Goal: Information Seeking & Learning: Get advice/opinions

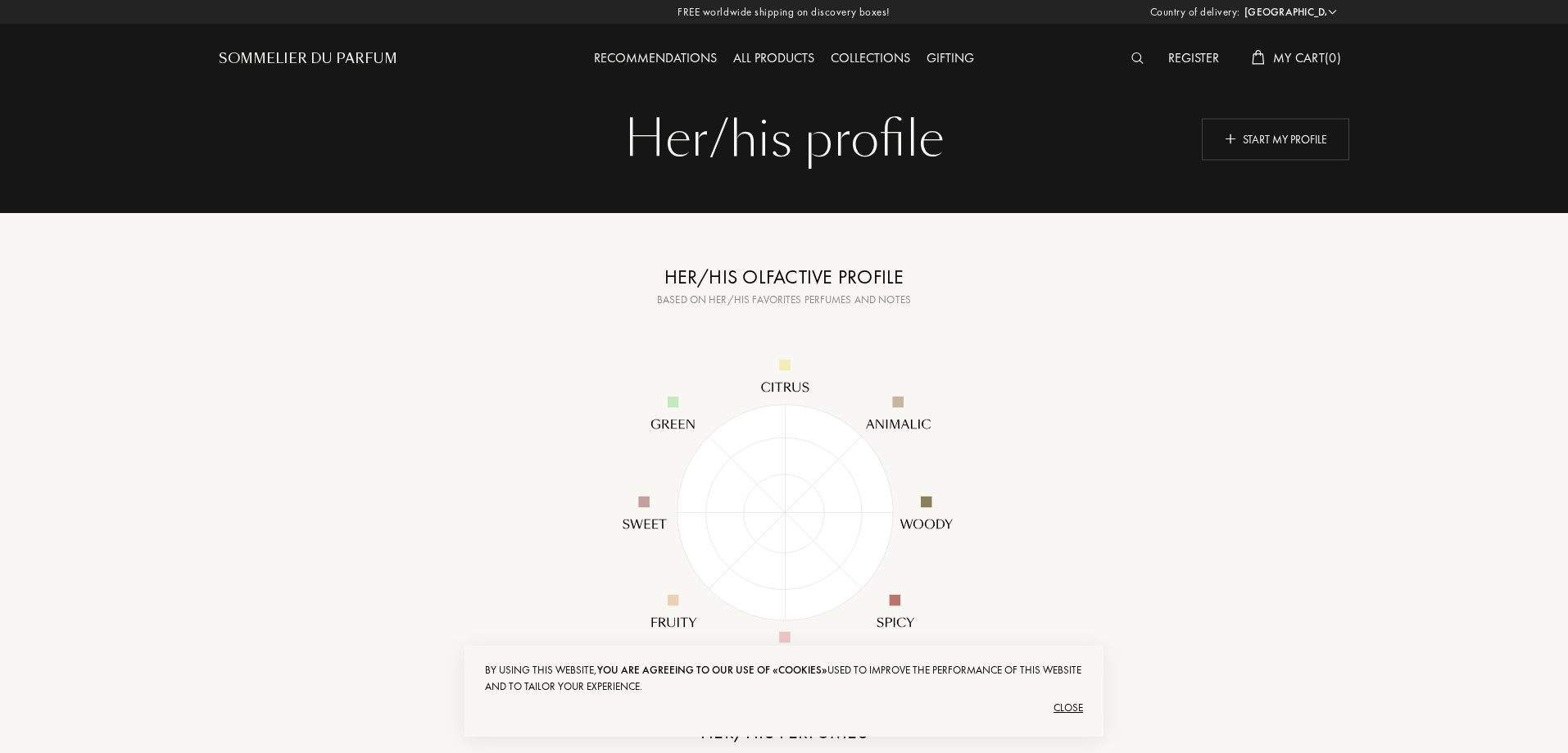
select select "US"
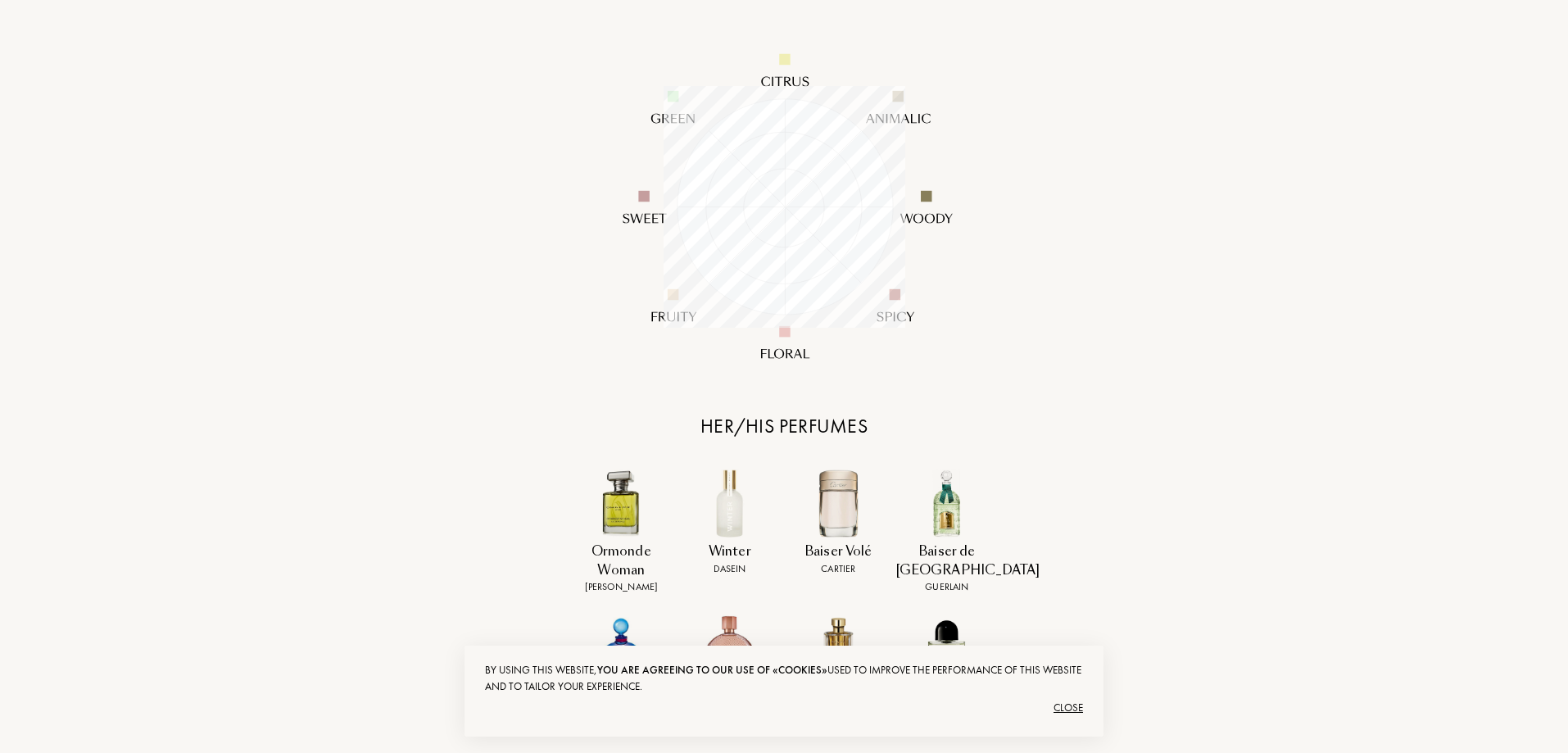
scroll to position [246, 0]
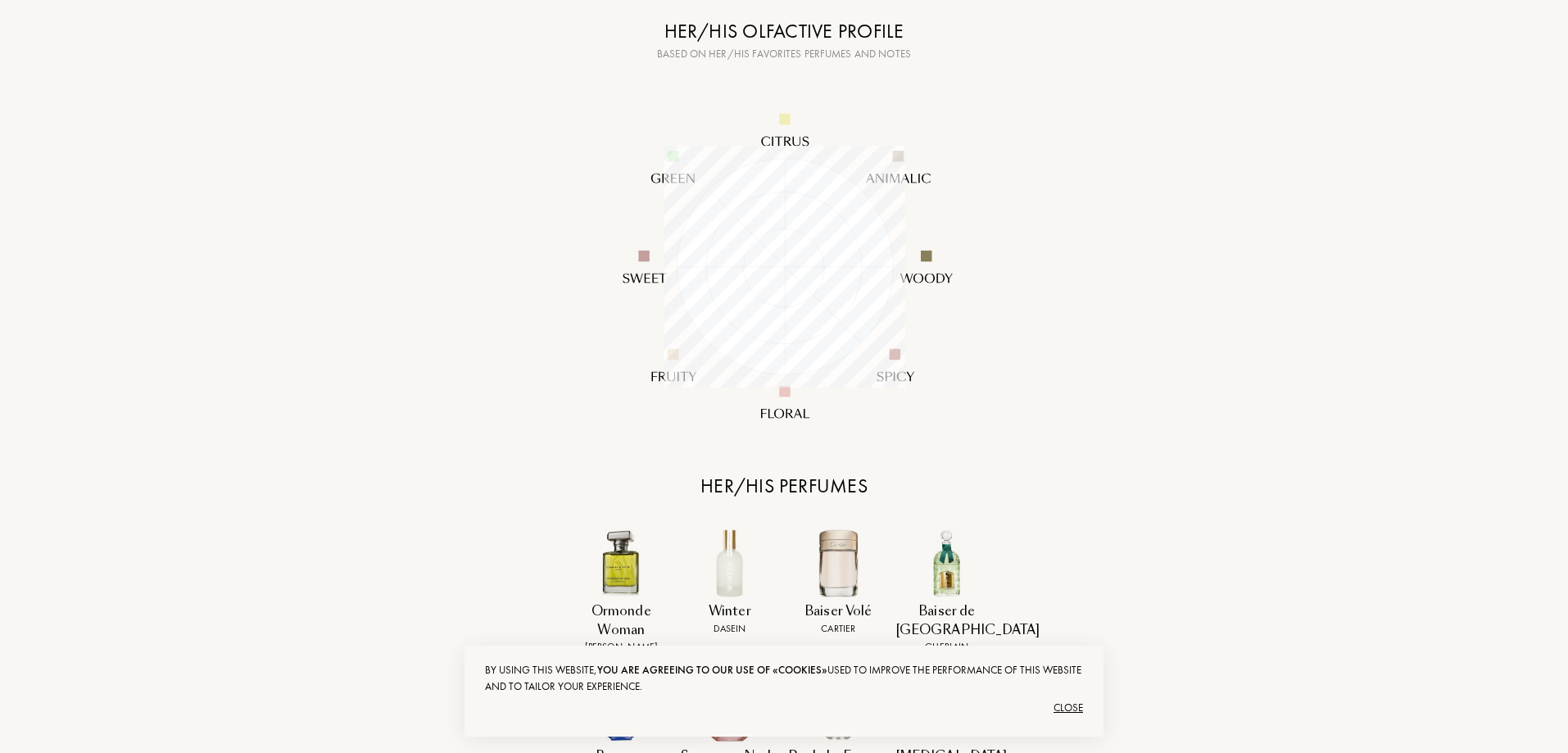
click at [1068, 703] on div "Close" at bounding box center [784, 708] width 598 height 26
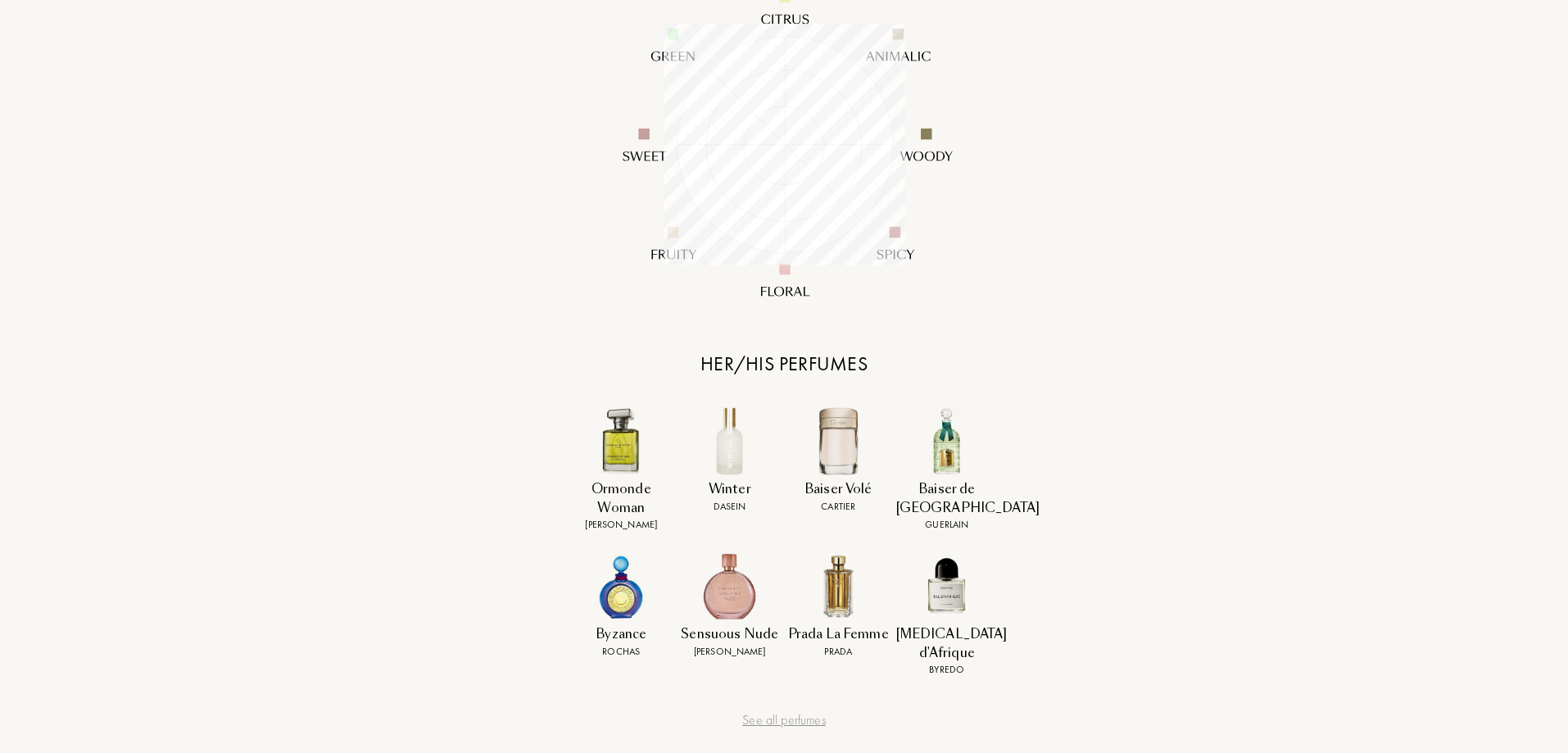
scroll to position [573, 0]
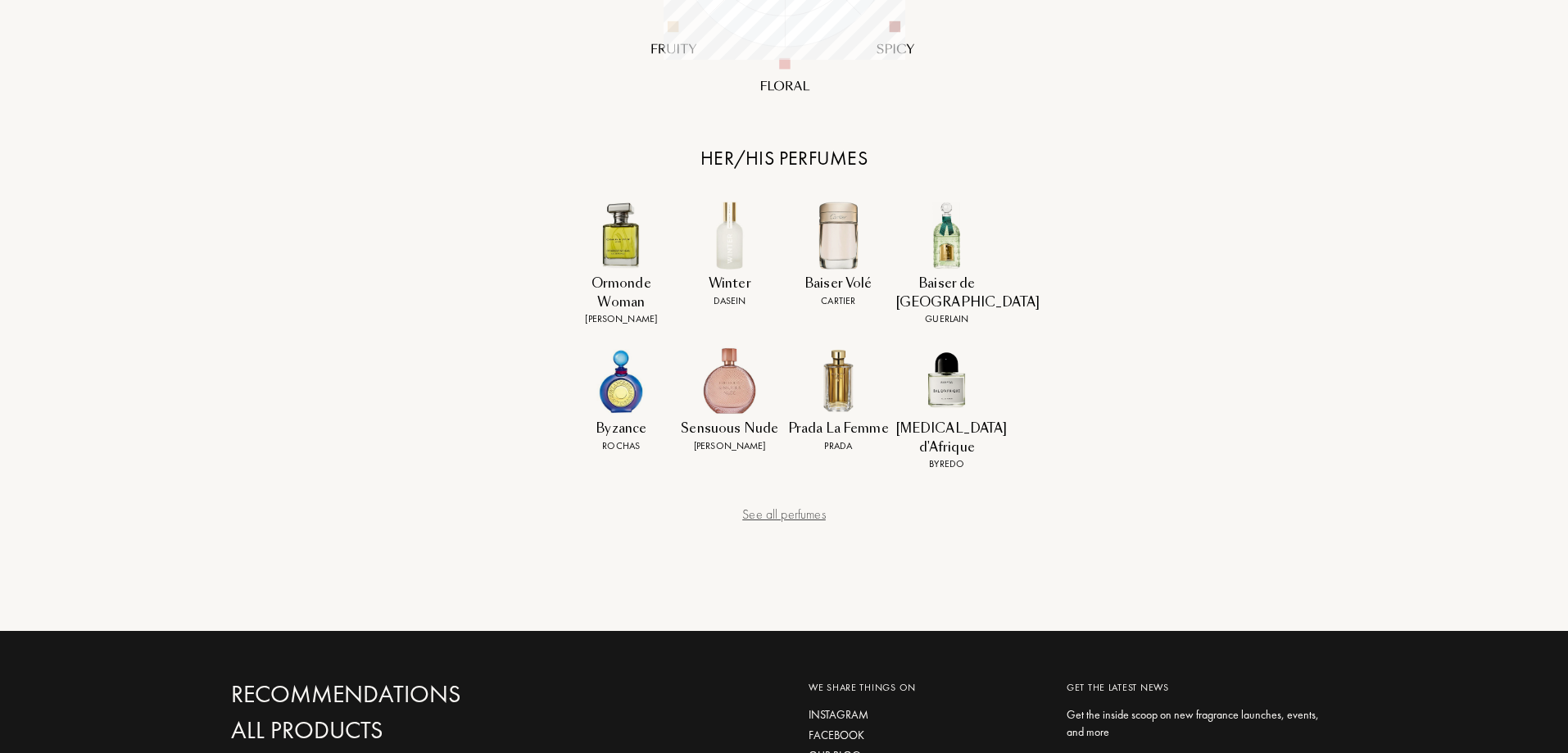
click at [788, 505] on div "See all perfumes" at bounding box center [784, 515] width 410 height 20
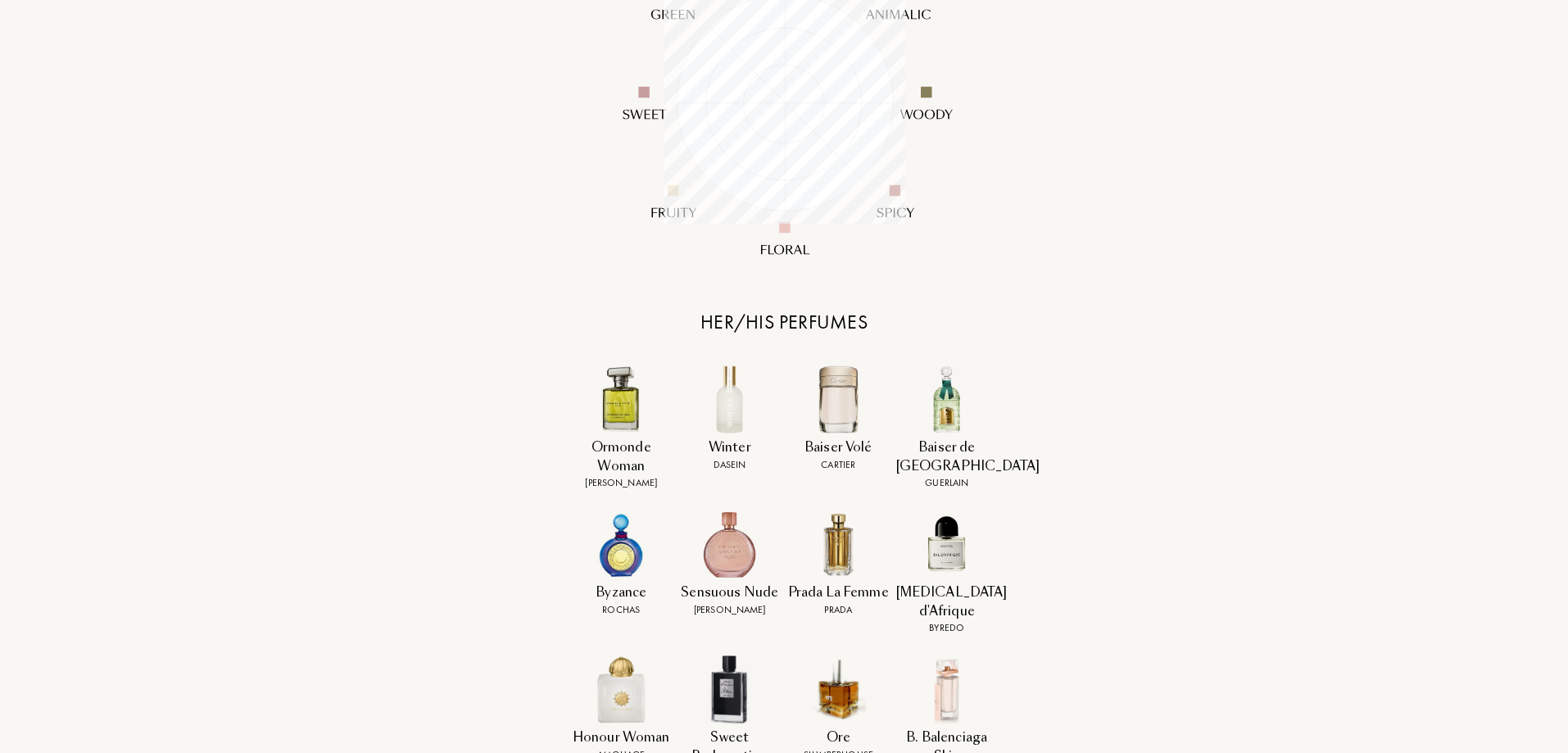
scroll to position [655, 0]
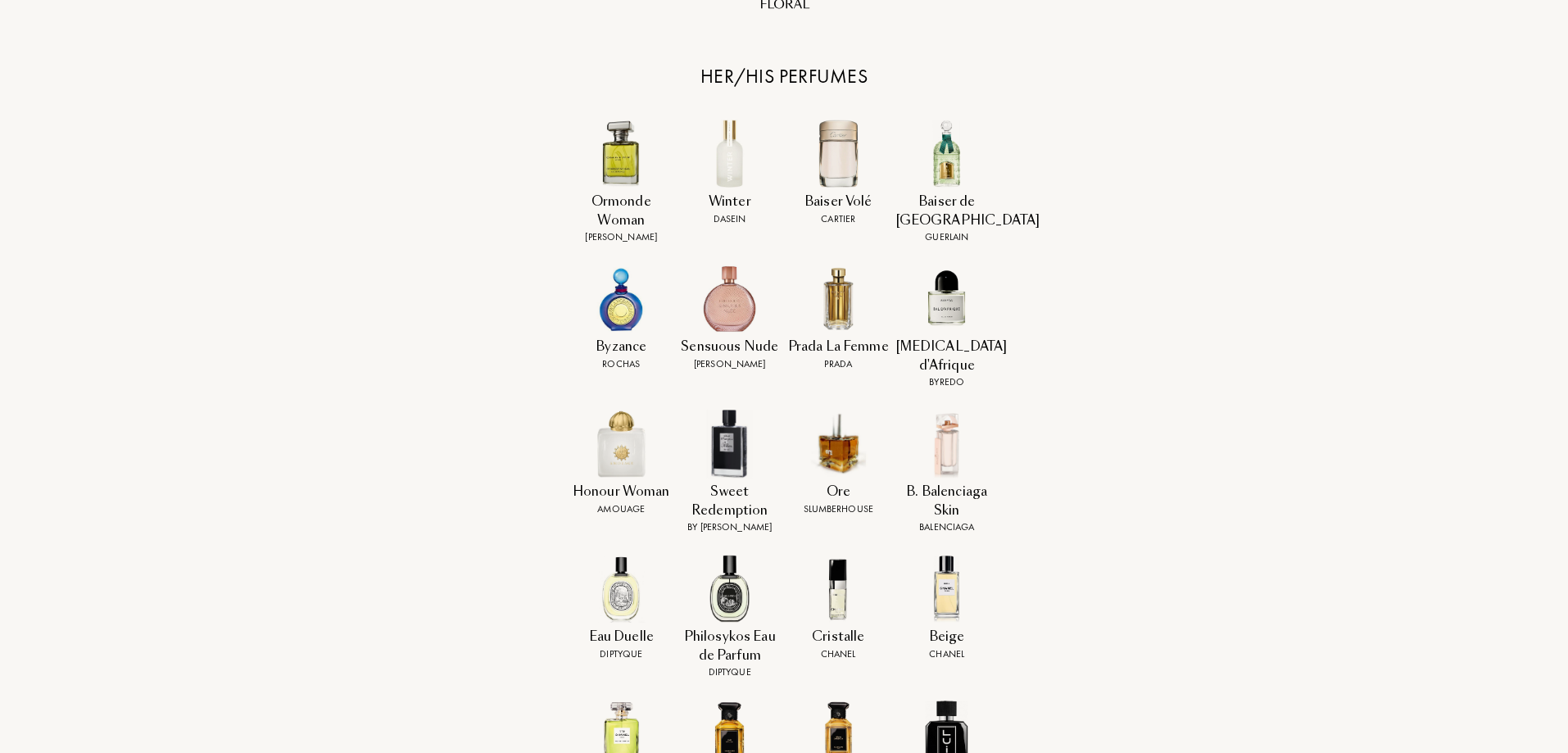
click at [617, 160] on img at bounding box center [621, 154] width 68 height 68
click at [623, 239] on div "Ormonde Jayne" at bounding box center [621, 237] width 103 height 15
click at [727, 163] on img at bounding box center [729, 154] width 68 height 68
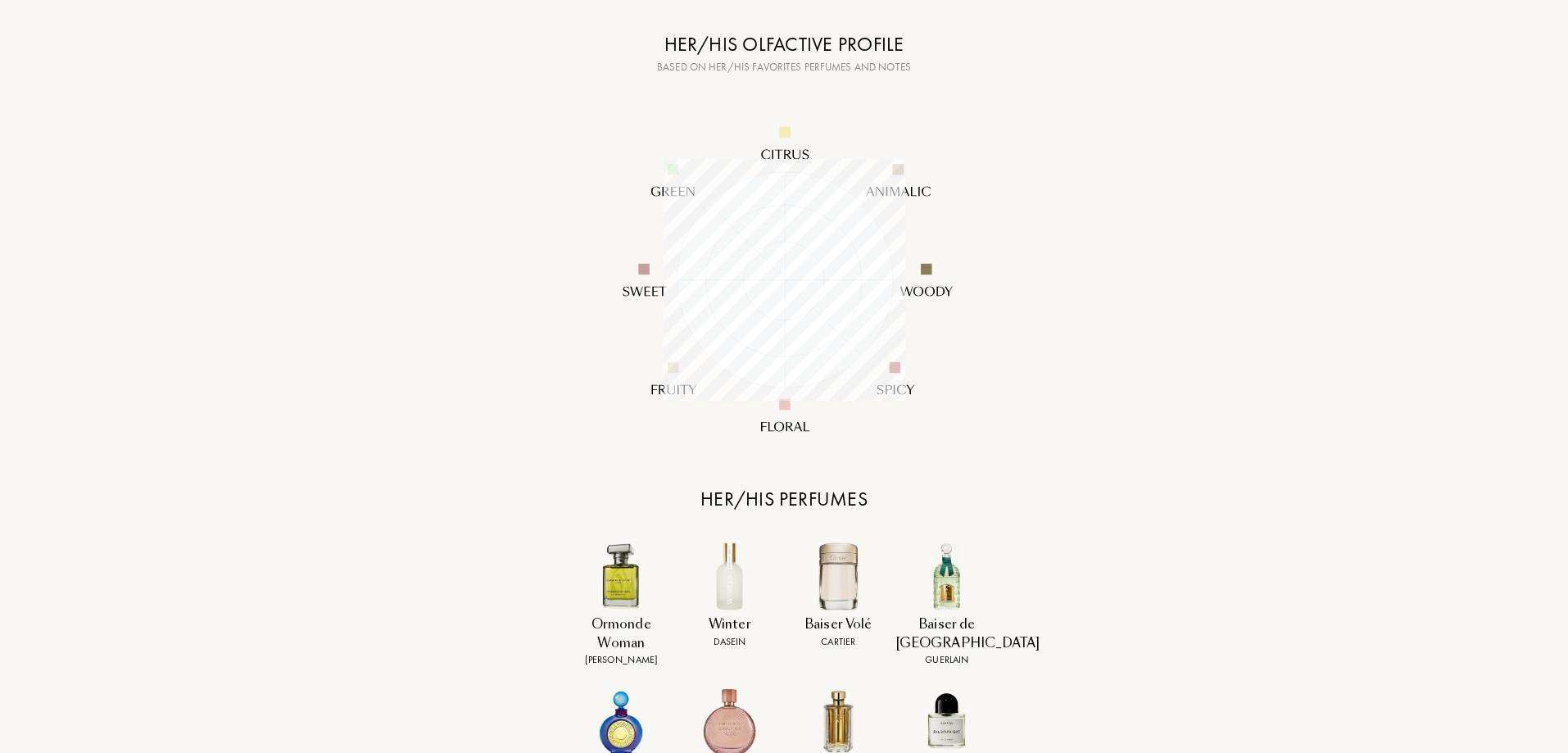
scroll to position [23, 0]
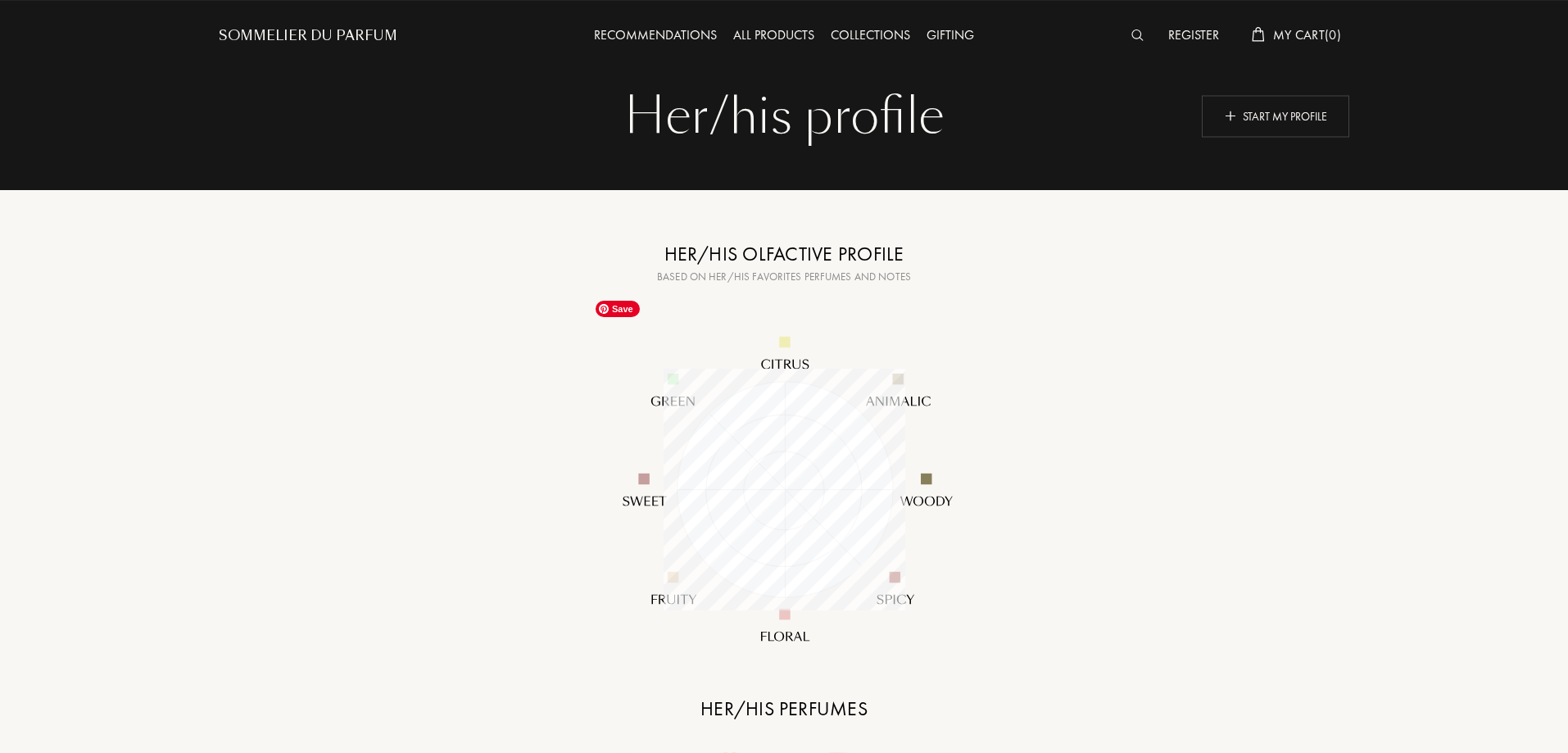
click at [784, 340] on img at bounding box center [784, 490] width 394 height 394
click at [662, 504] on div at bounding box center [784, 489] width 410 height 410
click at [285, 36] on div "Sommelier du Parfum" at bounding box center [307, 35] width 179 height 20
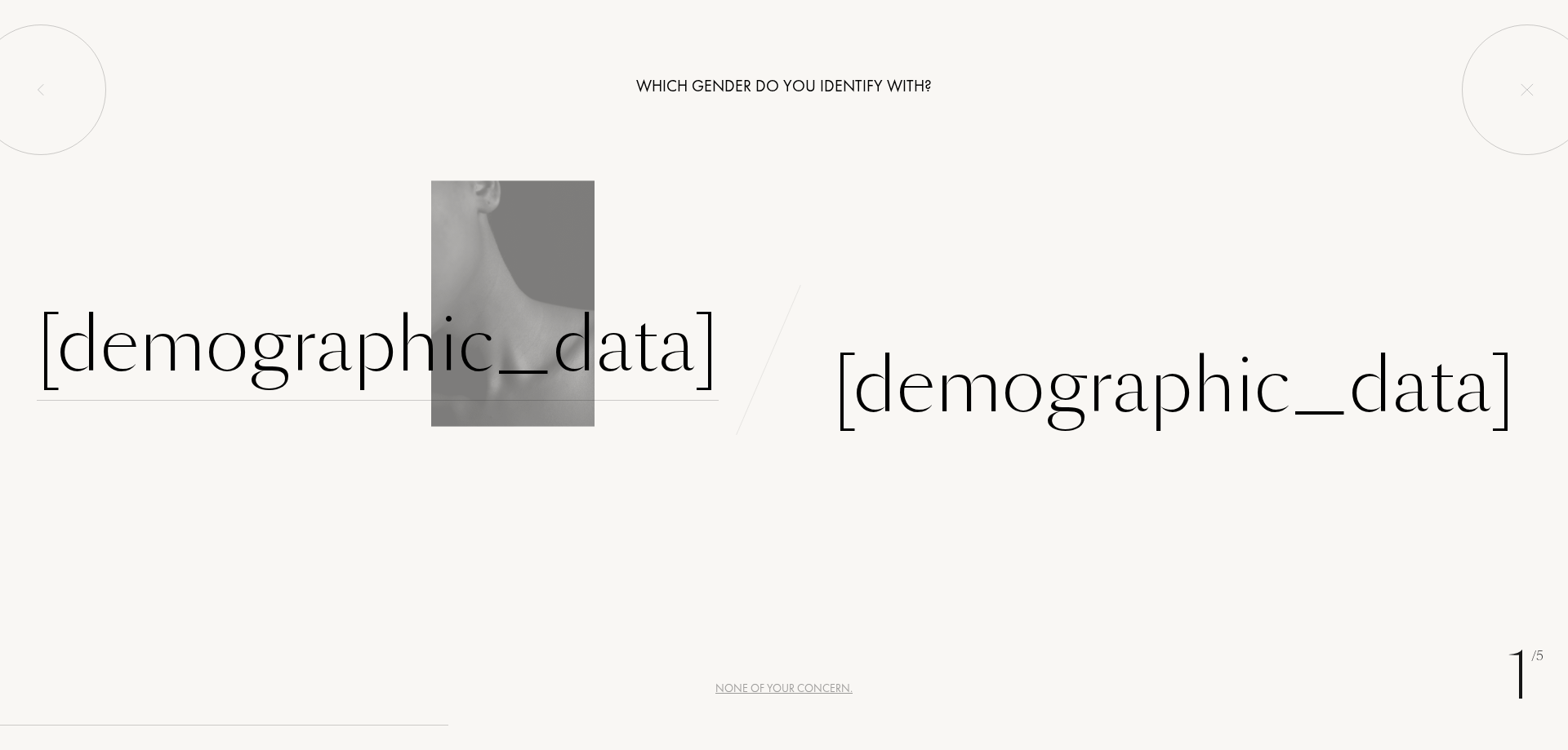
click at [605, 356] on div "[DEMOGRAPHIC_DATA]" at bounding box center [378, 346] width 682 height 110
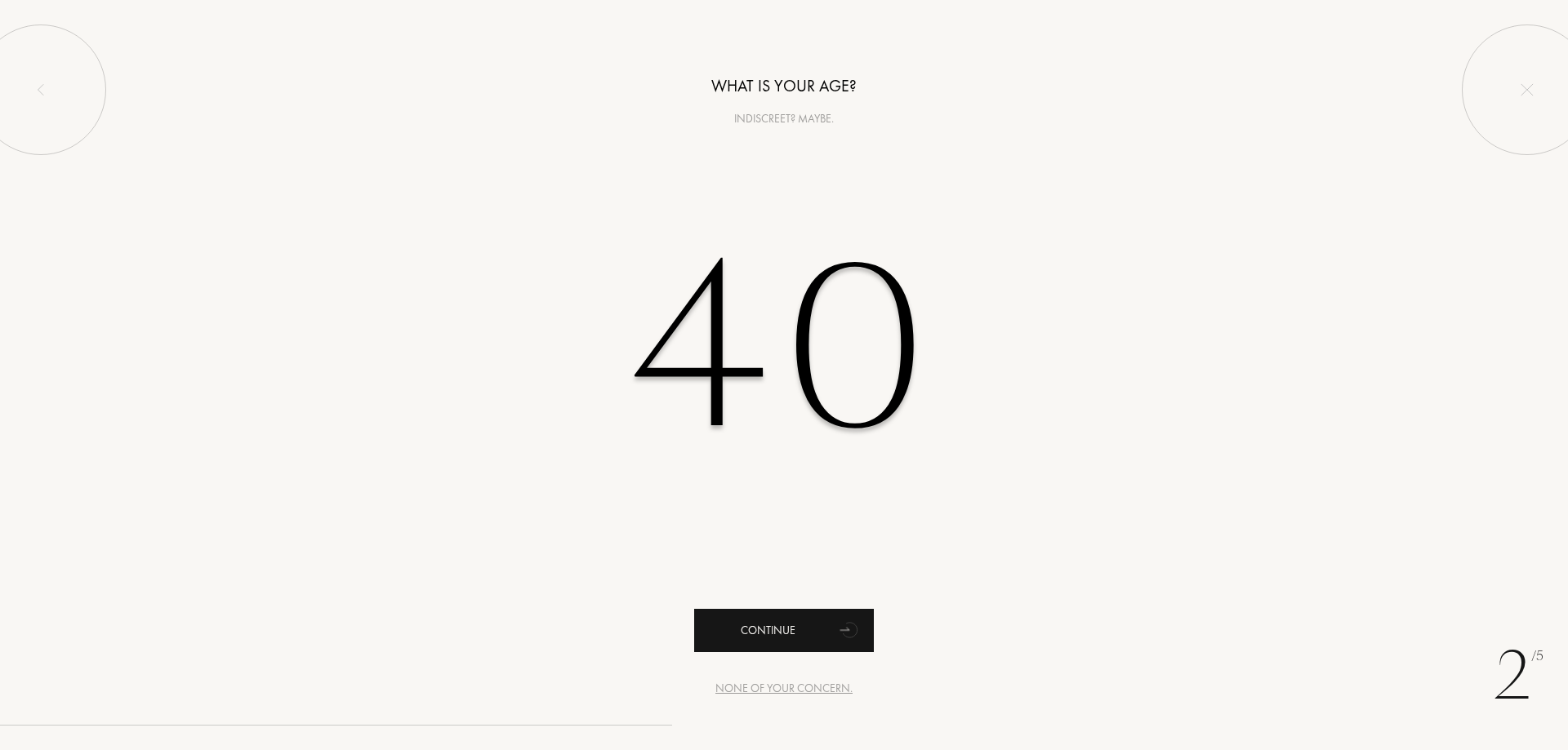
type input "40"
click at [787, 639] on div "Continue" at bounding box center [784, 630] width 180 height 43
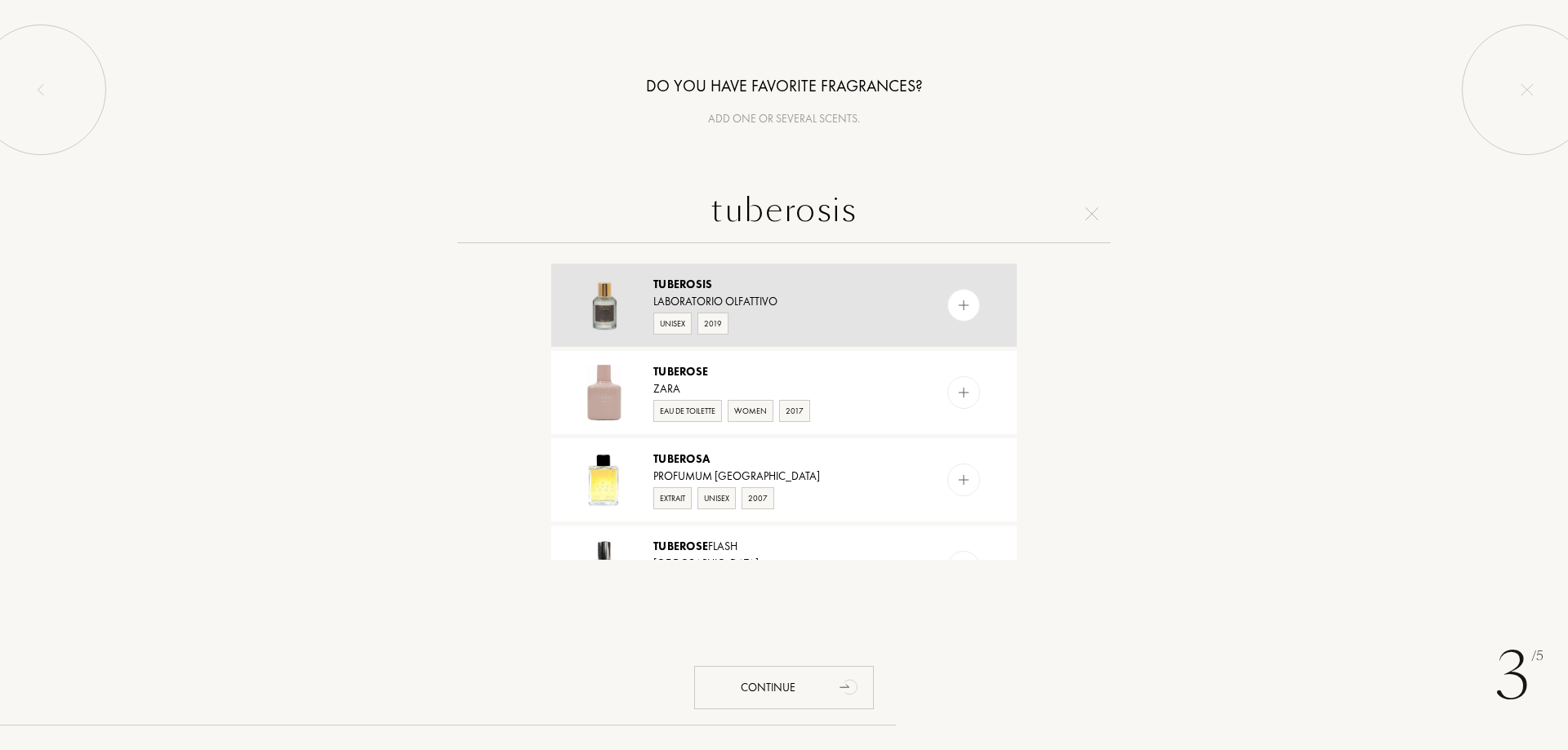
type input "tuberosis"
click at [972, 304] on div at bounding box center [964, 305] width 33 height 33
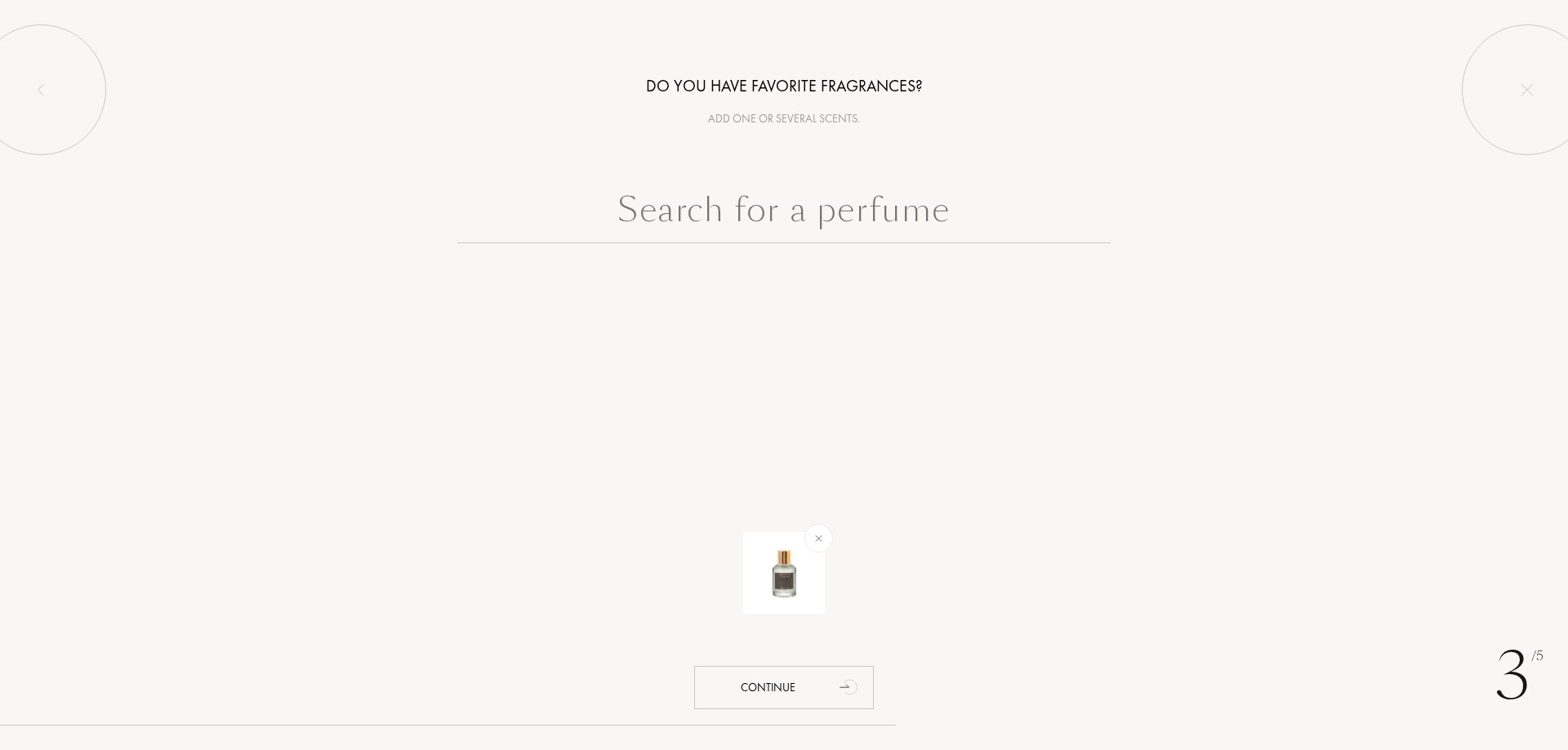
click at [879, 226] on input "text" at bounding box center [784, 213] width 653 height 58
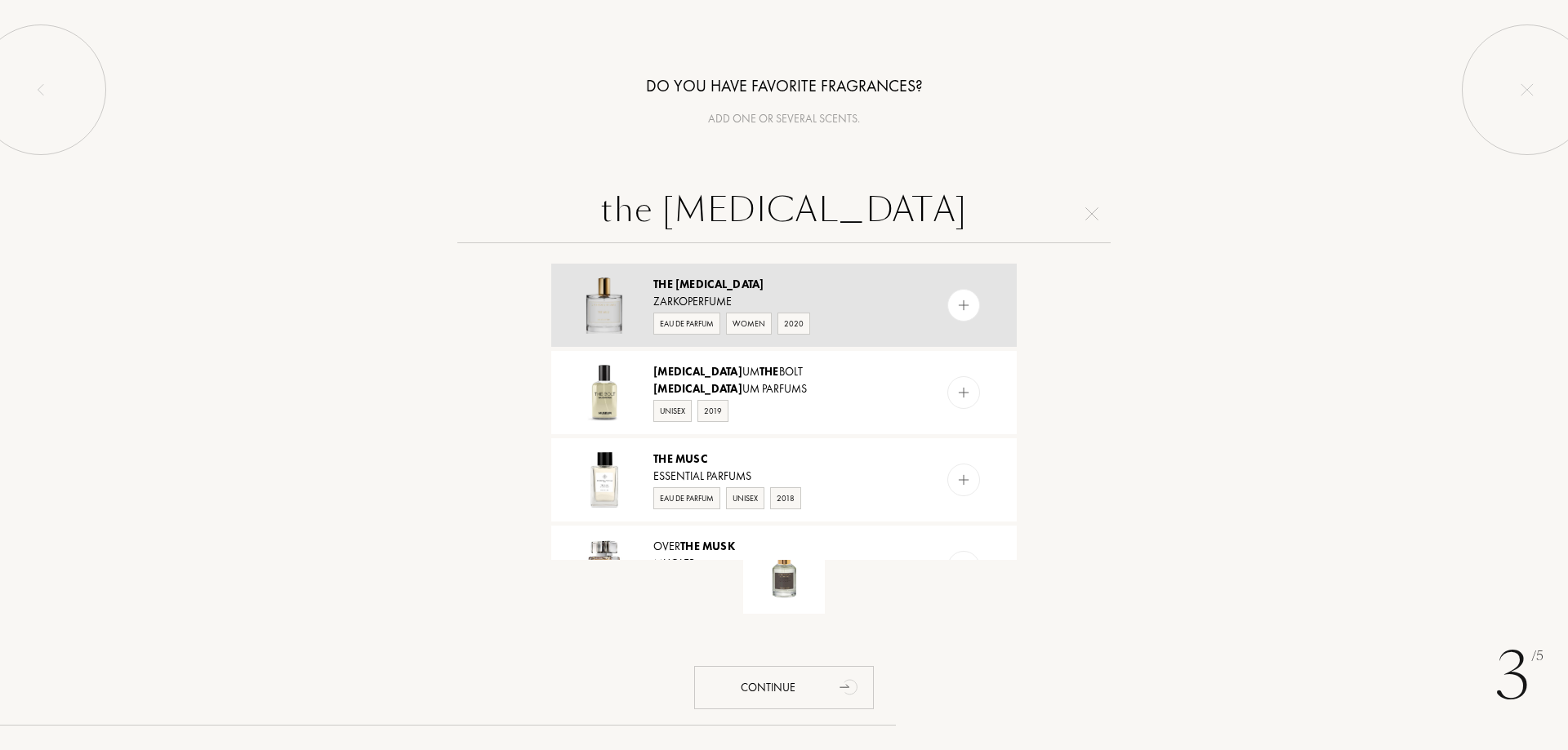
type input "the muse"
click at [971, 302] on div at bounding box center [964, 305] width 33 height 33
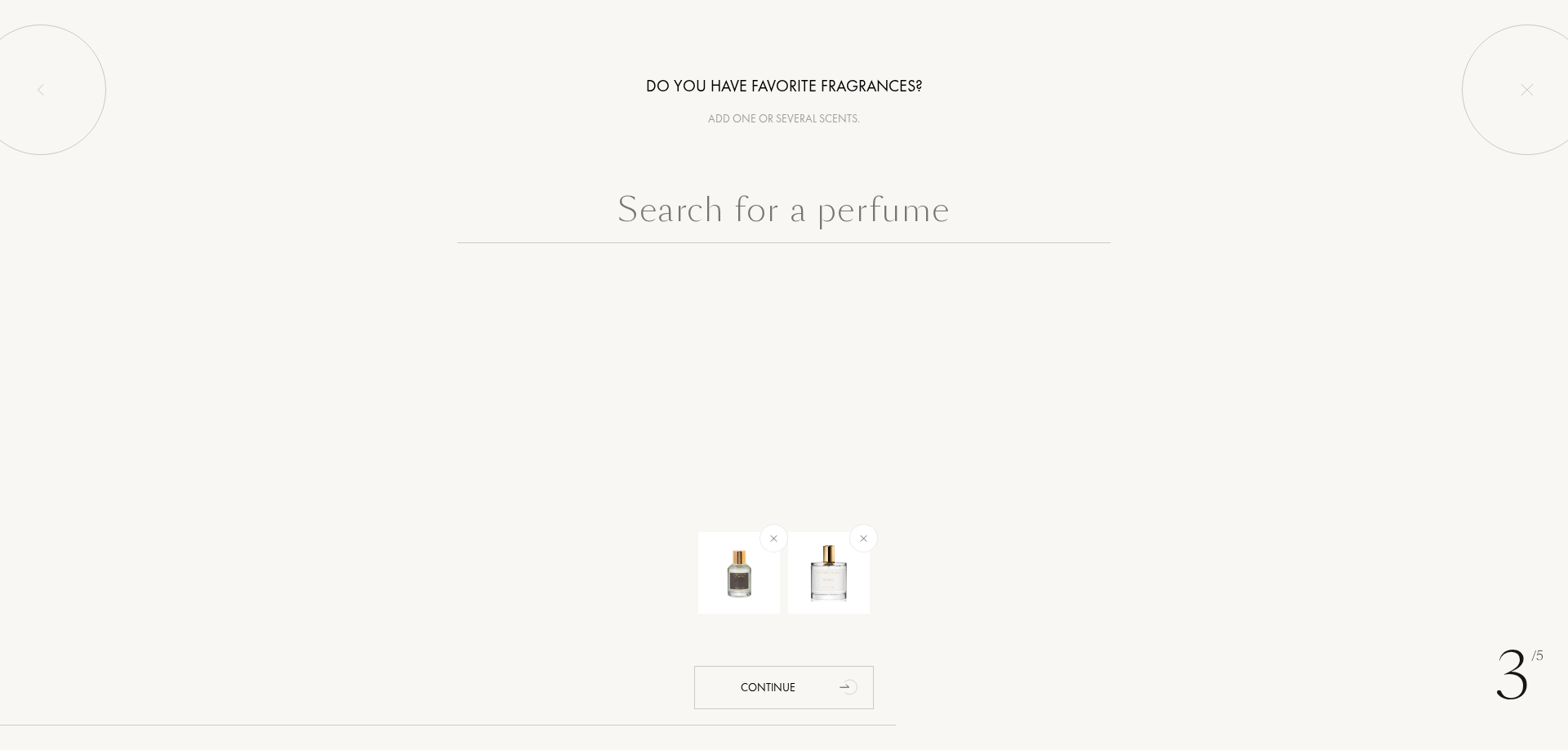
click at [762, 217] on input "text" at bounding box center [784, 213] width 653 height 58
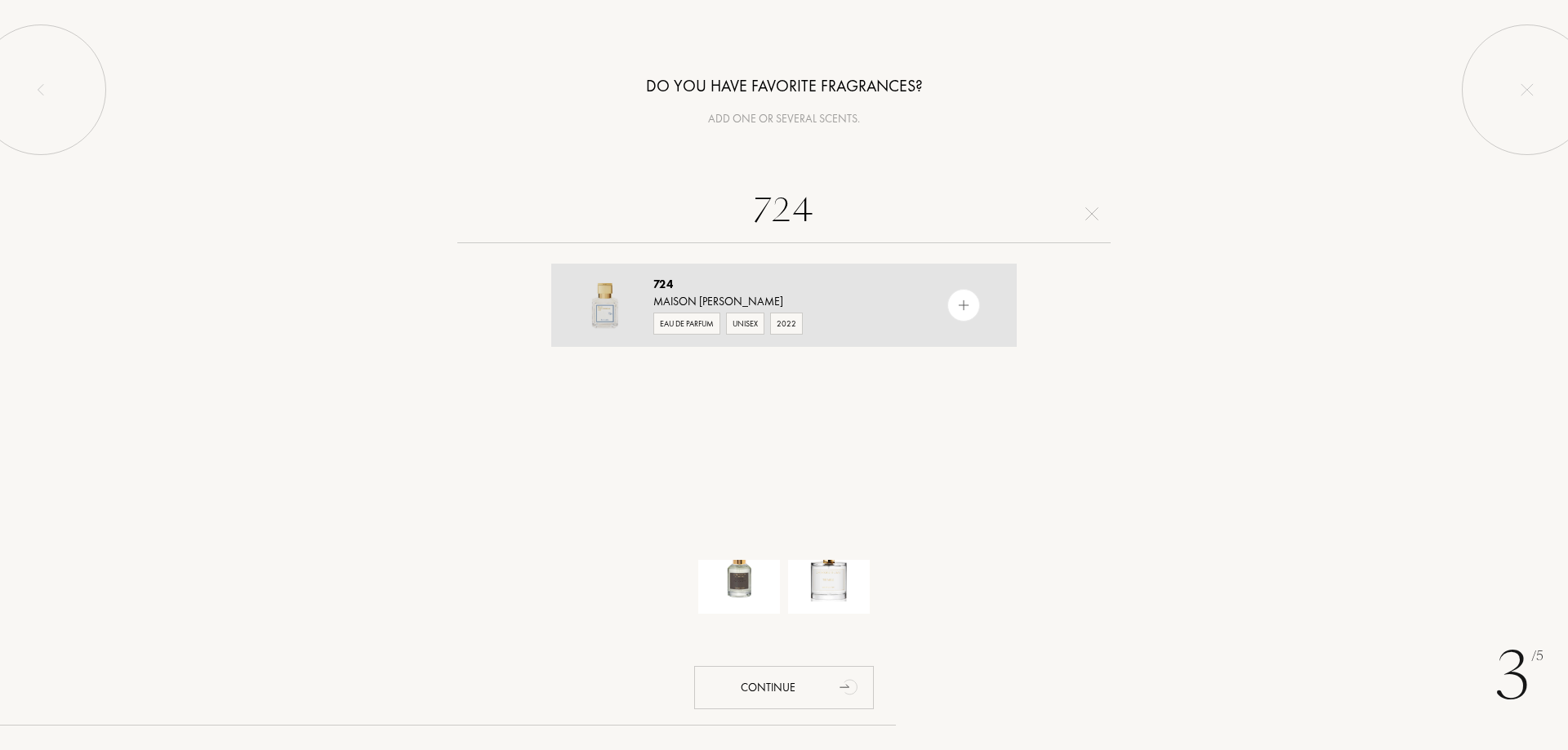
type input "724"
click at [755, 286] on div "724" at bounding box center [783, 285] width 260 height 17
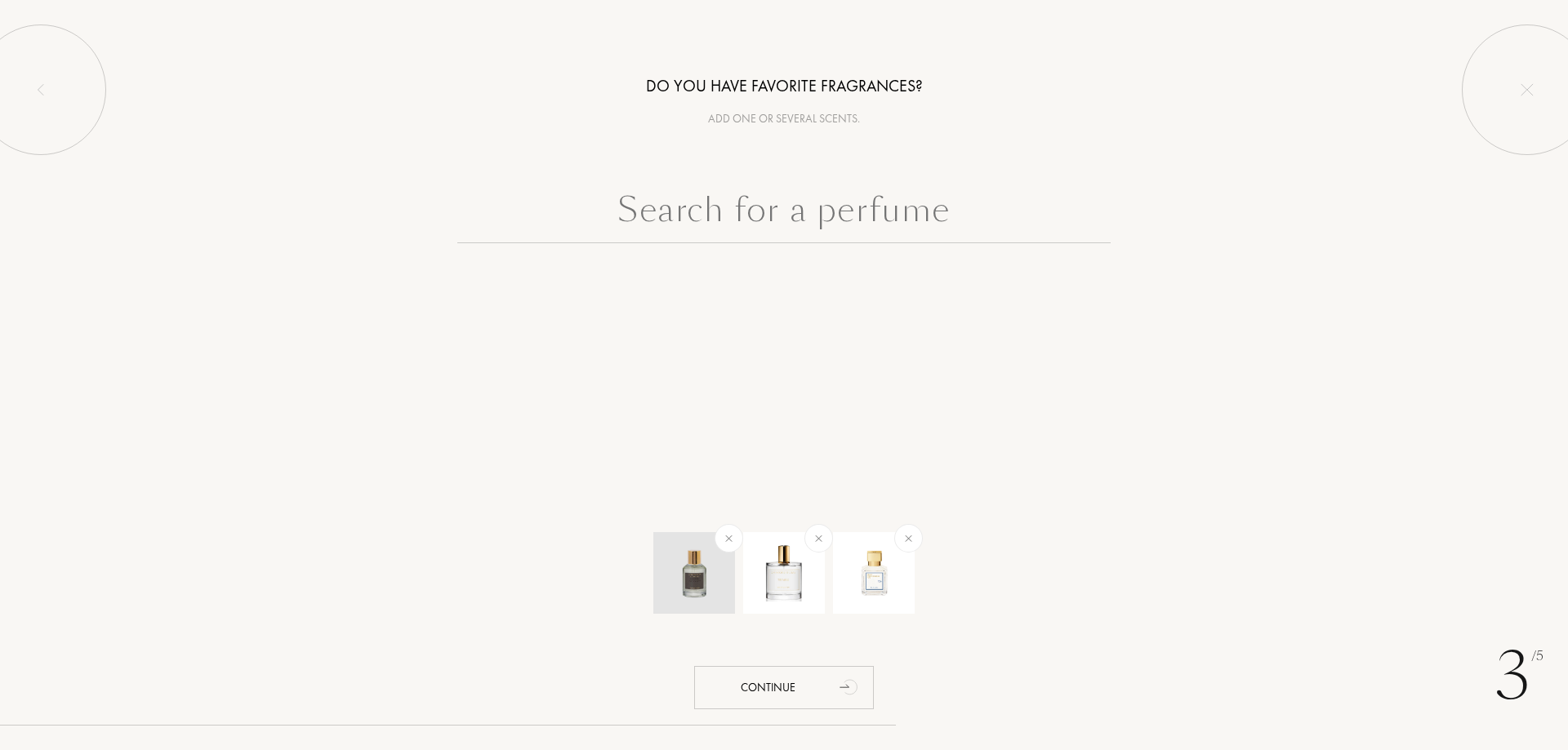
click at [731, 538] on img at bounding box center [729, 538] width 19 height 19
click at [744, 214] on input "text" at bounding box center [784, 213] width 653 height 58
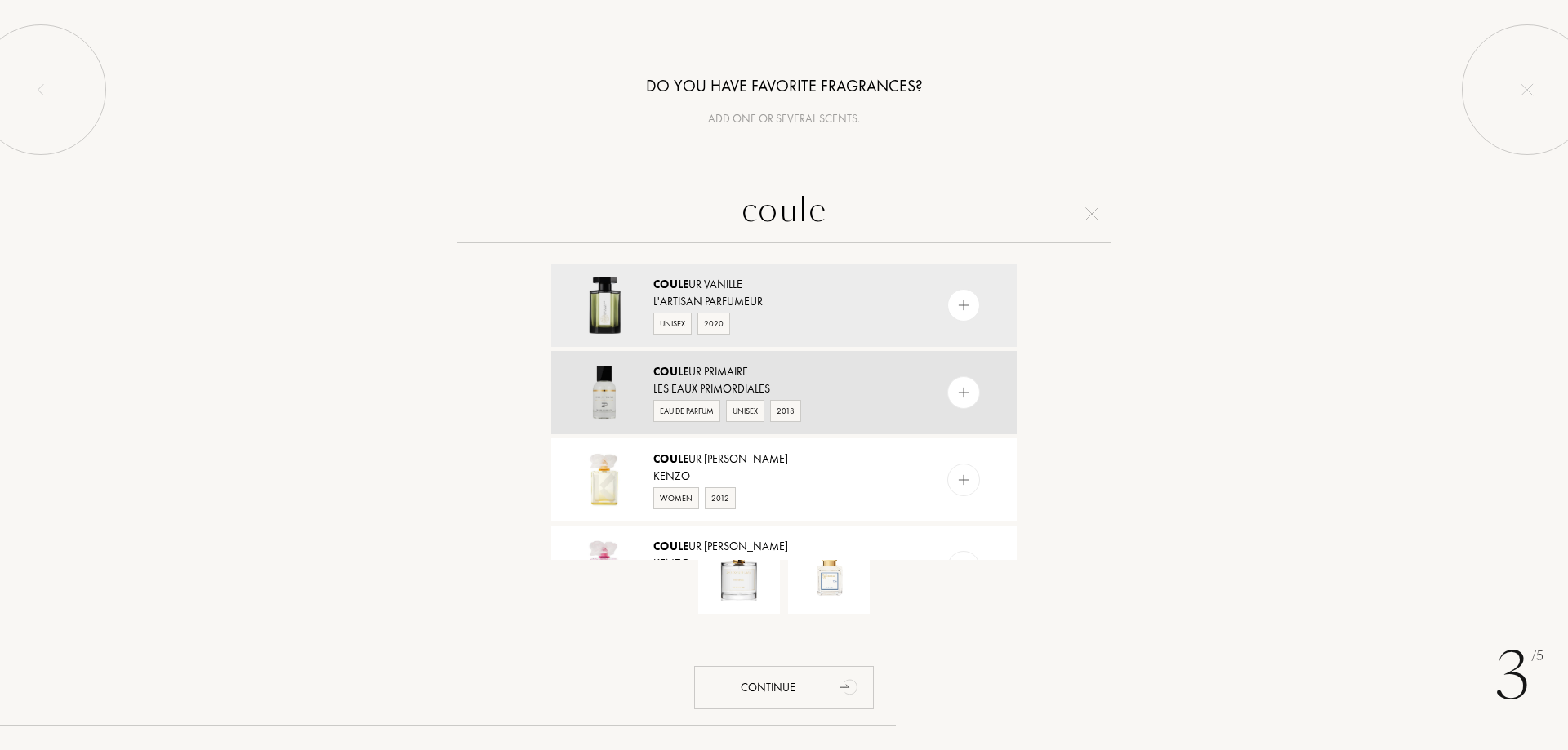
type input "coule"
click at [959, 393] on img at bounding box center [964, 393] width 15 height 15
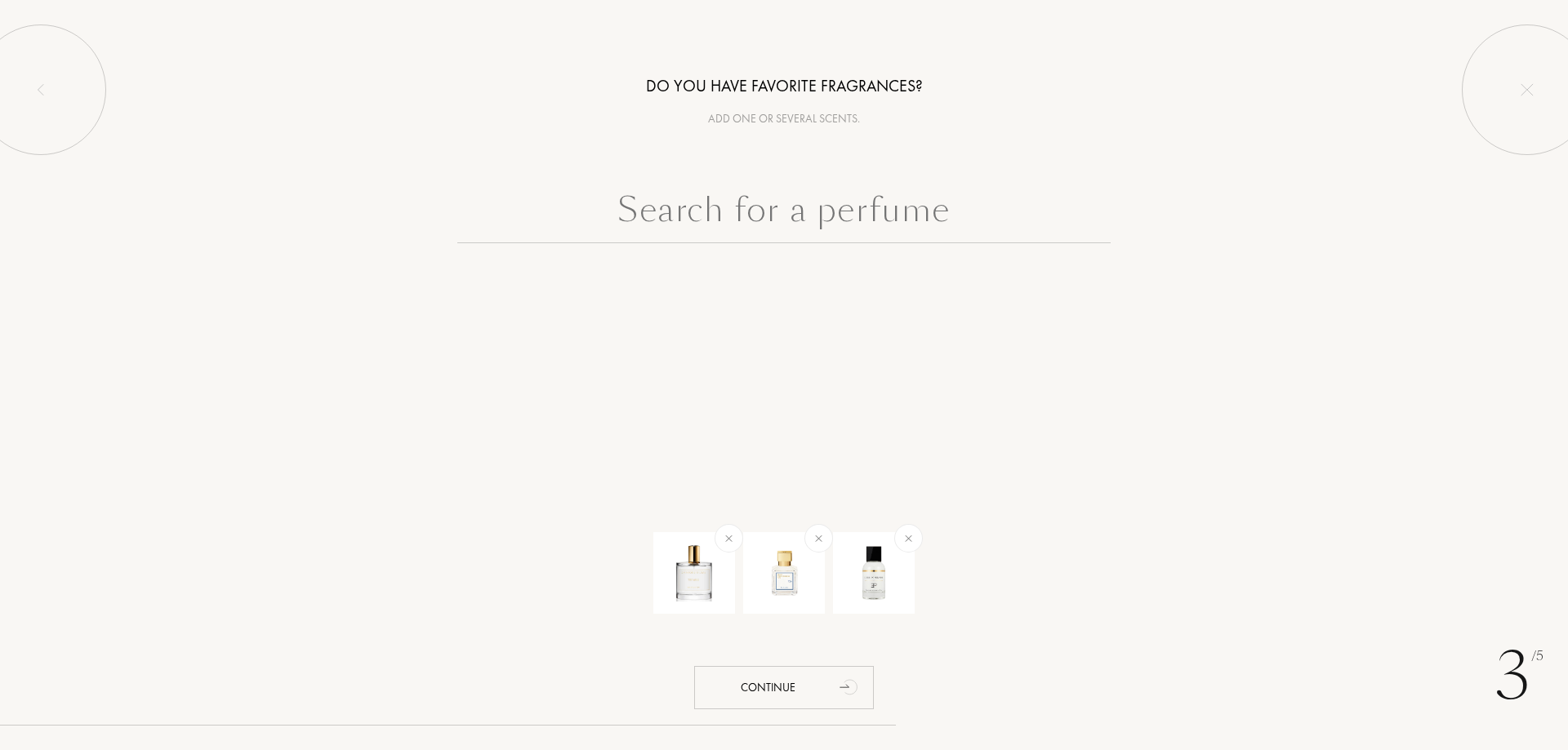
click at [694, 224] on input "text" at bounding box center [784, 213] width 653 height 58
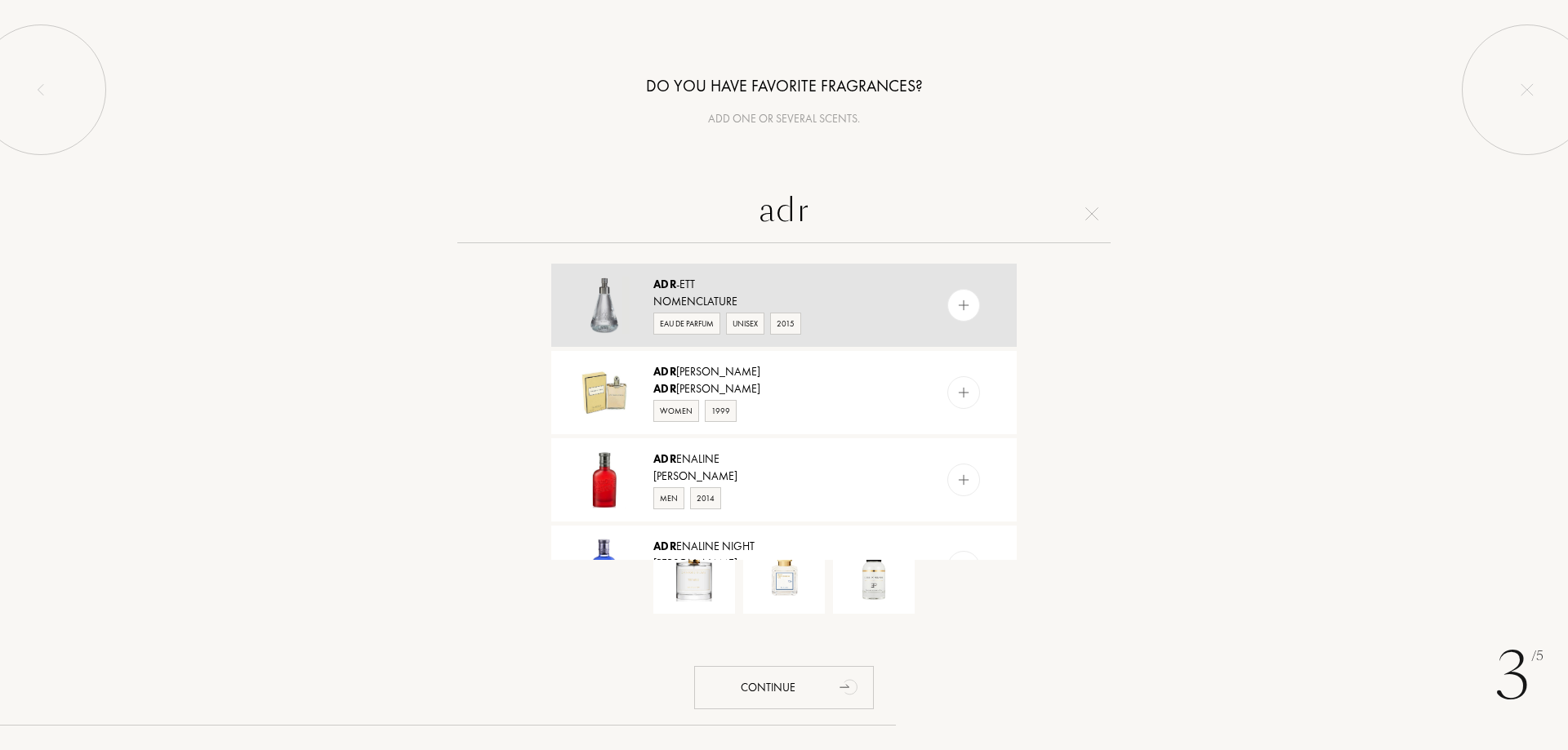
type input "adr"
click at [956, 313] on img at bounding box center [964, 305] width 15 height 15
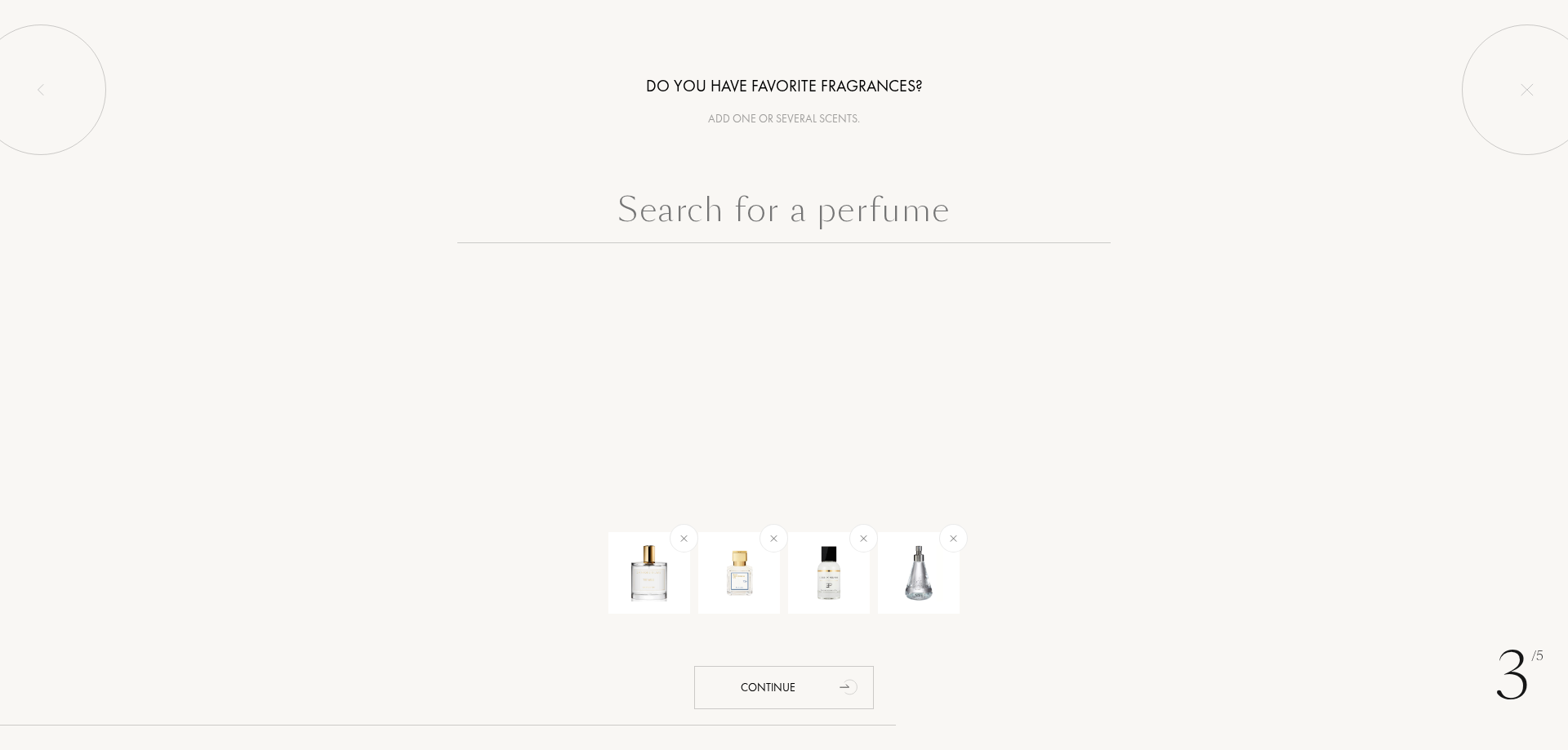
click at [871, 199] on input "text" at bounding box center [784, 213] width 653 height 58
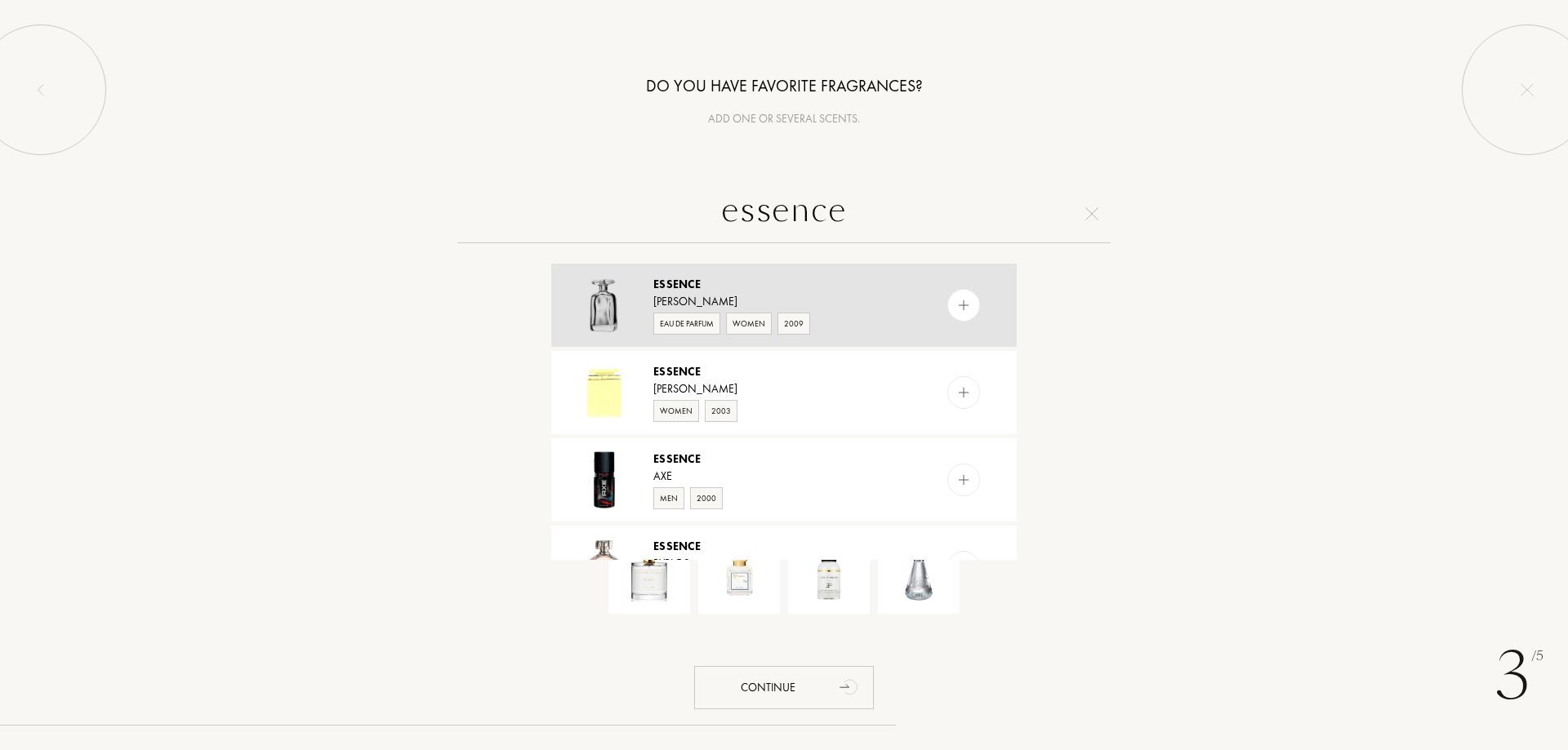
type input "essence"
click at [719, 282] on div "Essence" at bounding box center [783, 285] width 260 height 17
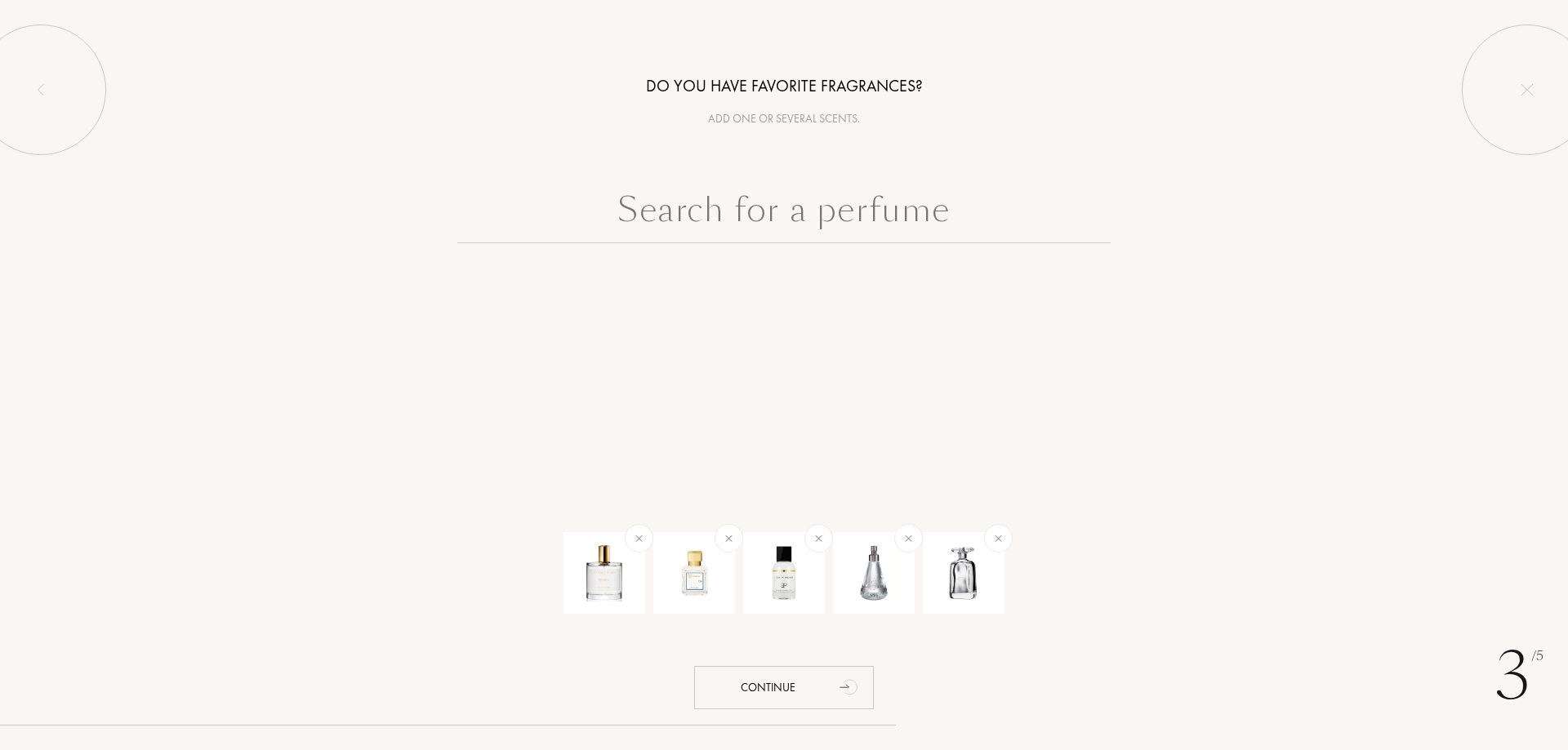
click at [687, 216] on input "text" at bounding box center [784, 213] width 653 height 58
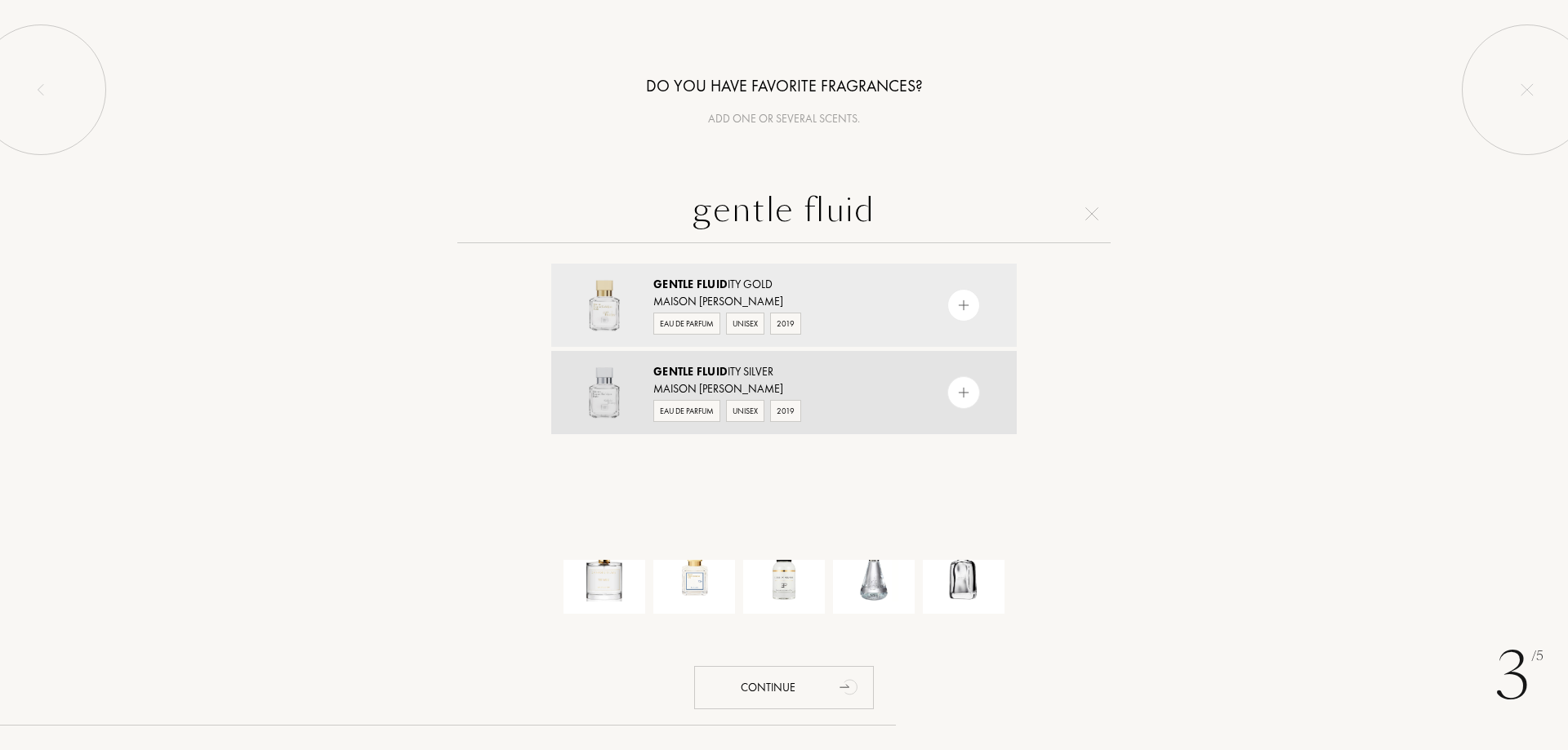
type input "gentle fluid"
click at [749, 378] on div "Gentle Fluid ity Silver" at bounding box center [783, 372] width 260 height 17
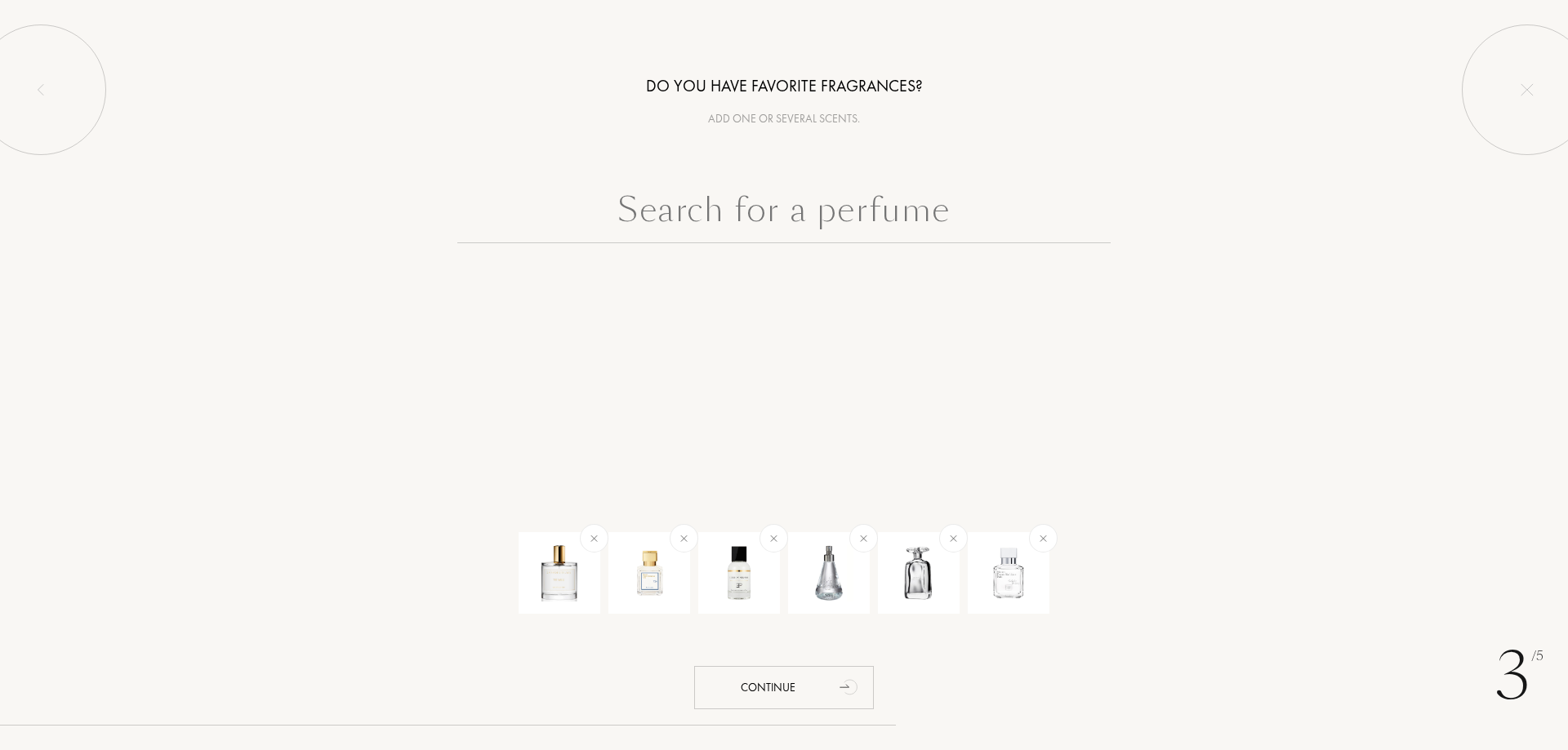
click at [804, 215] on input "text" at bounding box center [784, 213] width 653 height 58
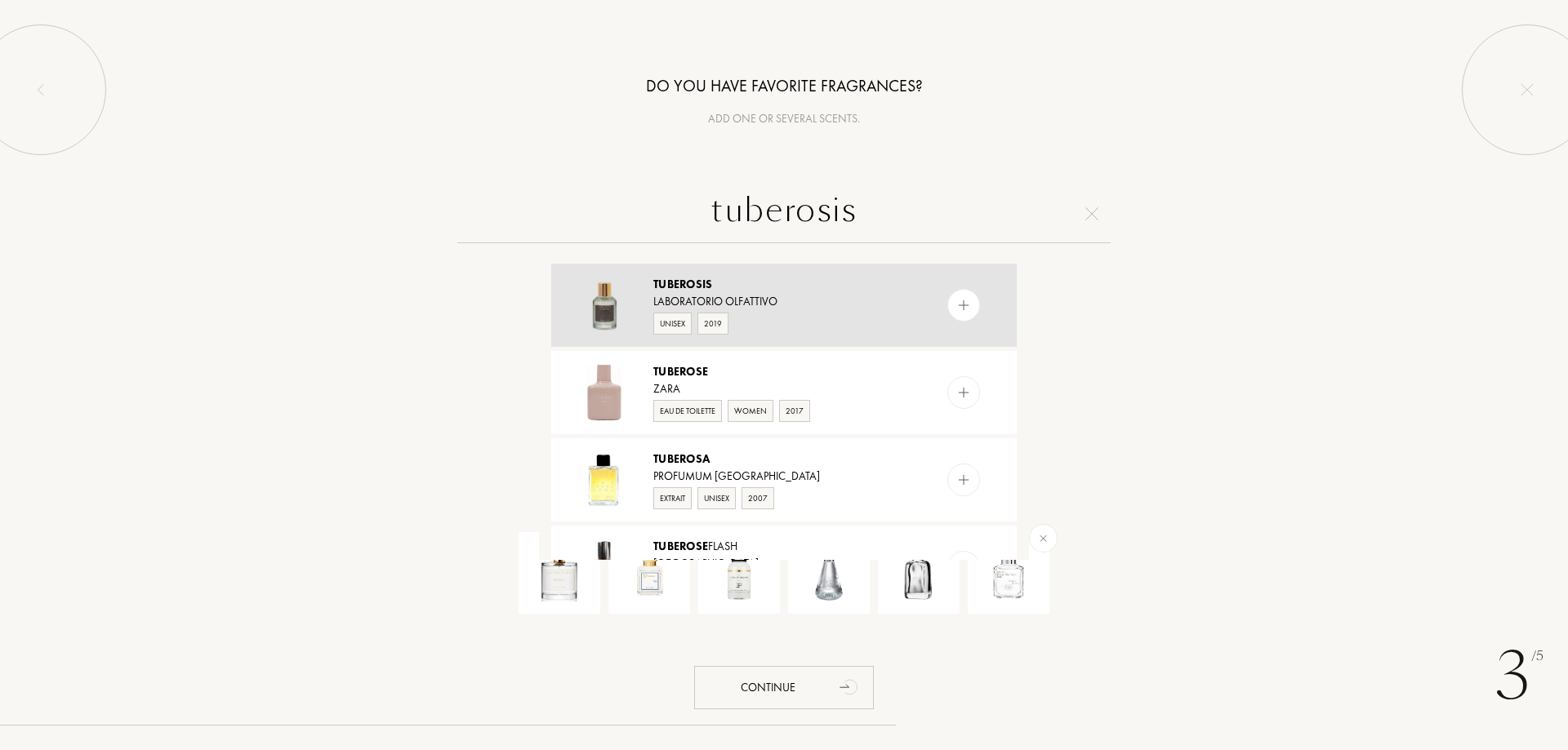
type input "tuberosis"
click at [770, 320] on div "Unisex 2019" at bounding box center [783, 323] width 260 height 24
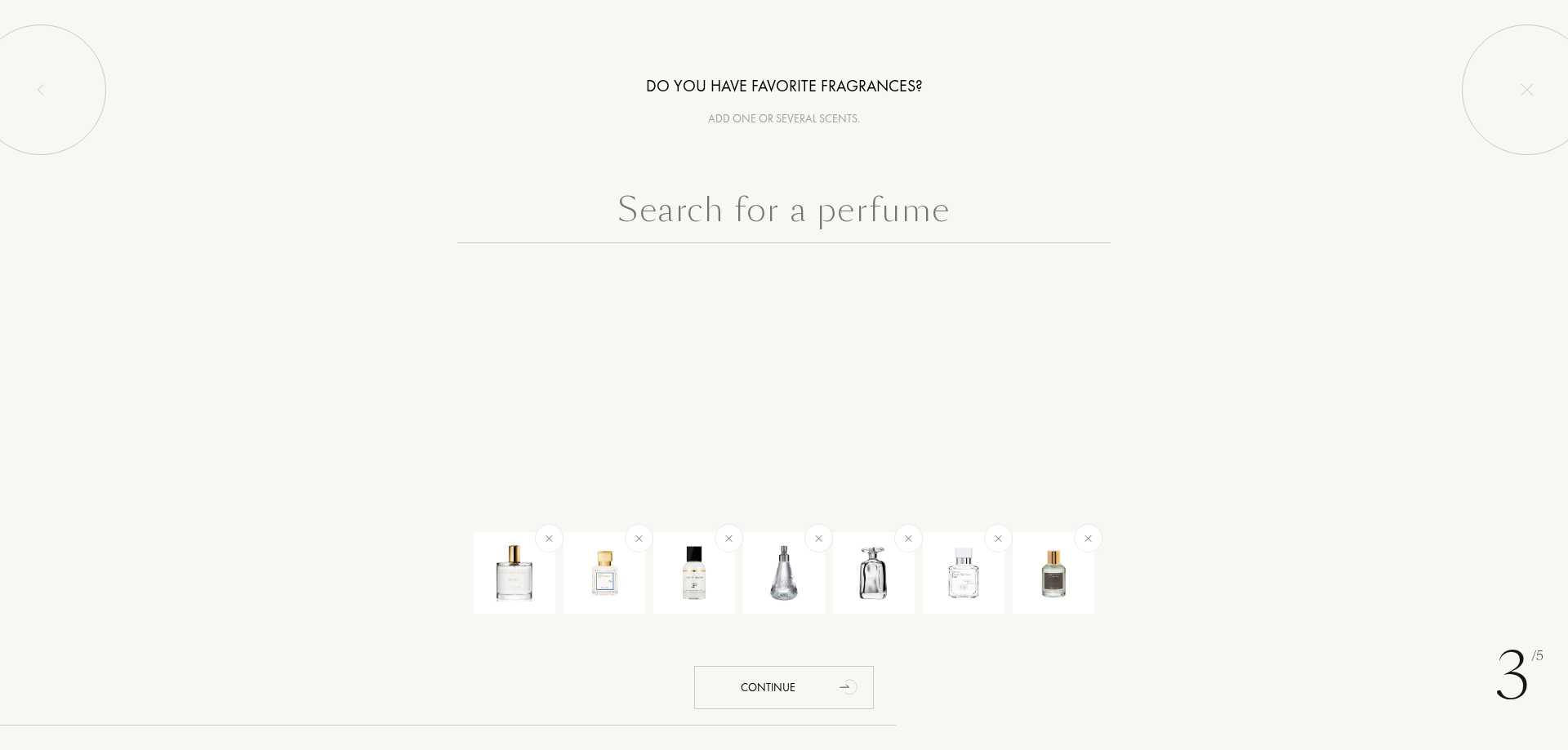
click at [806, 212] on input "text" at bounding box center [784, 213] width 653 height 58
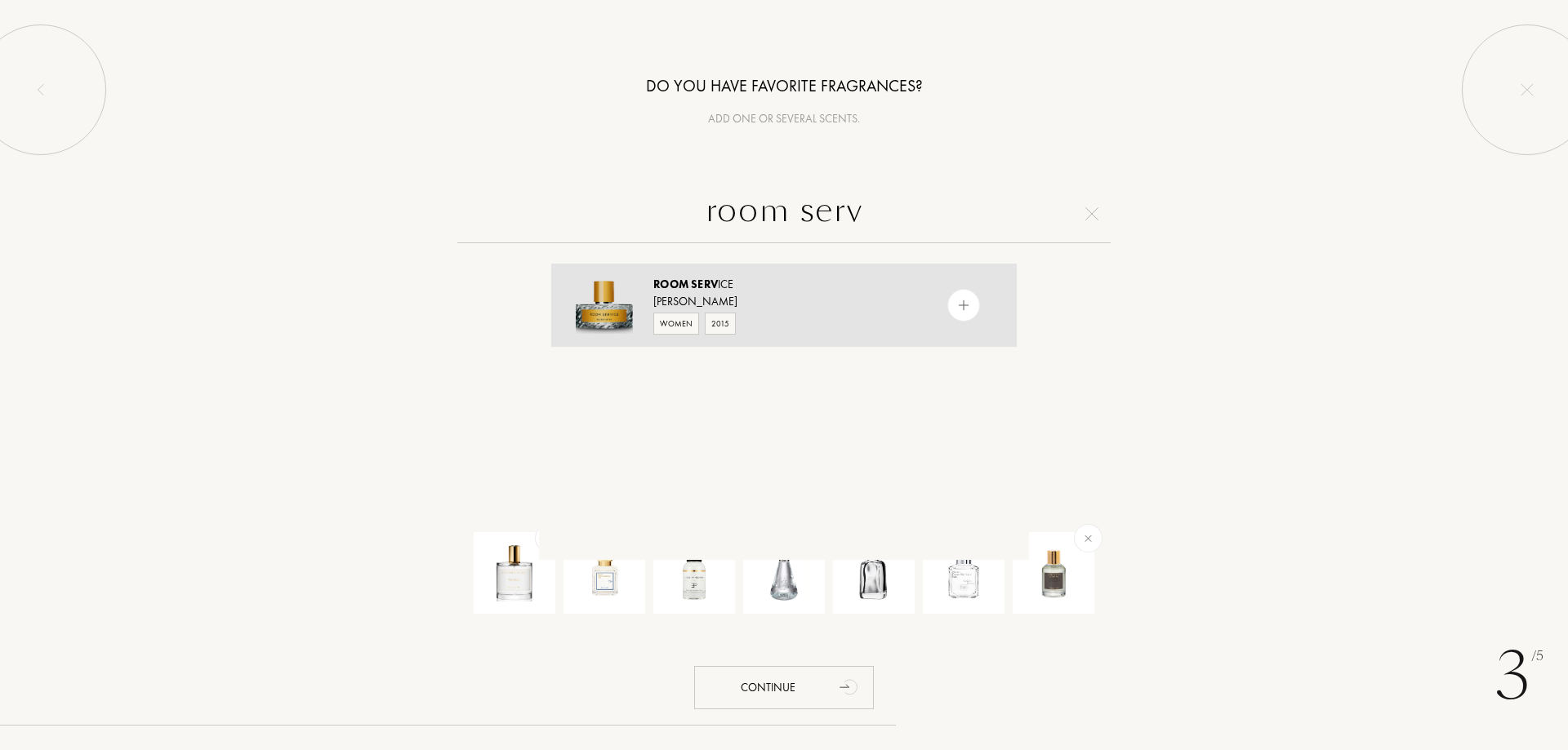
type input "room serv"
click at [806, 292] on div "Room Serv ice" at bounding box center [783, 285] width 260 height 17
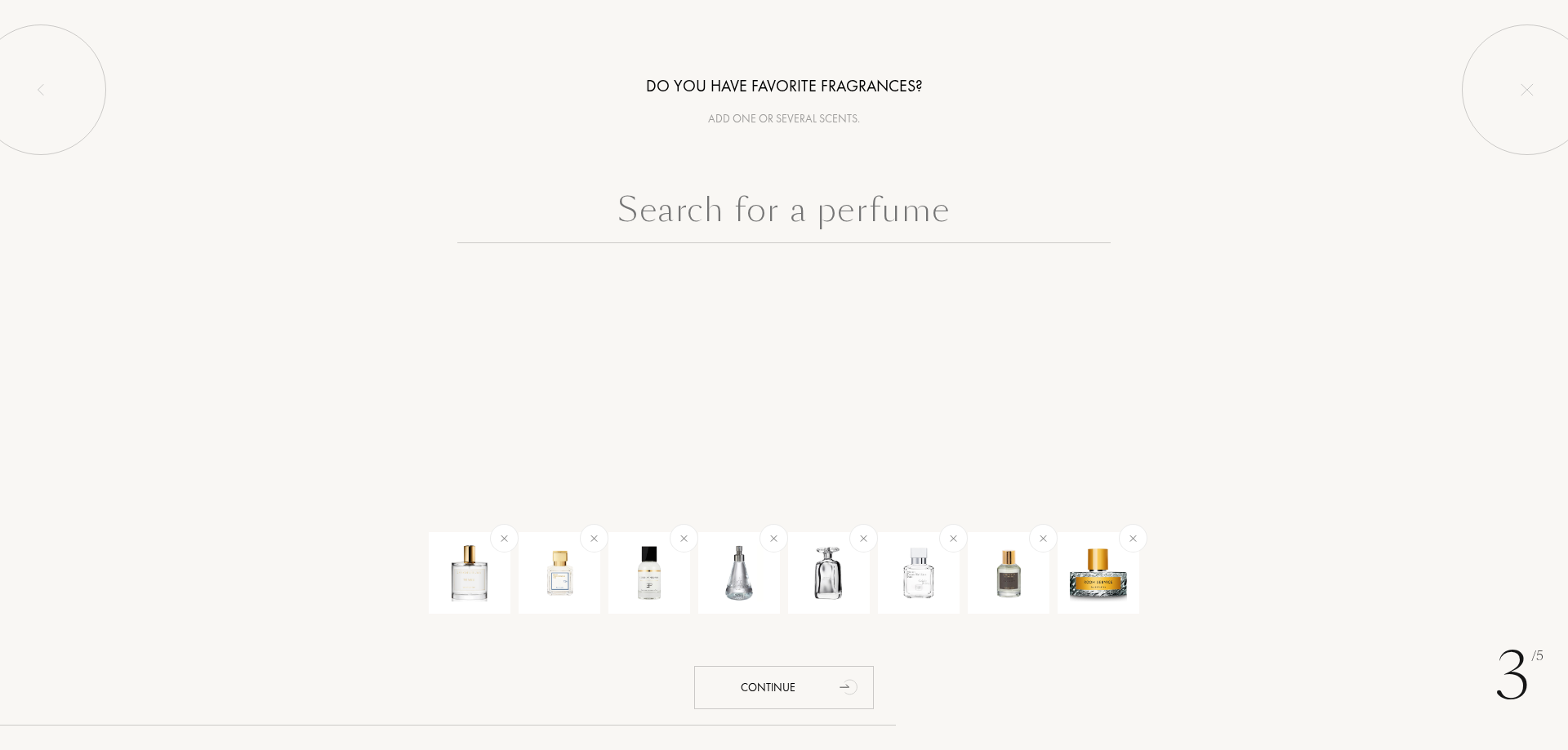
click at [833, 229] on input "text" at bounding box center [784, 213] width 653 height 58
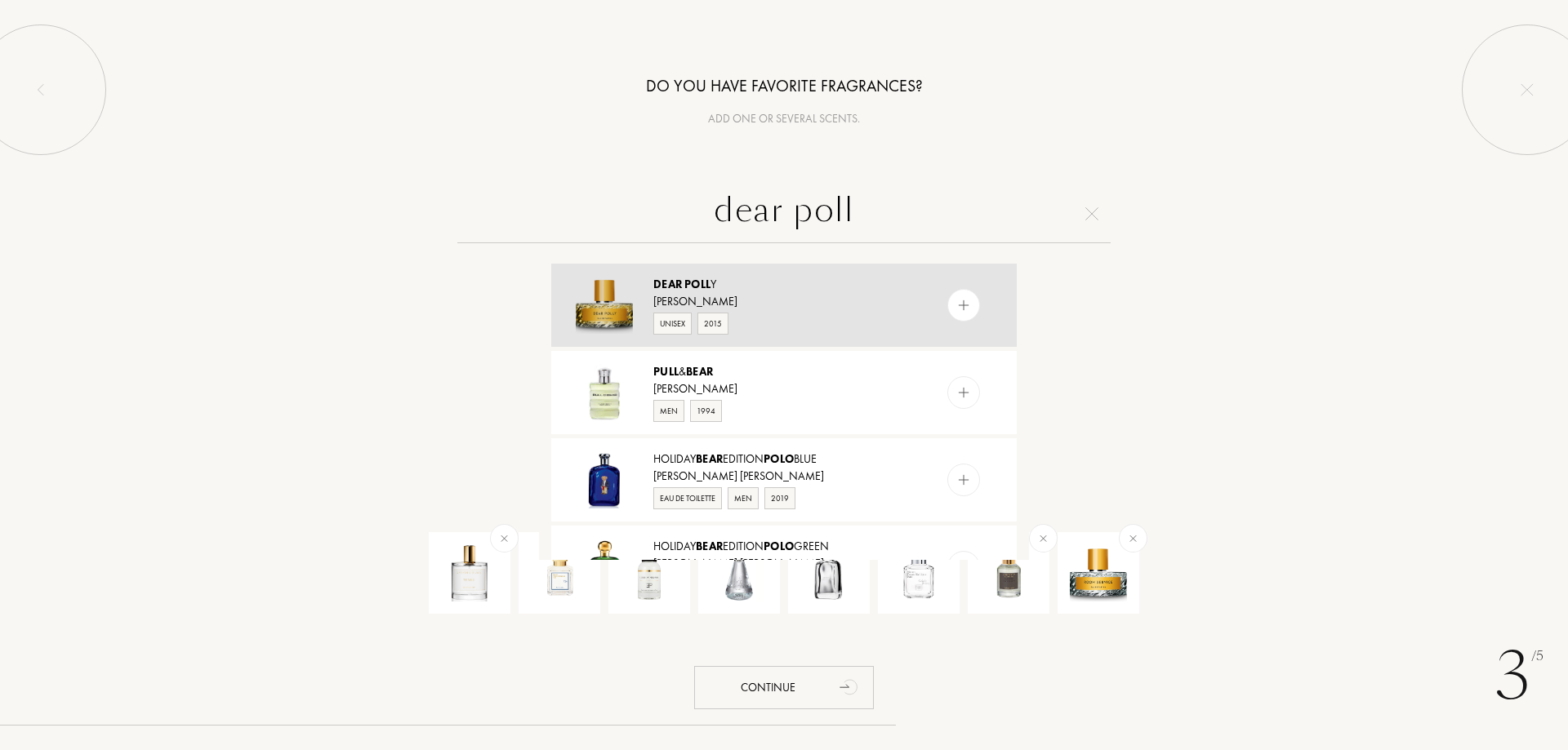
type input "dear poll"
click at [806, 281] on div "Dear Poll y" at bounding box center [783, 285] width 260 height 17
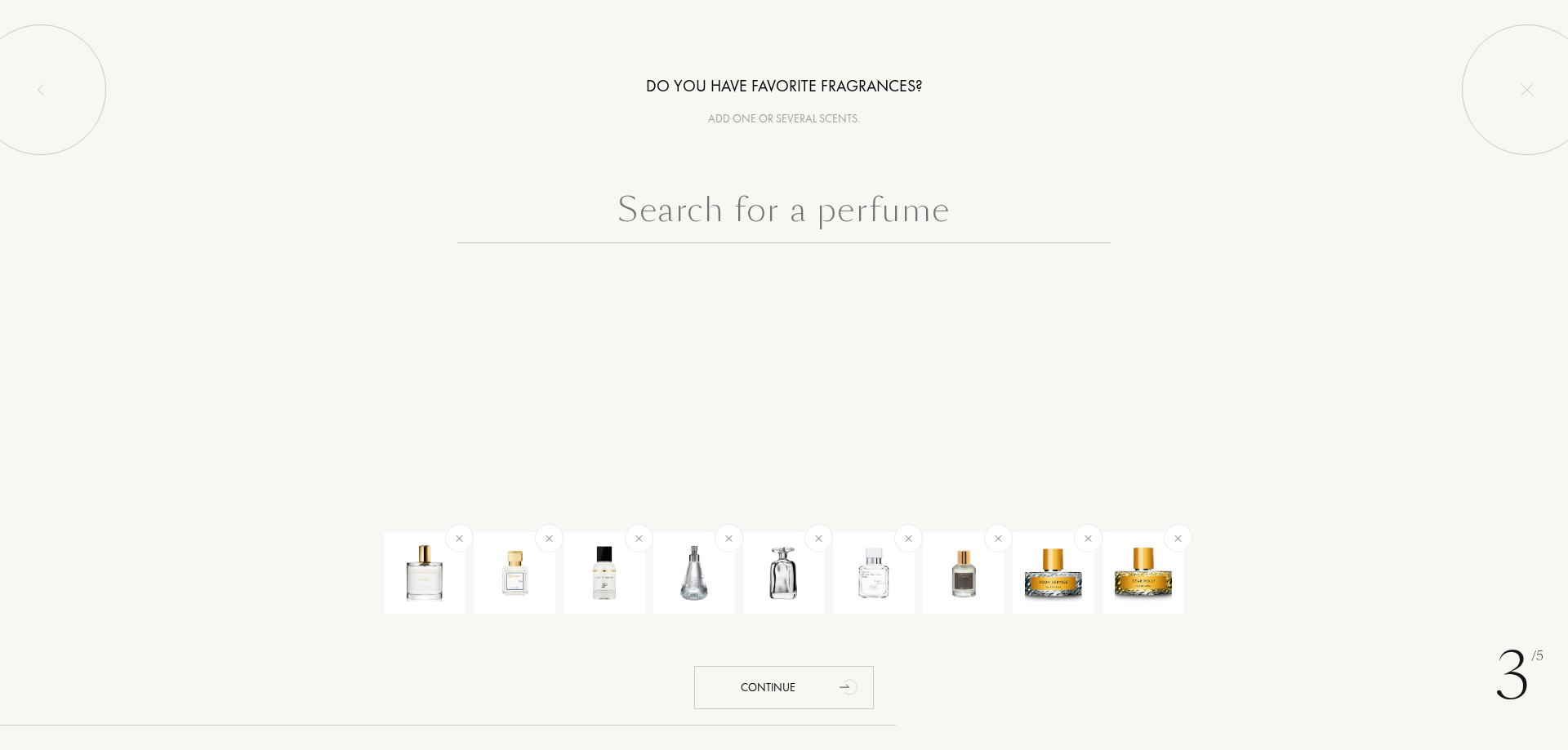
click at [658, 211] on input "text" at bounding box center [784, 213] width 653 height 58
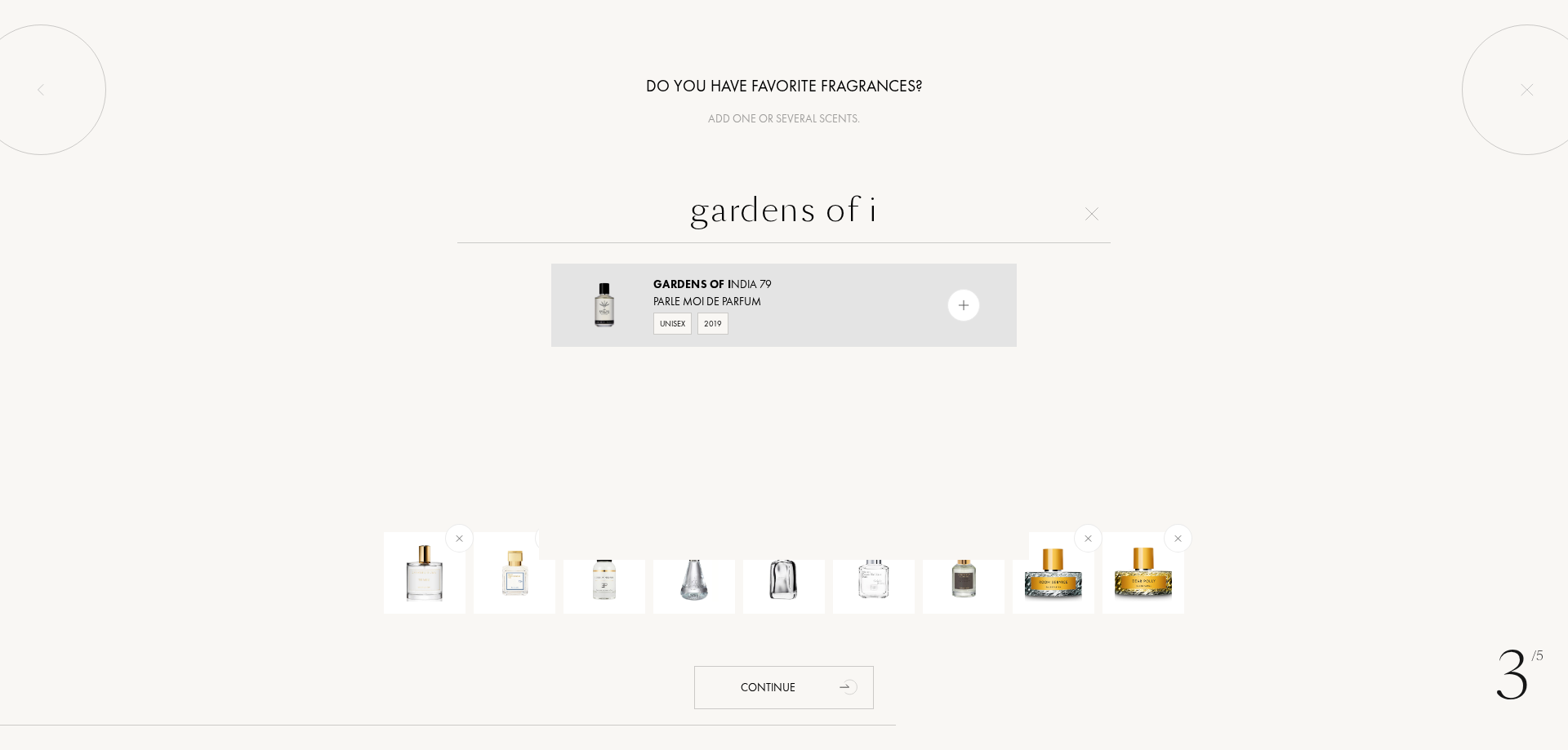
type input "gardens of i"
click at [885, 310] on div "Parle Moi de Parfum" at bounding box center [783, 302] width 260 height 17
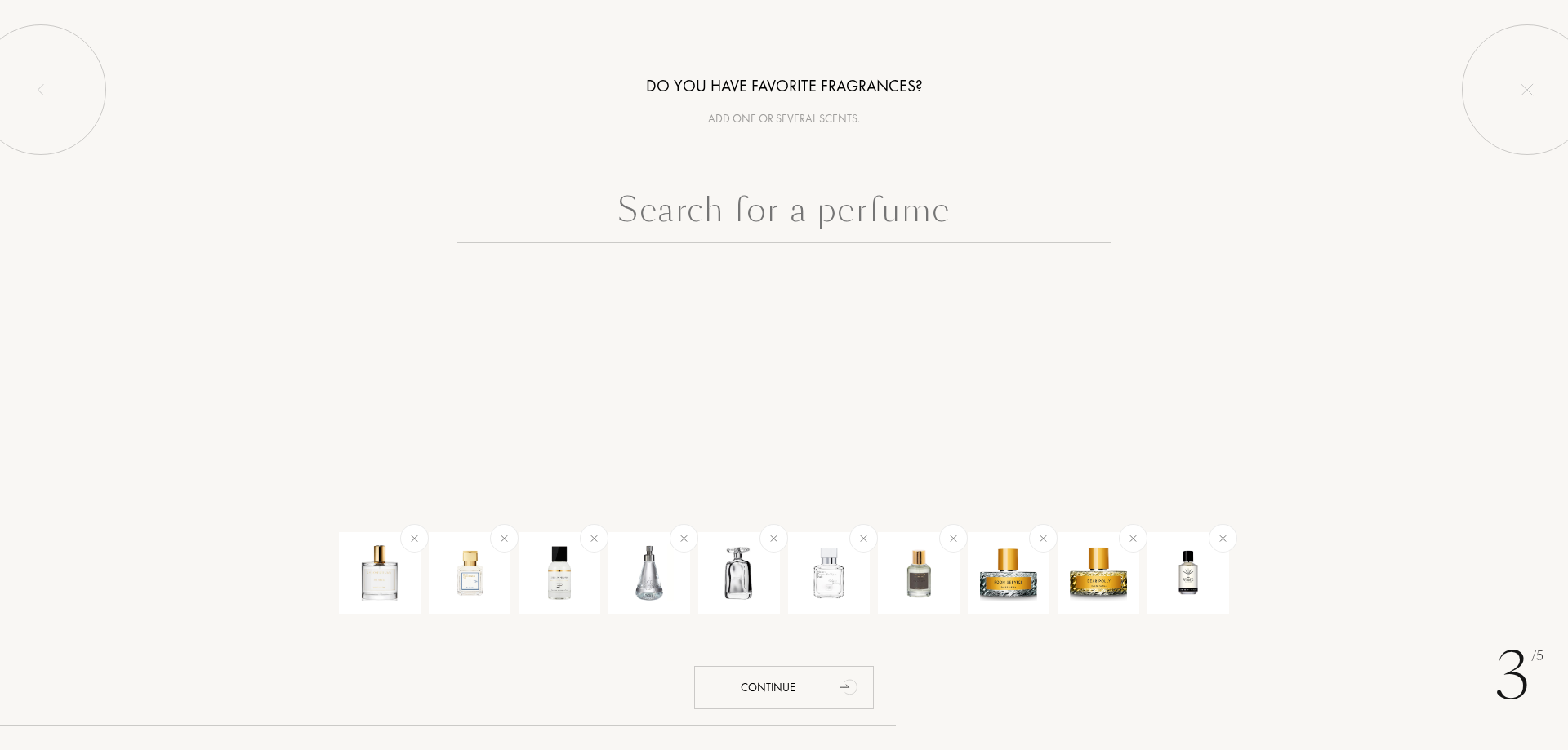
click at [743, 201] on input "text" at bounding box center [784, 213] width 653 height 58
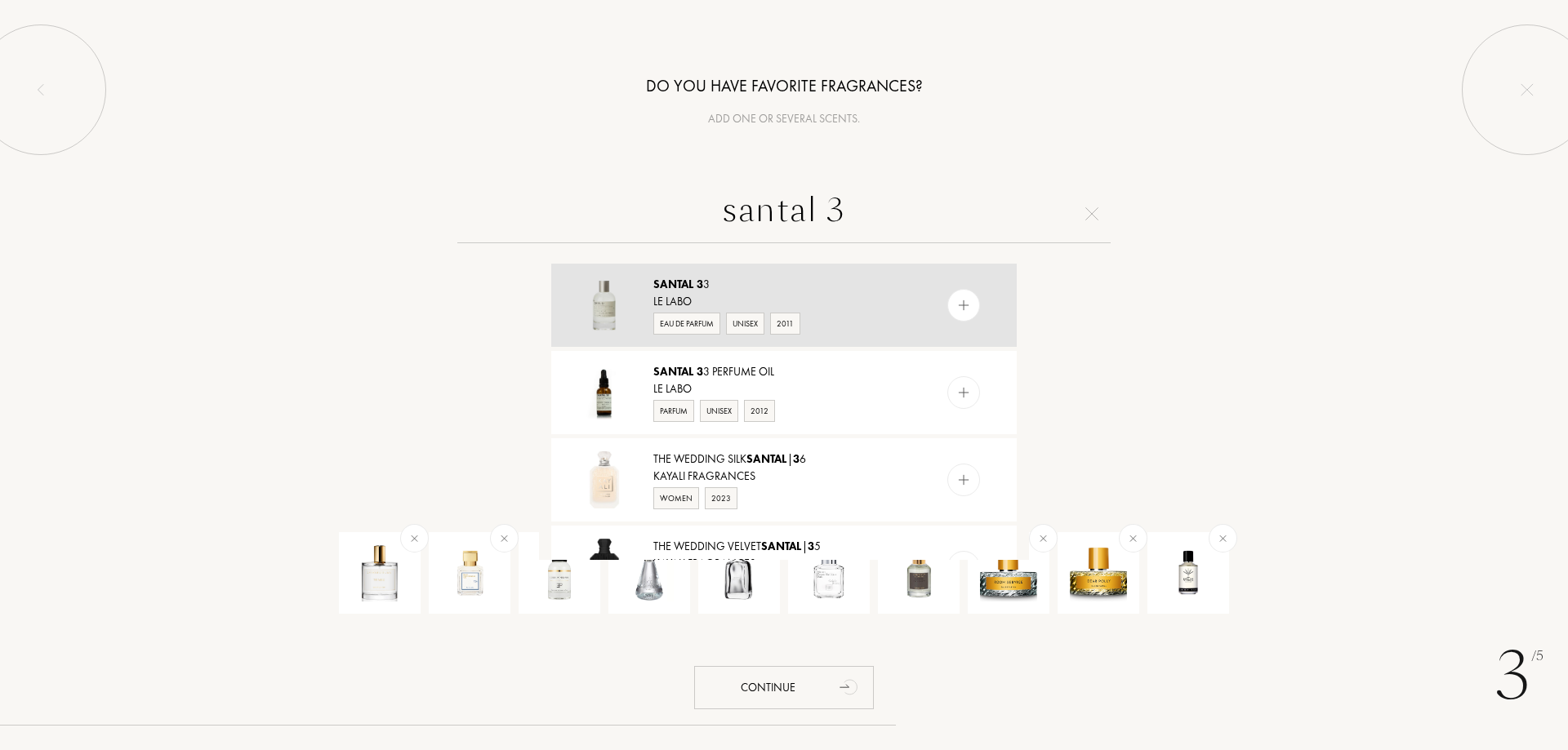
type input "santal 3"
click at [698, 292] on div "Santal 3 3" at bounding box center [783, 285] width 260 height 17
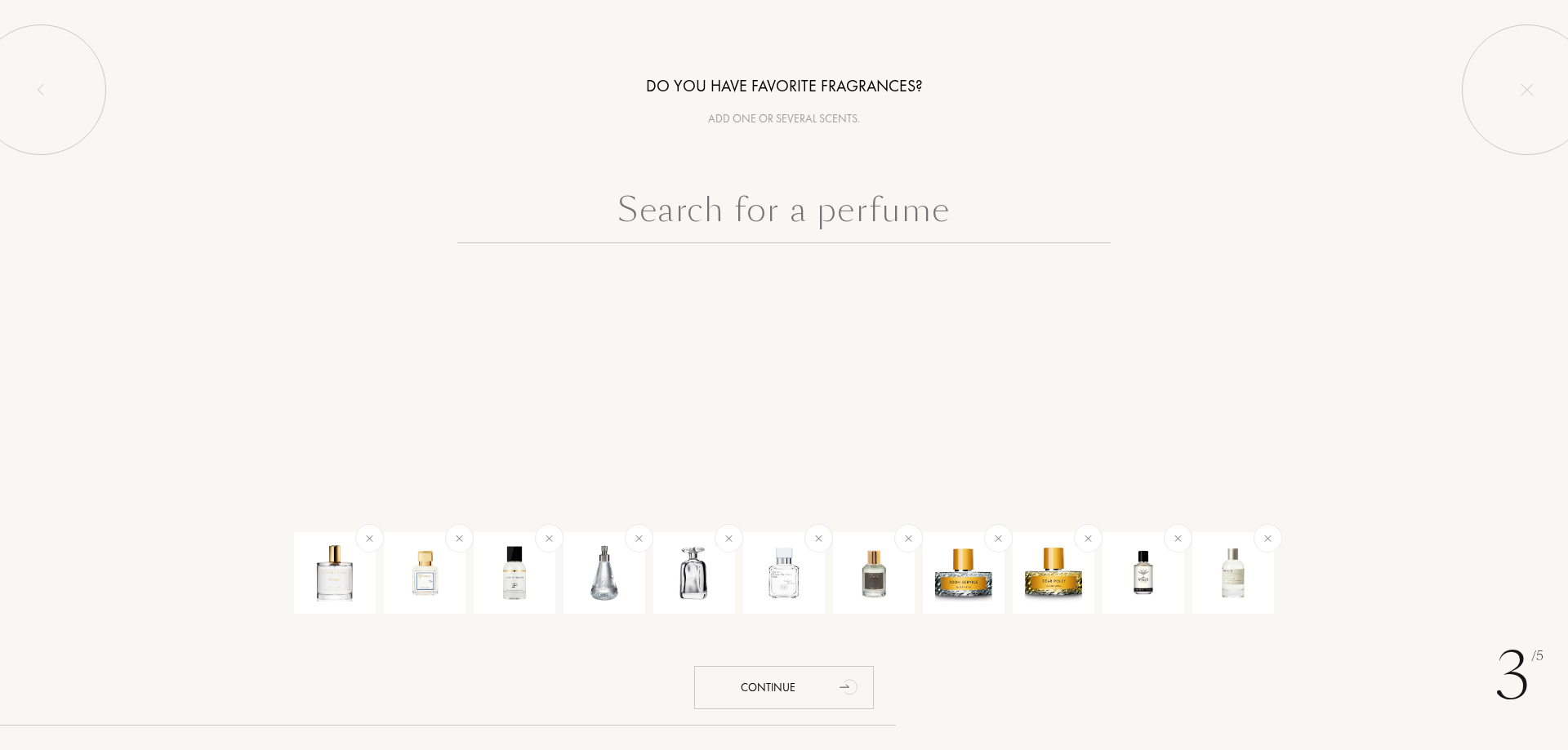
click at [686, 216] on input "text" at bounding box center [784, 213] width 653 height 58
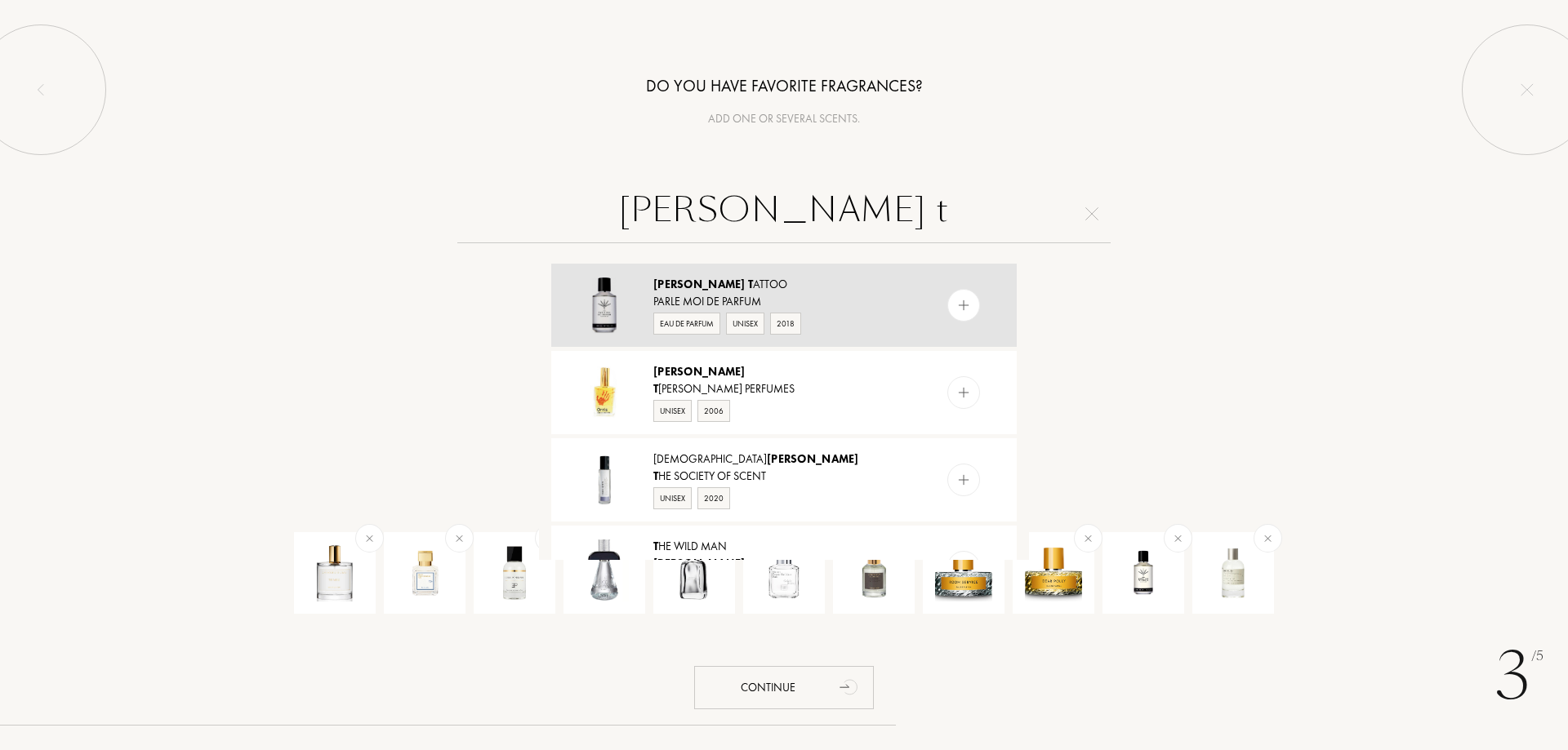
type input "orris t"
click at [629, 294] on img at bounding box center [604, 305] width 57 height 57
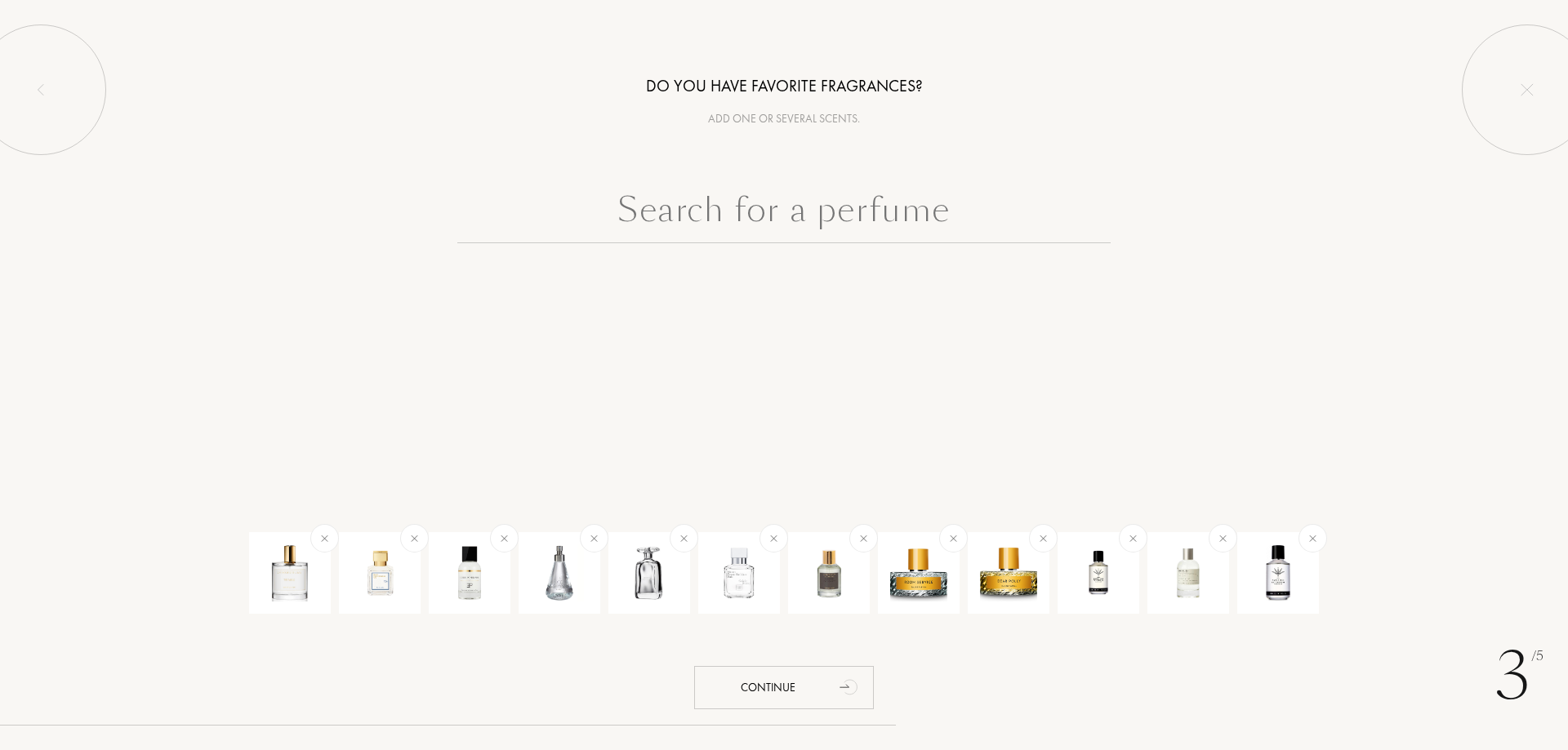
click at [669, 226] on input "text" at bounding box center [784, 213] width 653 height 58
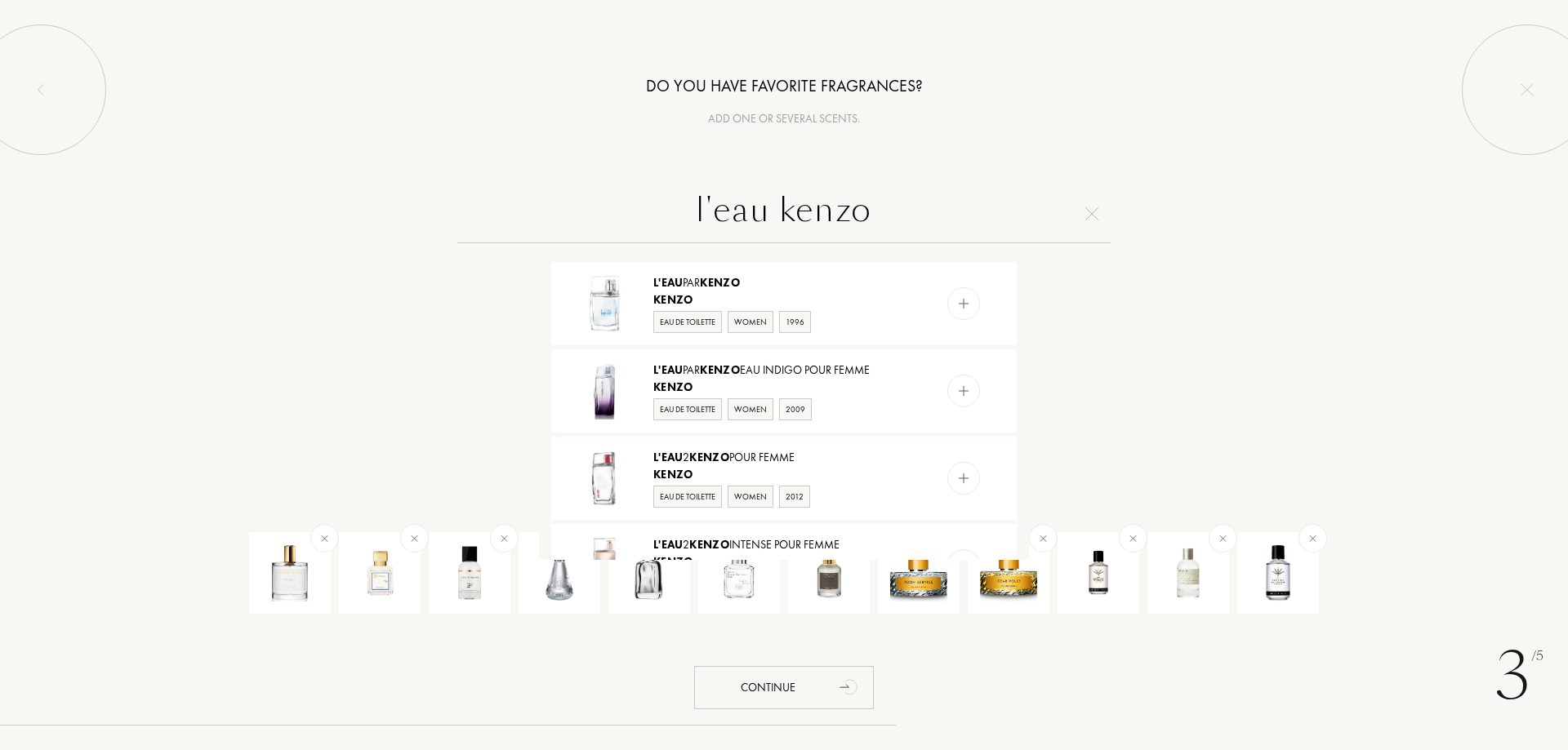
scroll to position [827, 0]
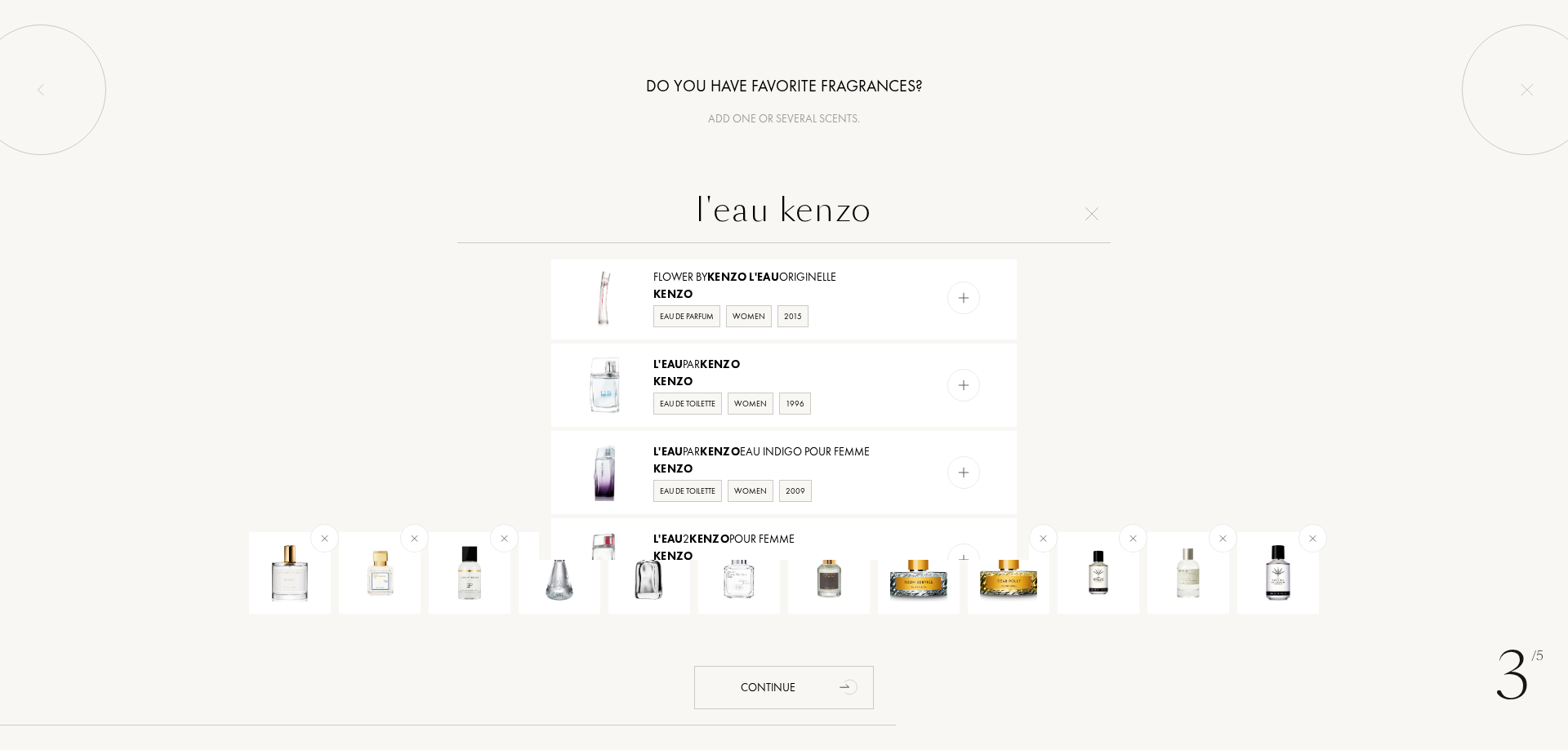
type input "l'eau kenzo"
click at [838, 353] on div "L'Eau par Kenzo Kenzo Eau de Toilette Women 1996" at bounding box center [784, 385] width 466 height 83
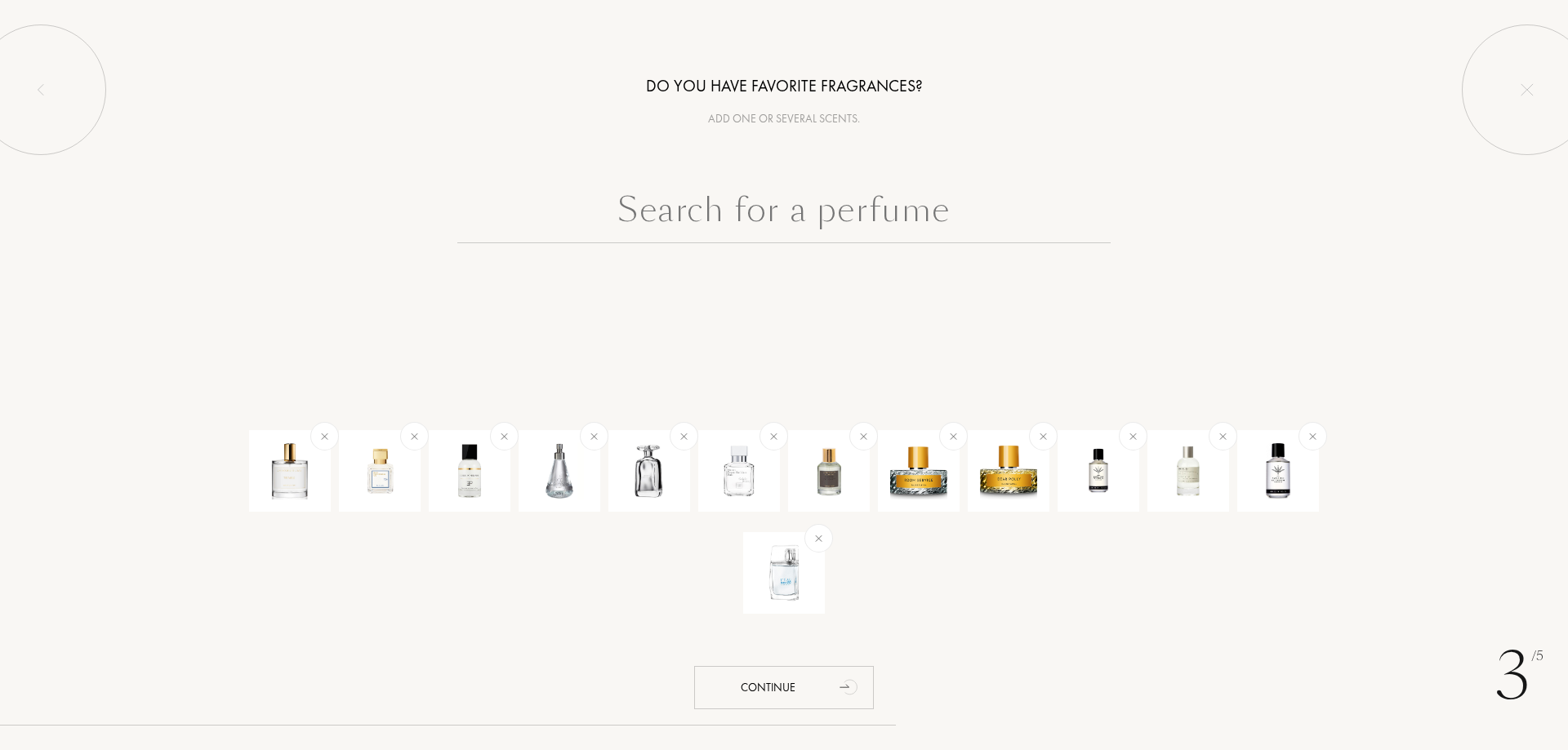
scroll to position [0, 0]
click at [639, 212] on input "text" at bounding box center [784, 213] width 653 height 58
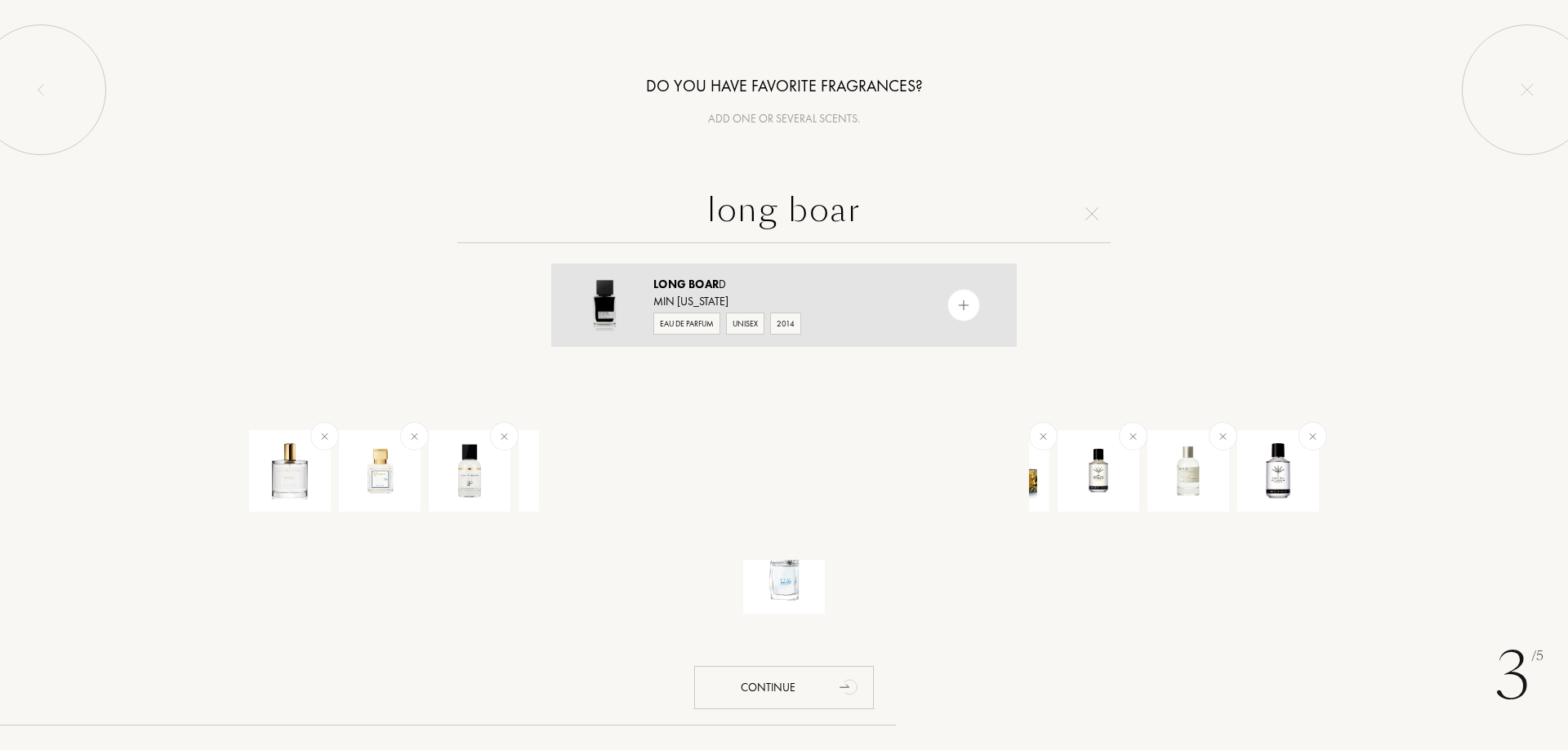
type input "long boar"
click at [780, 279] on div "Long Boar d" at bounding box center [783, 285] width 260 height 17
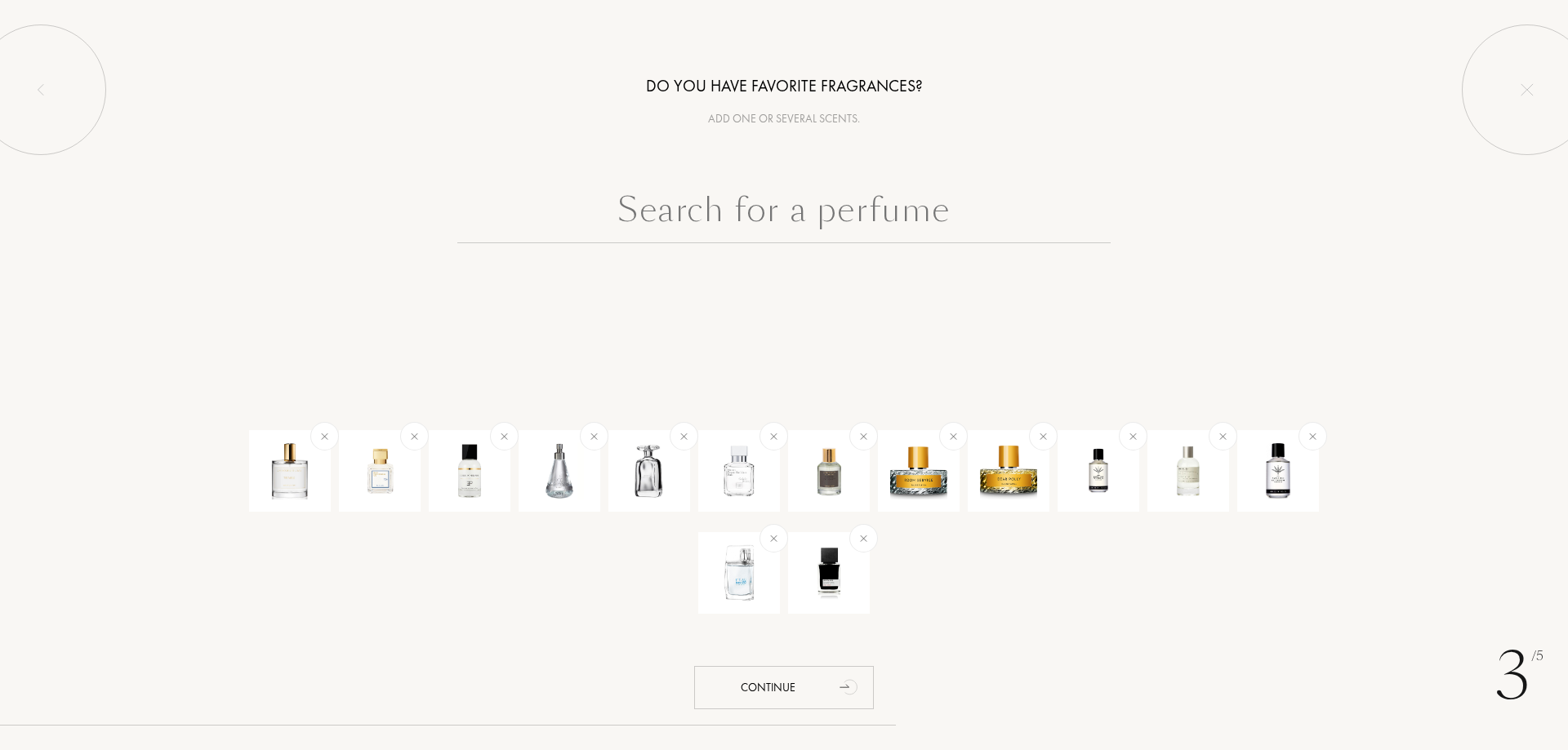
click at [552, 207] on input "text" at bounding box center [784, 213] width 653 height 58
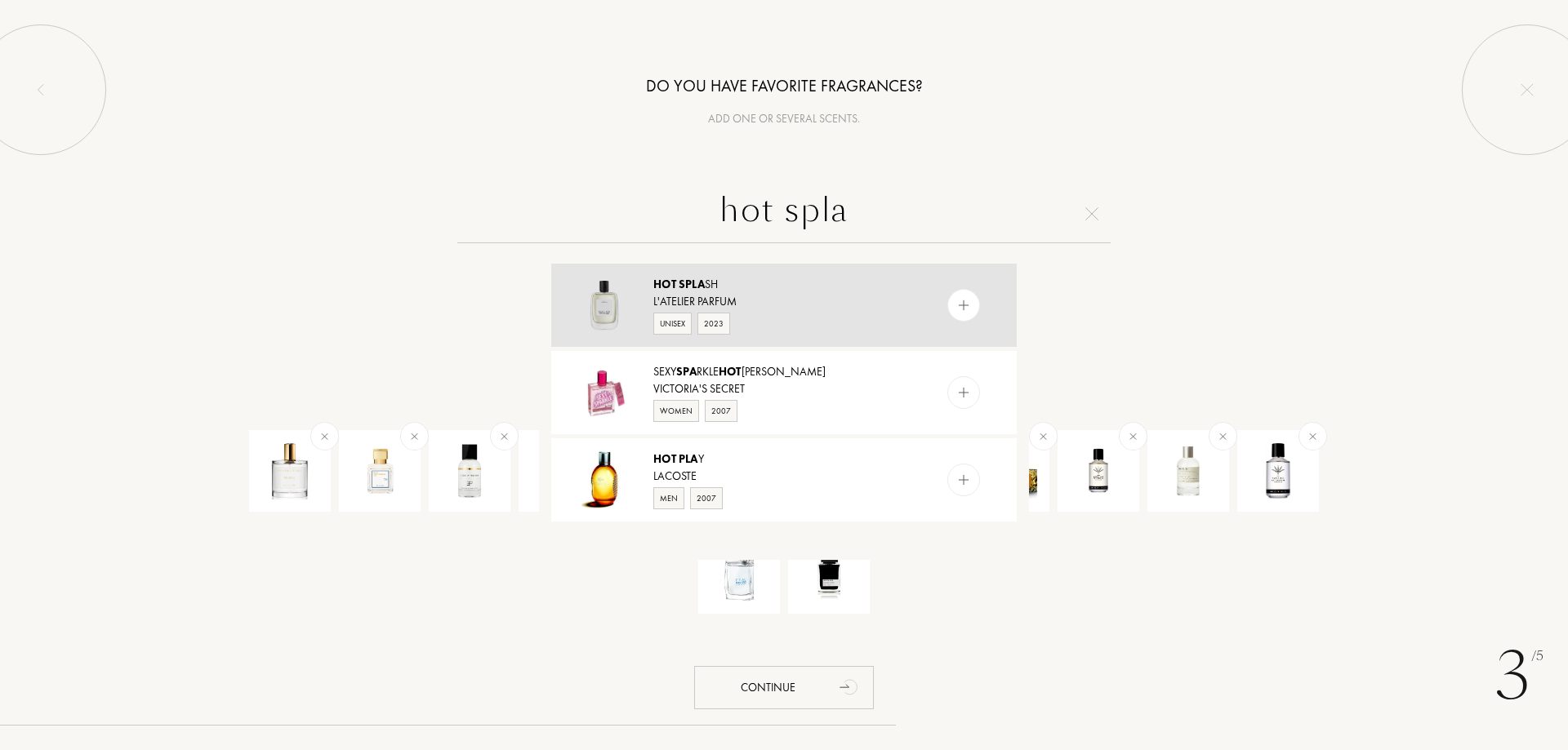
type input "hot spla"
click at [762, 289] on div "Hot Spla sh" at bounding box center [783, 285] width 260 height 17
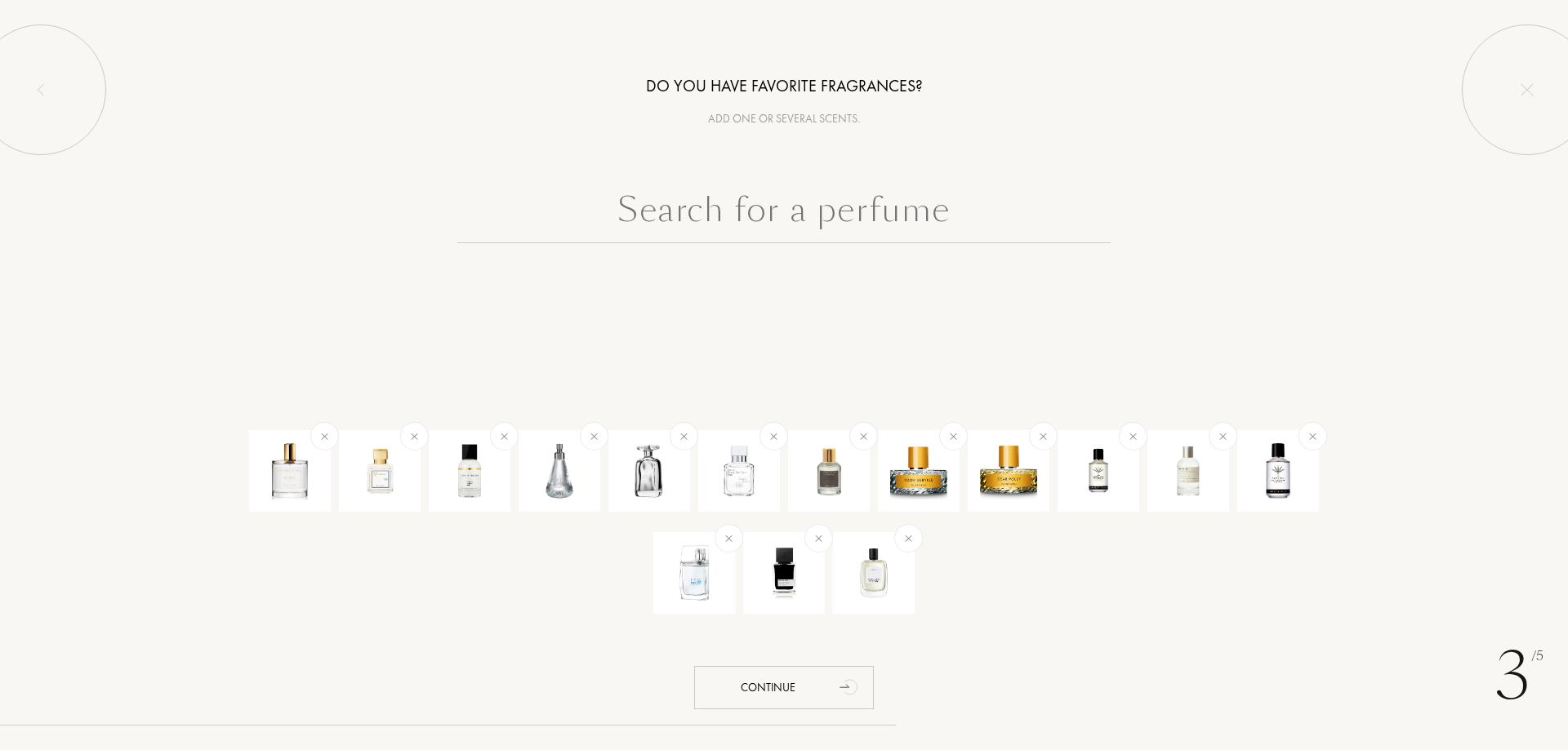
click at [819, 211] on input "text" at bounding box center [784, 213] width 653 height 58
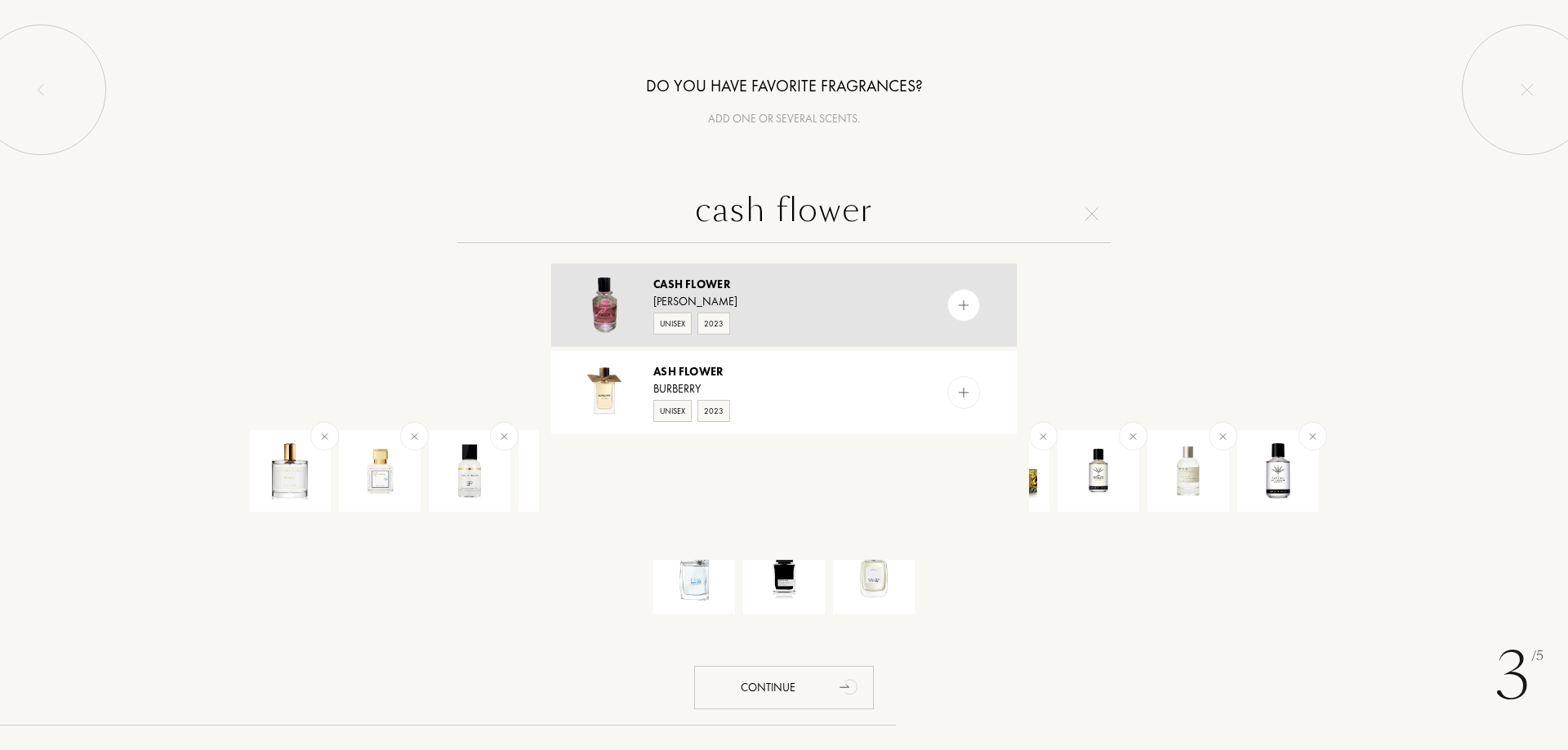
type input "cash flower"
click at [799, 296] on div "Fugazzi" at bounding box center [783, 302] width 260 height 17
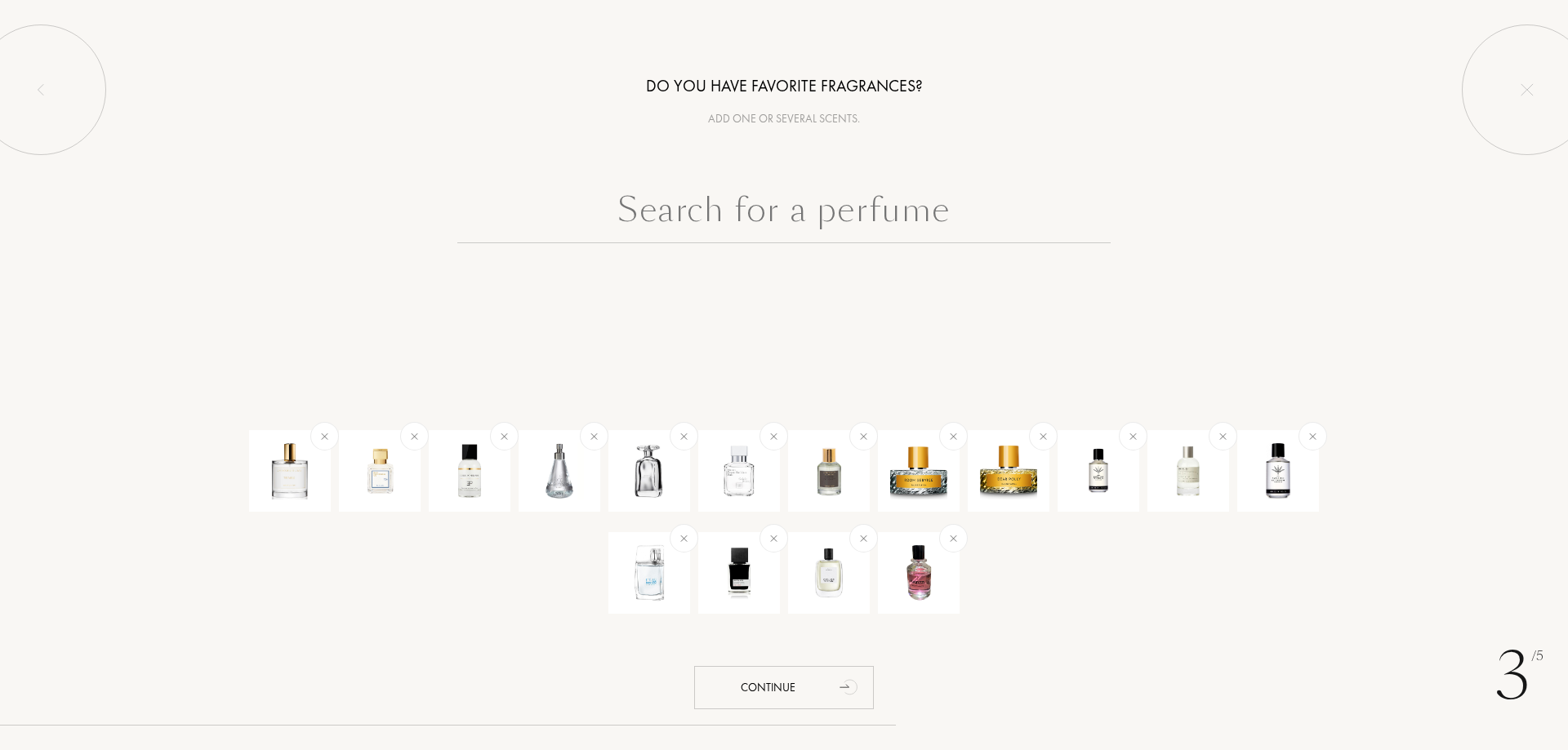
click at [692, 212] on input "text" at bounding box center [784, 213] width 653 height 58
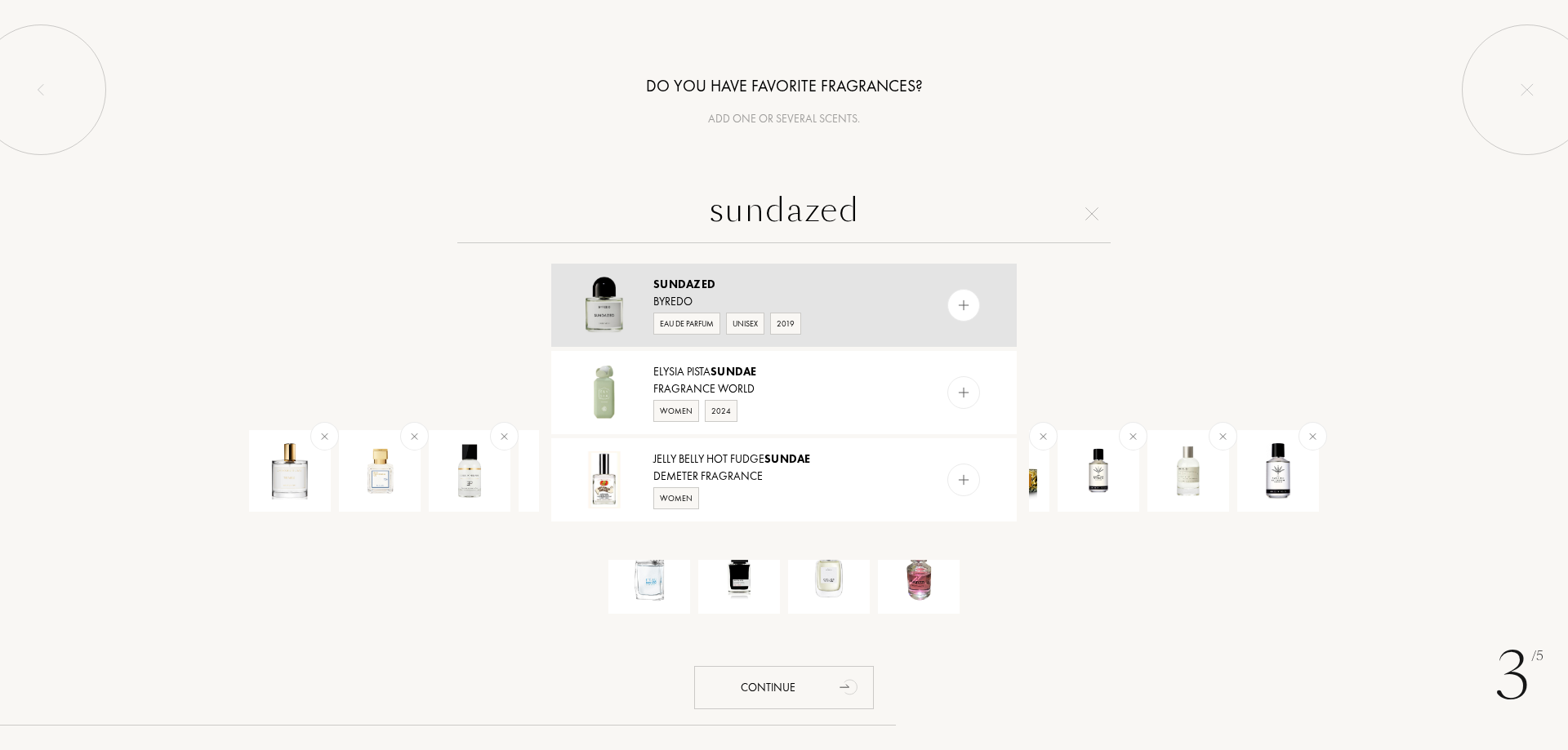
type input "sundazed"
click at [798, 292] on div "Sundazed" at bounding box center [783, 285] width 260 height 17
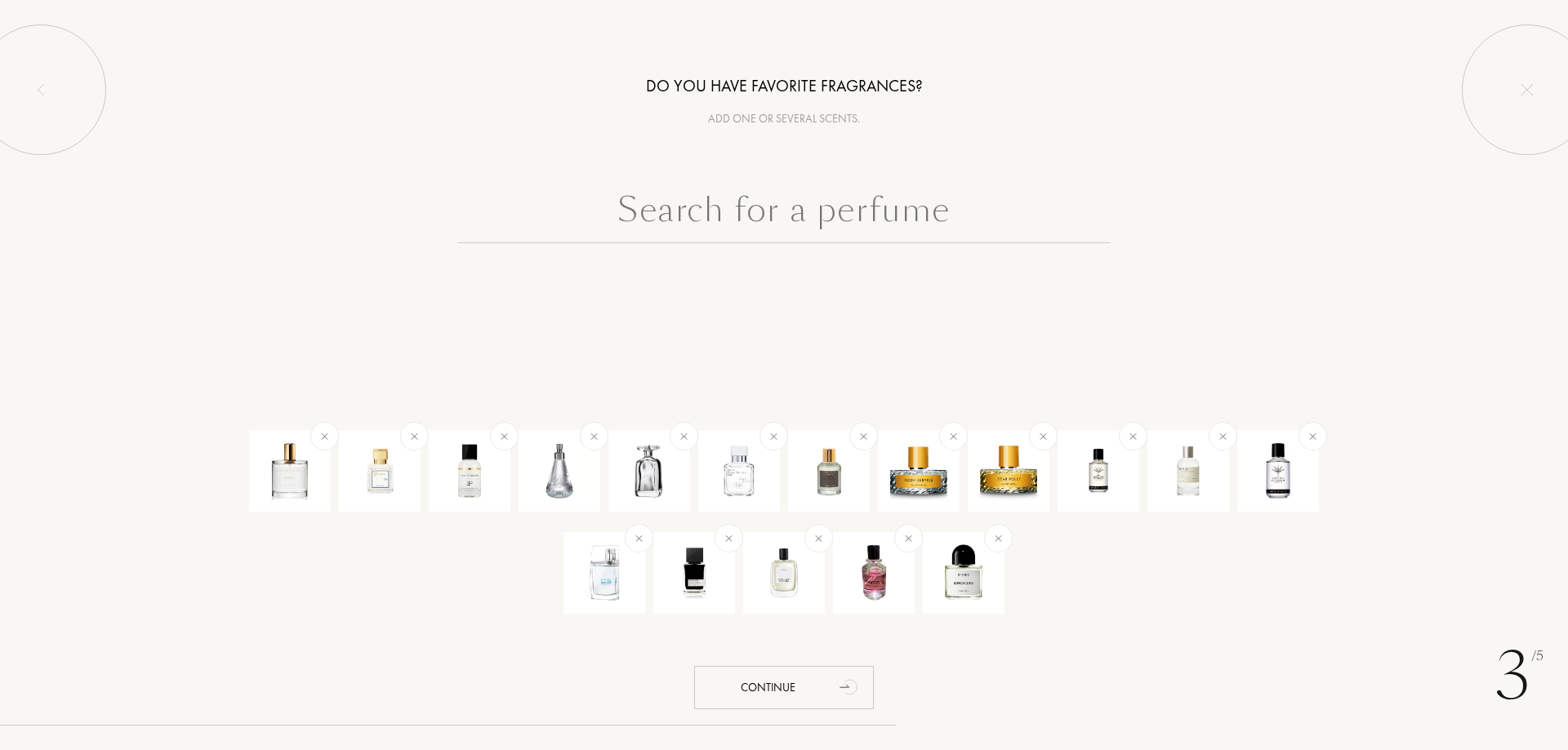
click at [799, 226] on input "text" at bounding box center [784, 213] width 653 height 58
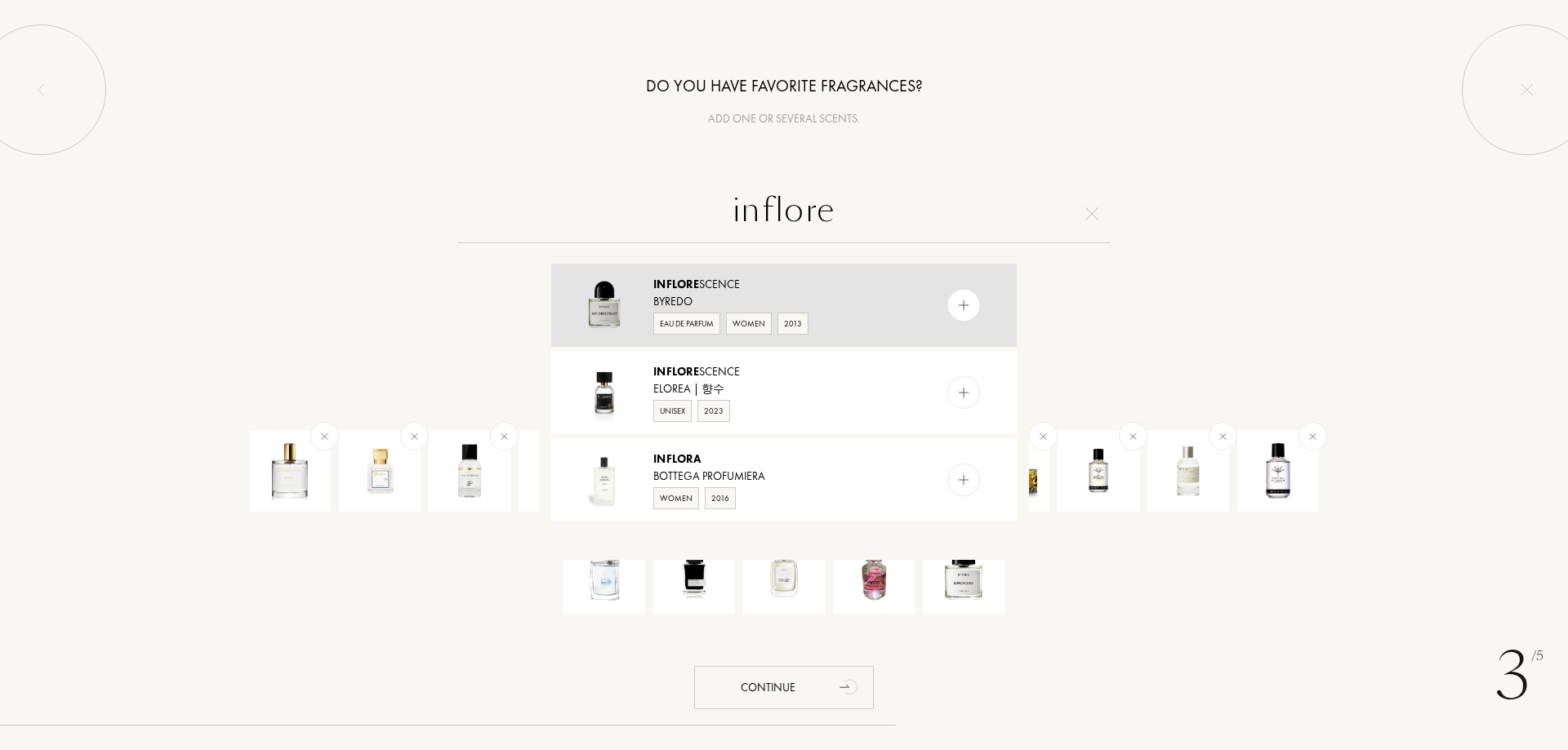
type input "inflore"
click at [782, 289] on div "Inflore scence" at bounding box center [783, 285] width 260 height 17
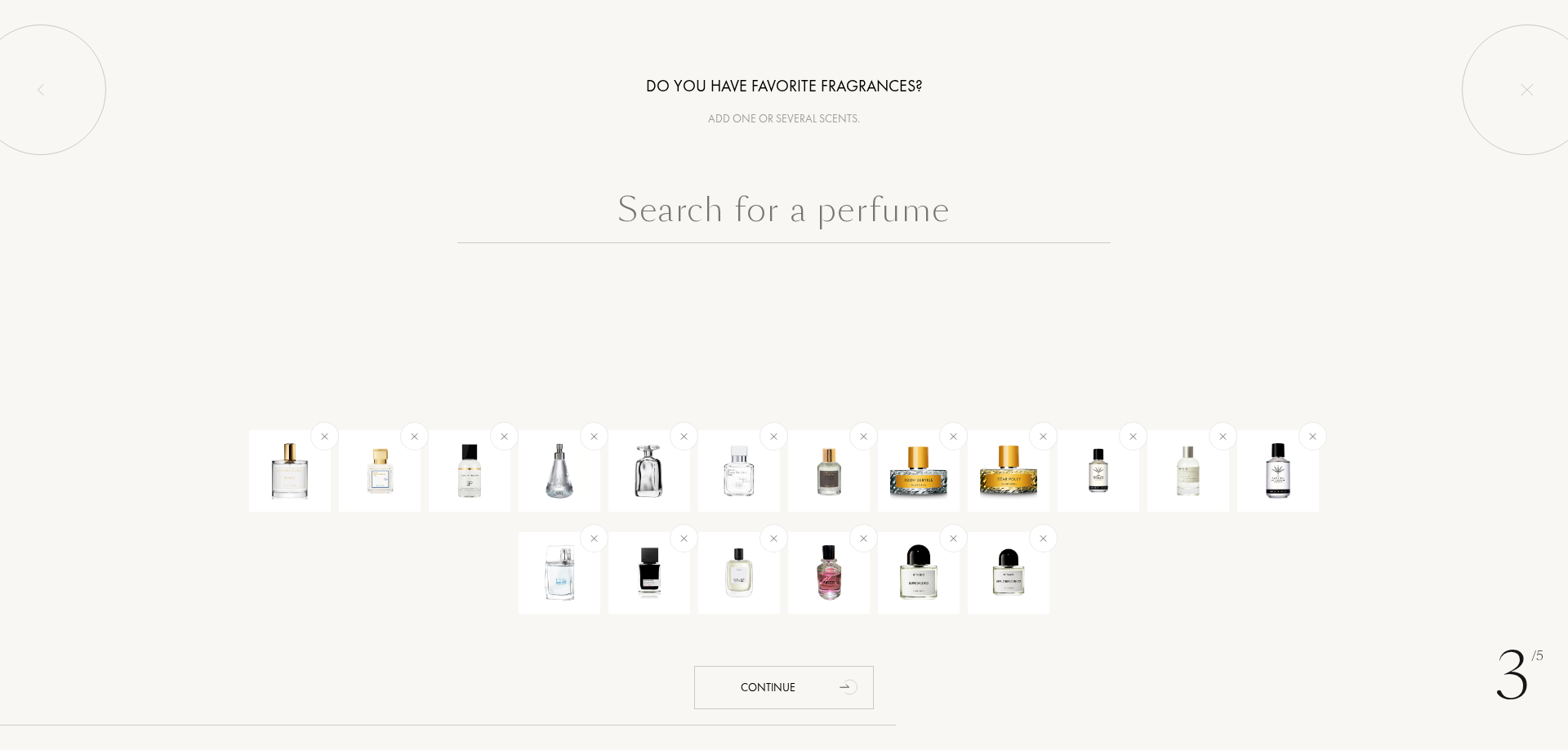
click at [806, 230] on input "text" at bounding box center [784, 213] width 653 height 58
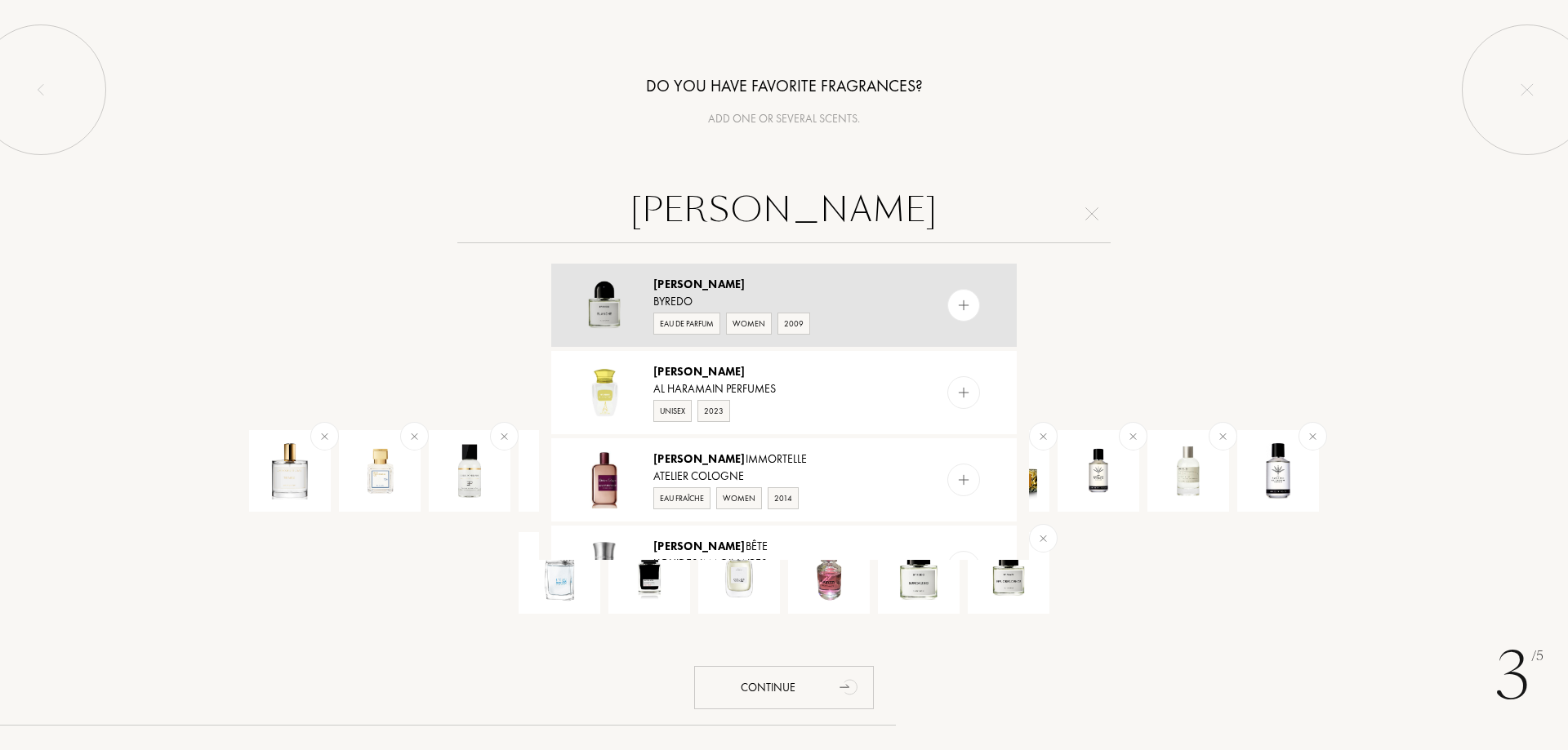
type input "blanche"
click at [802, 284] on div "Blanche" at bounding box center [783, 285] width 260 height 17
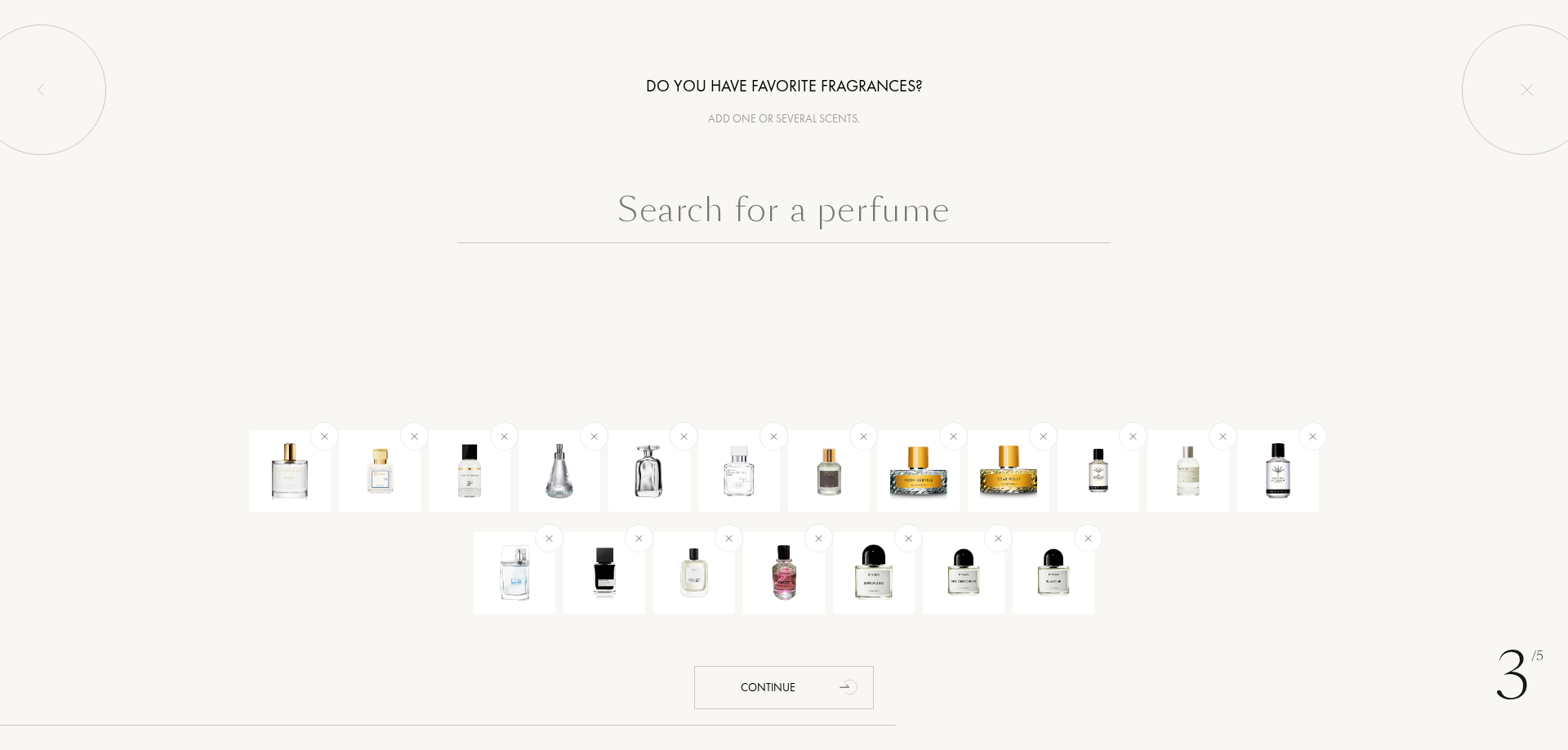
click at [701, 206] on input "text" at bounding box center [784, 213] width 653 height 58
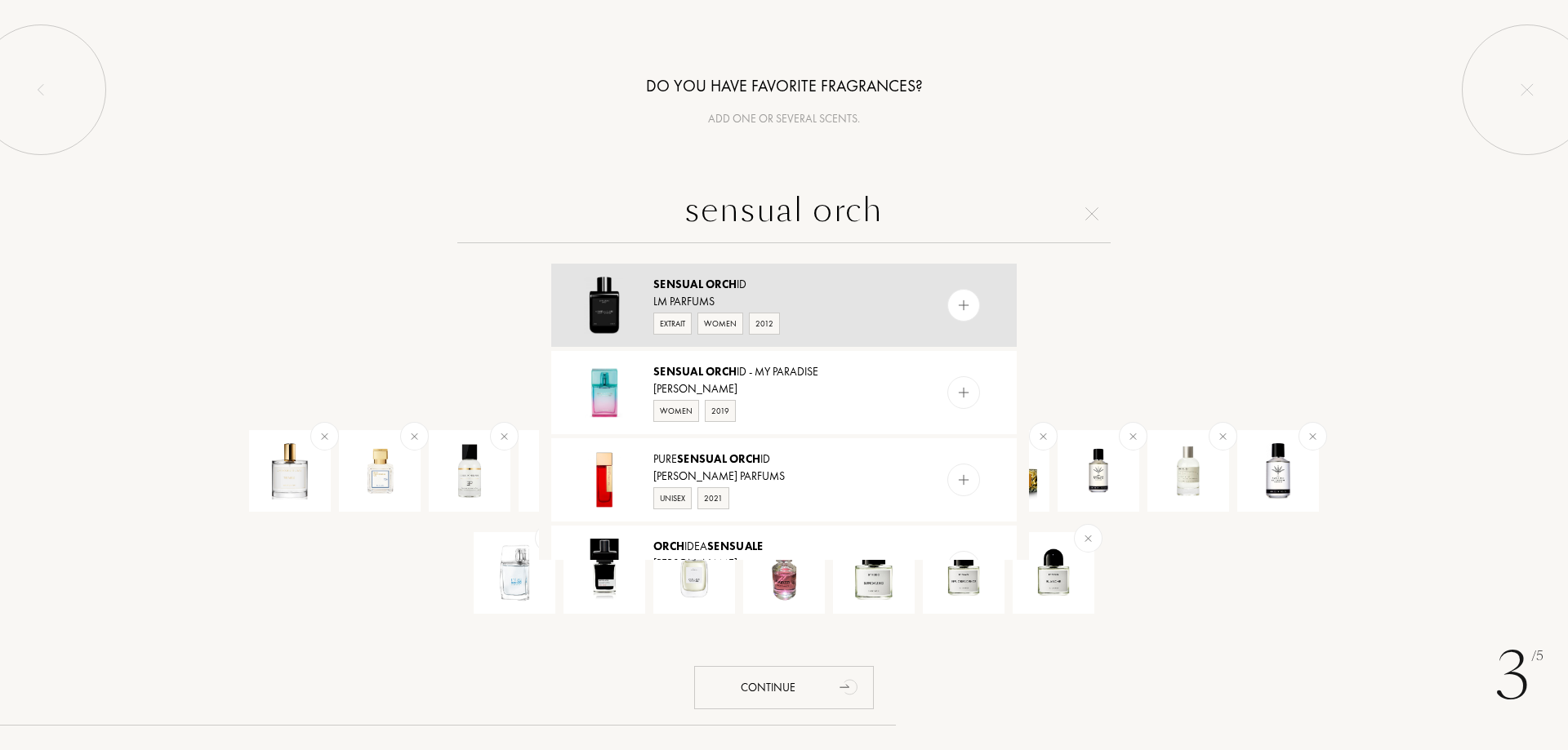
type input "sensual orch"
click at [770, 287] on div "Sensual Orch id" at bounding box center [783, 285] width 260 height 17
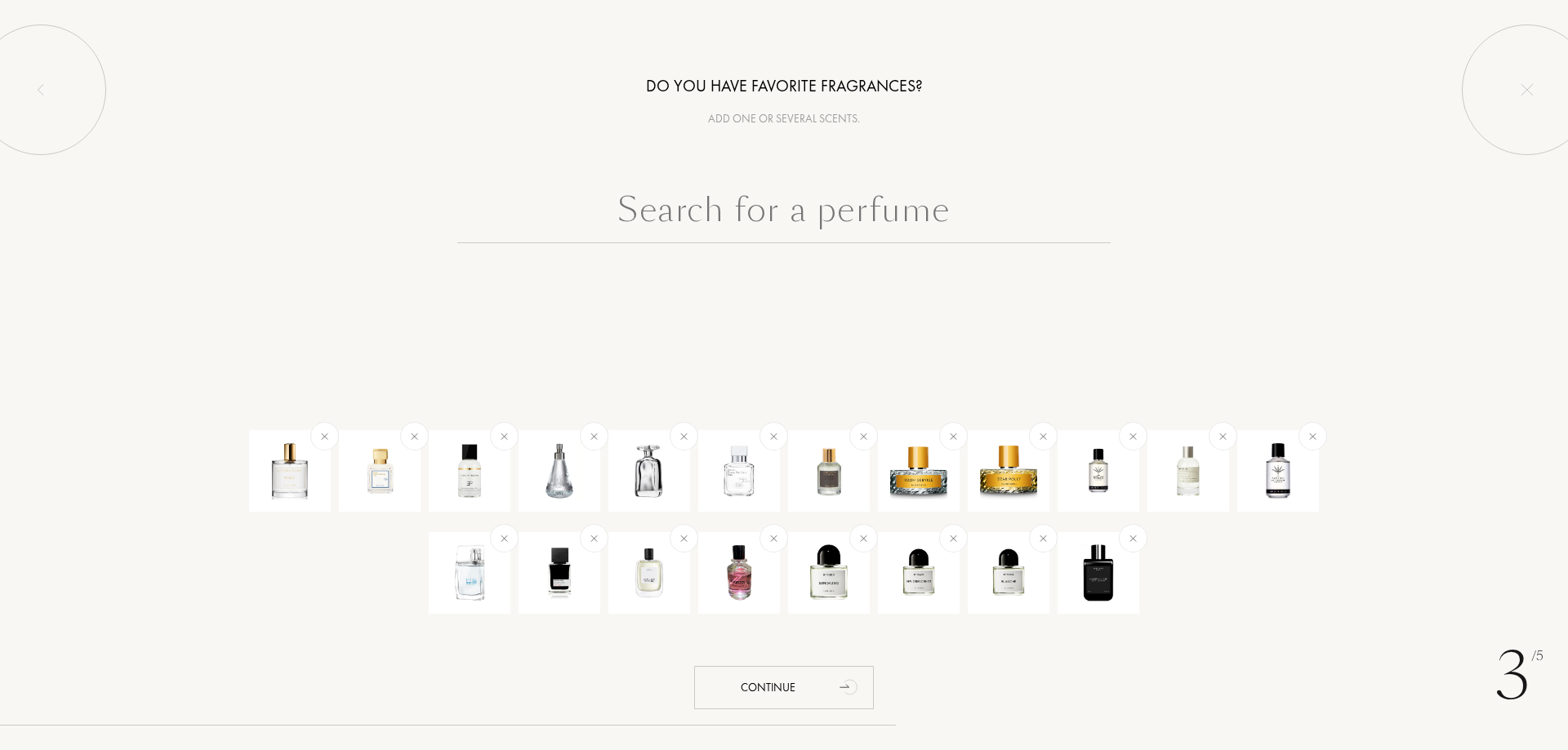
click at [852, 234] on input "text" at bounding box center [784, 213] width 653 height 58
type input "d"
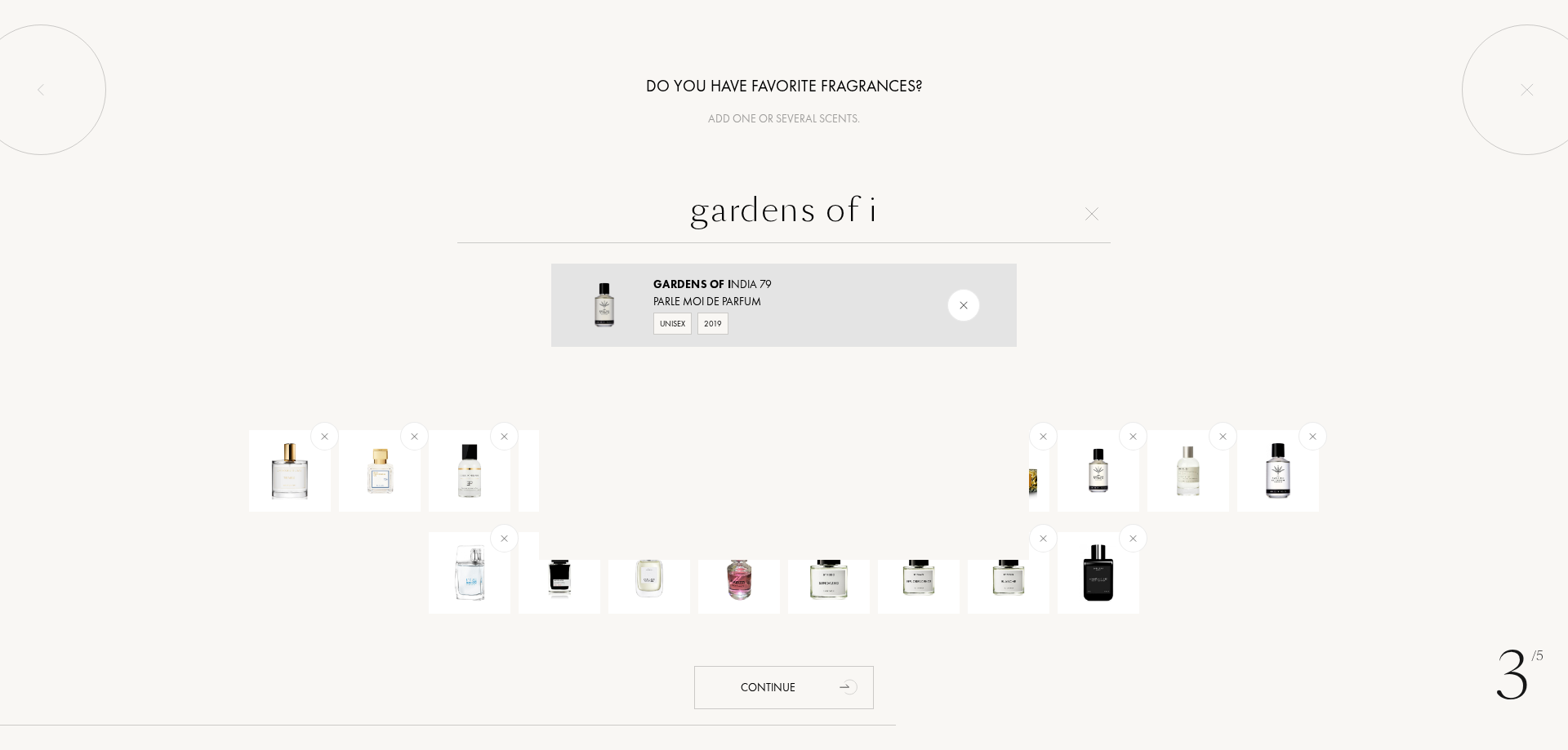
type input "gardens of i"
click at [788, 314] on div "Unisex 2019" at bounding box center [783, 323] width 260 height 24
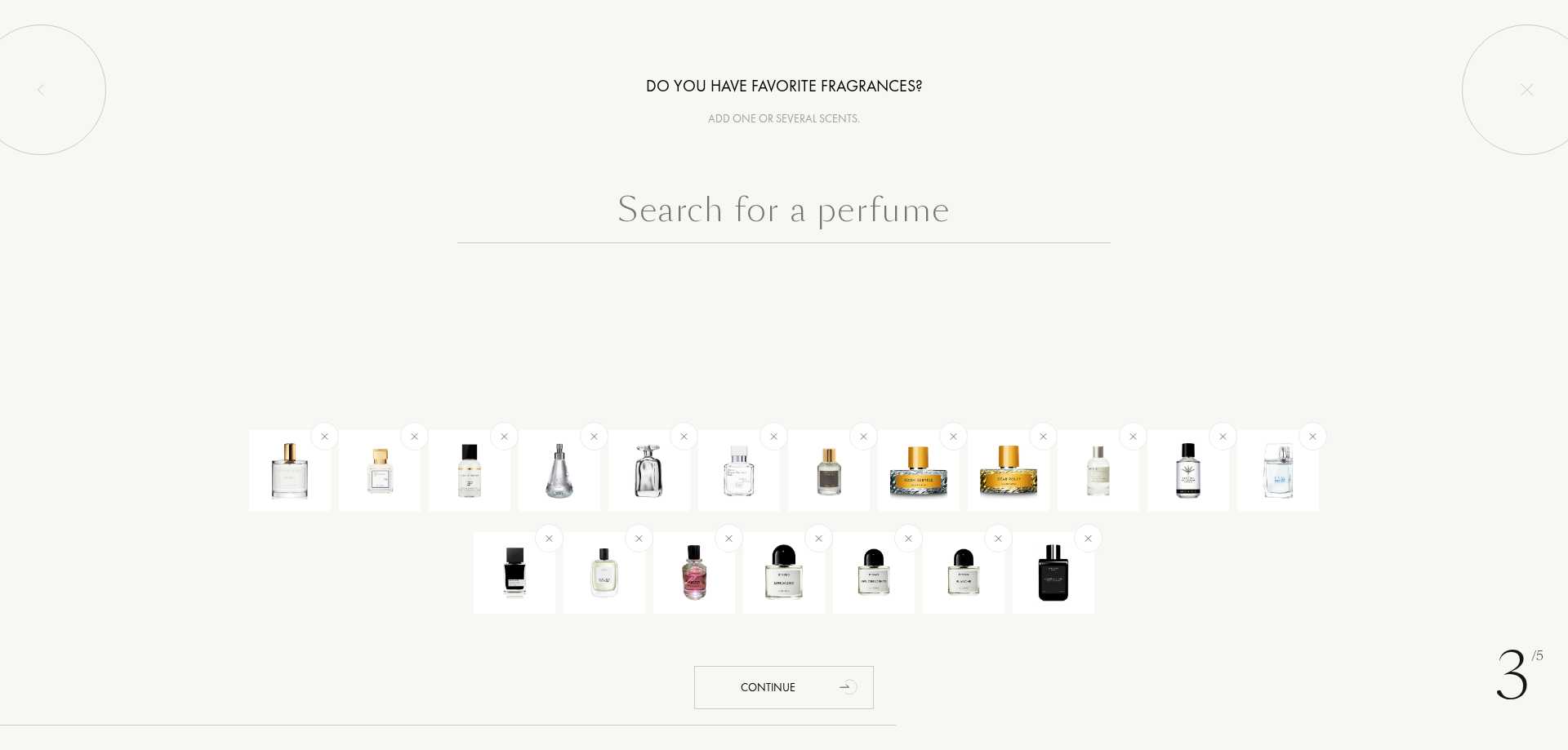
click at [718, 214] on input "text" at bounding box center [784, 213] width 653 height 58
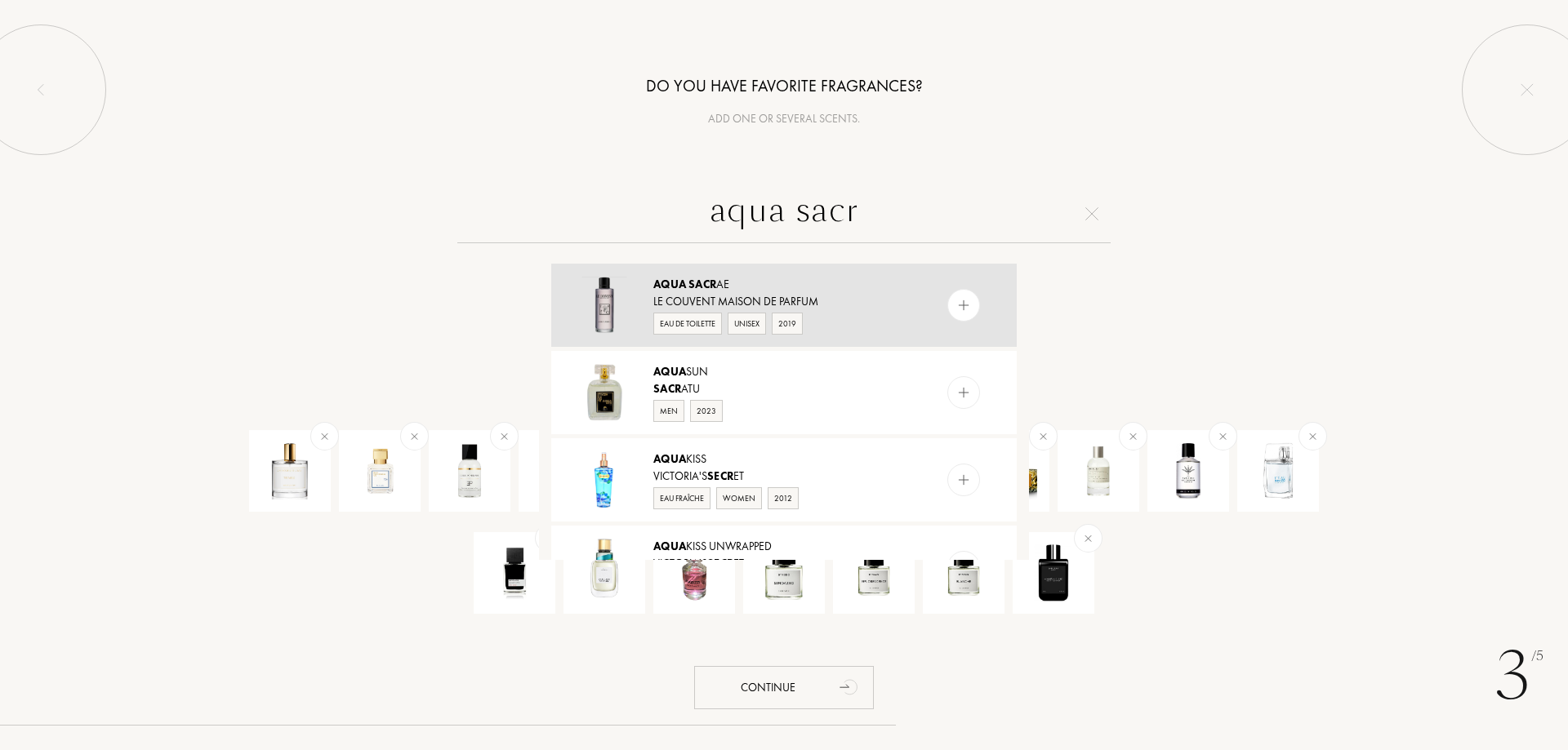
type input "aqua sacr"
click at [765, 282] on div "Aqua Sacr ae" at bounding box center [783, 285] width 260 height 17
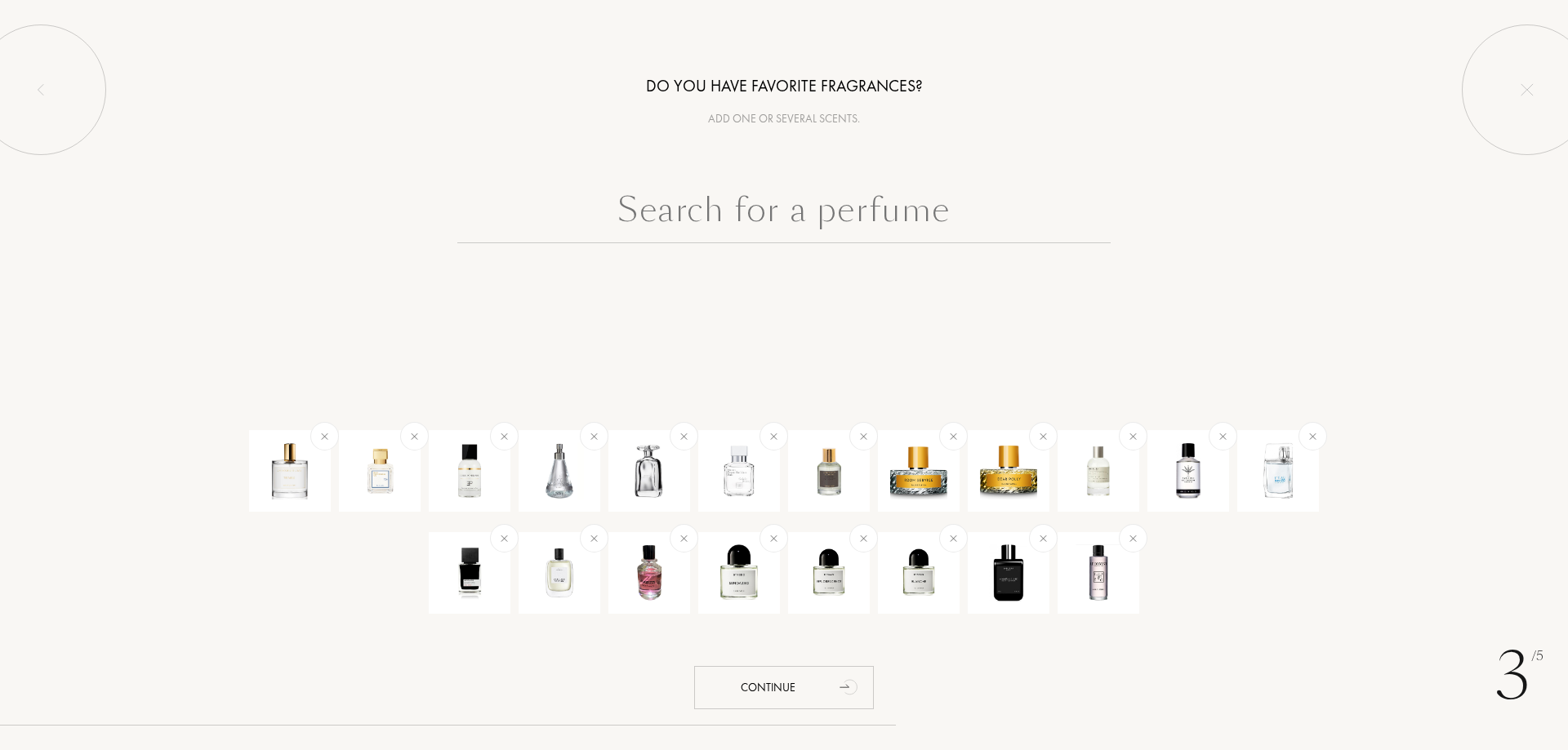
click at [767, 200] on input "text" at bounding box center [784, 213] width 653 height 58
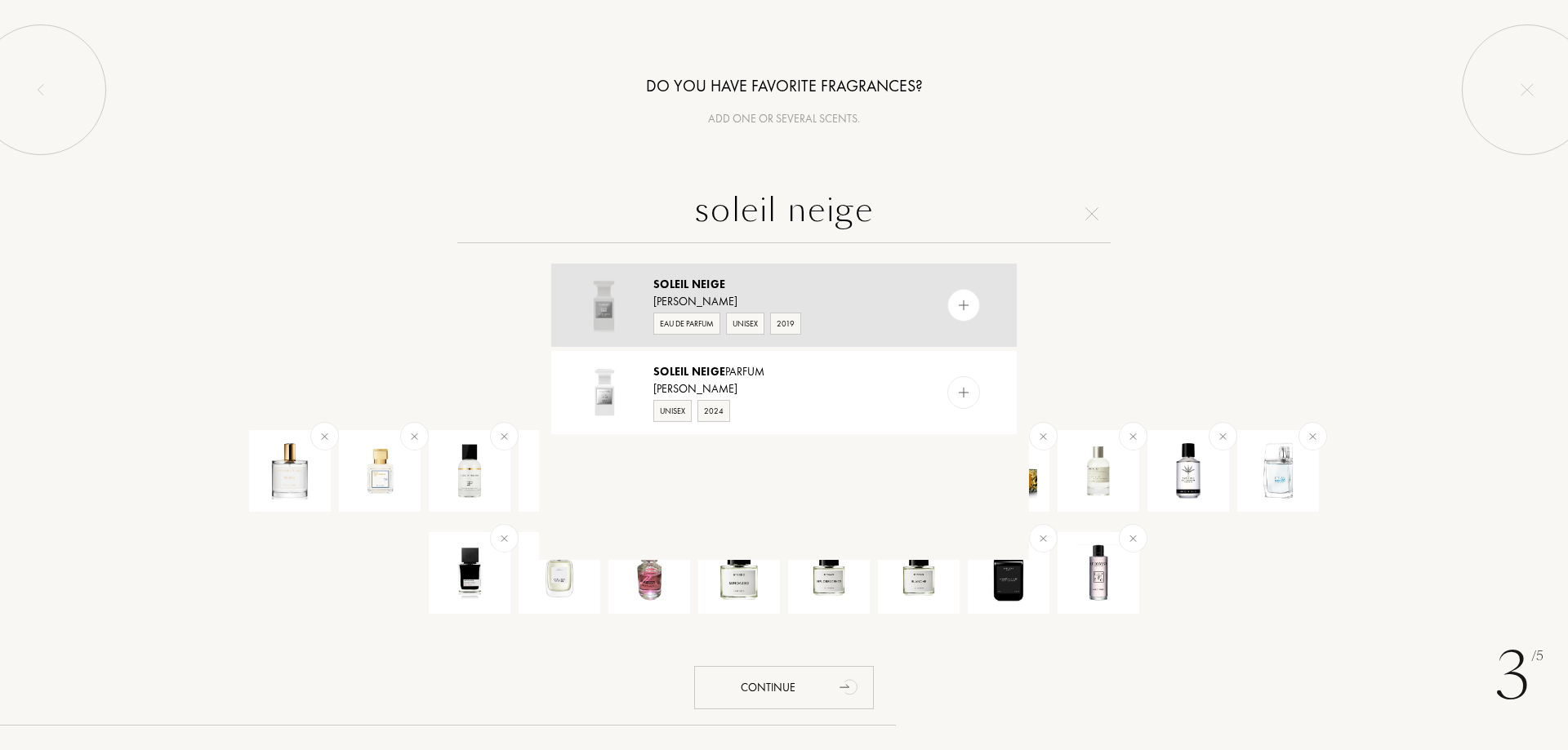
type input "soleil neige"
click at [761, 285] on div "Soleil Neige" at bounding box center [783, 285] width 260 height 17
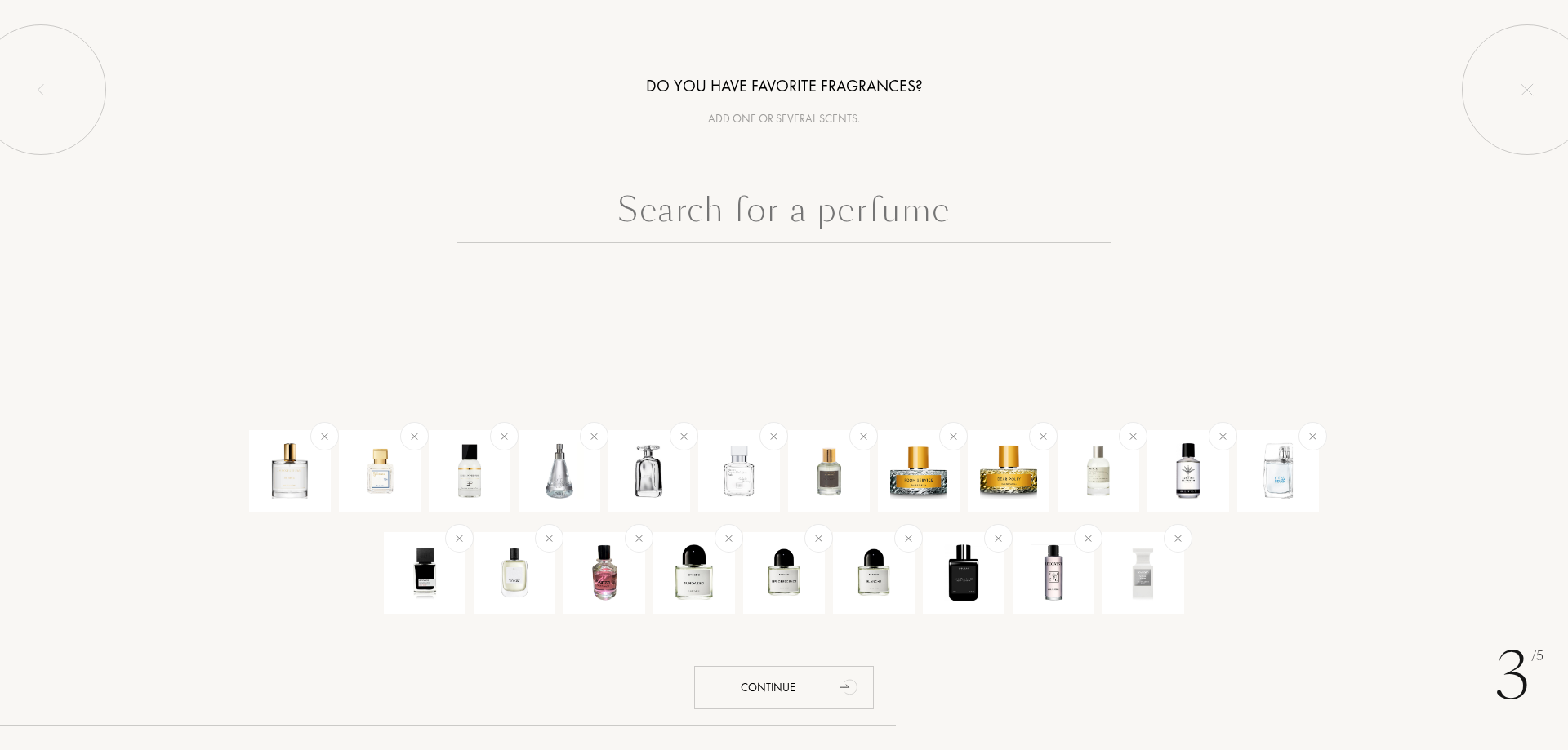
click at [717, 203] on input "text" at bounding box center [784, 213] width 653 height 58
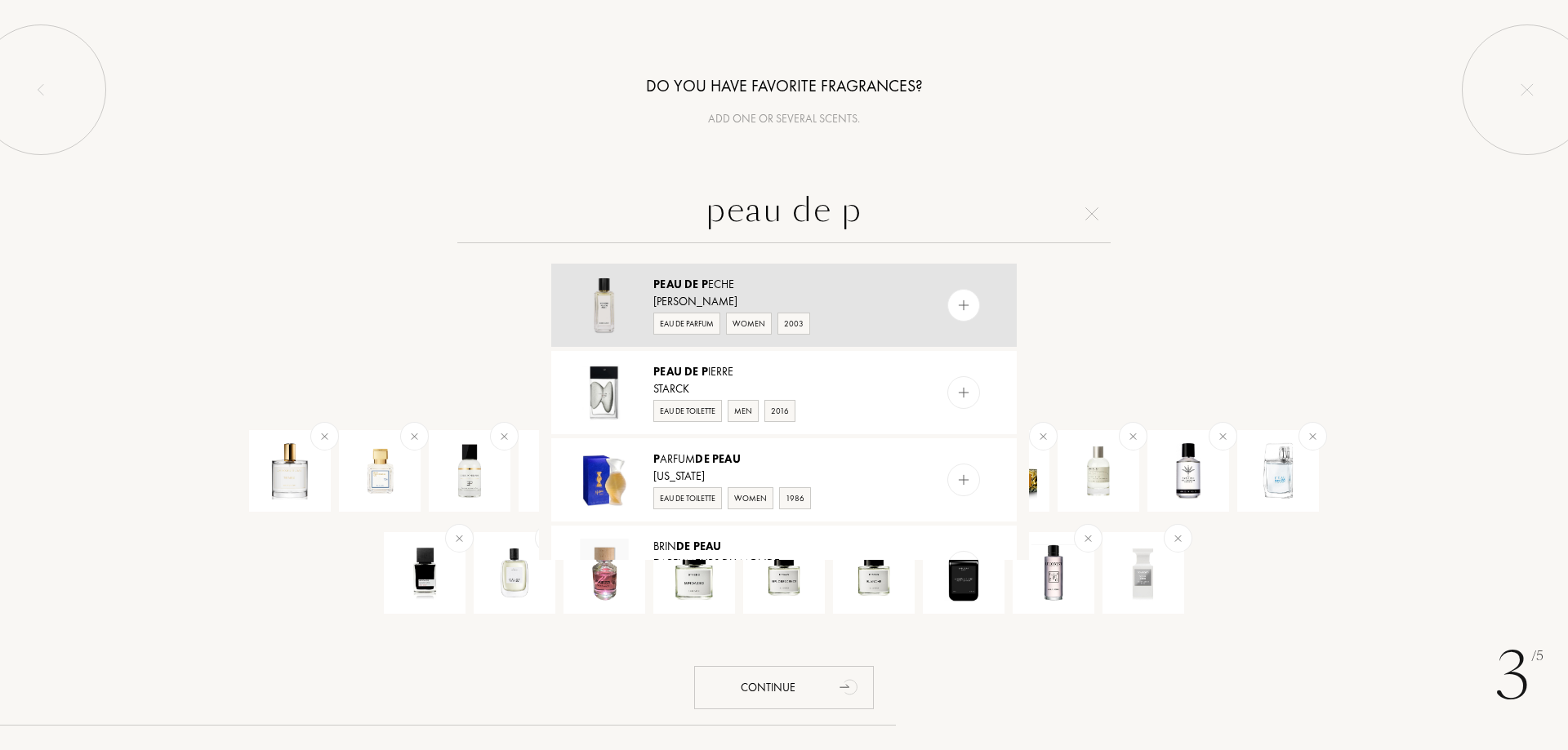
type input "peau de p"
click at [714, 280] on div "Peau de P eche" at bounding box center [783, 285] width 260 height 17
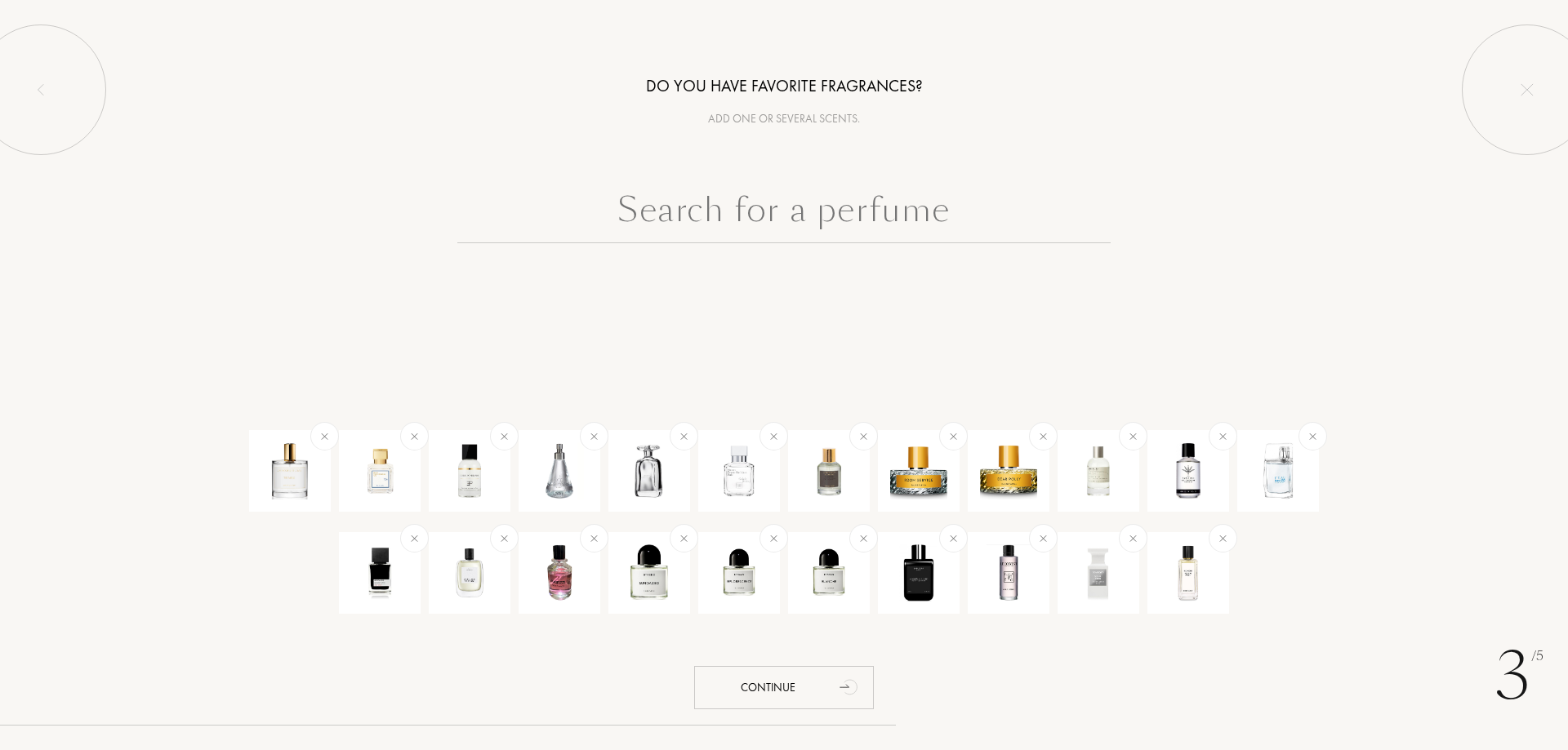
click at [765, 199] on input "text" at bounding box center [784, 213] width 653 height 58
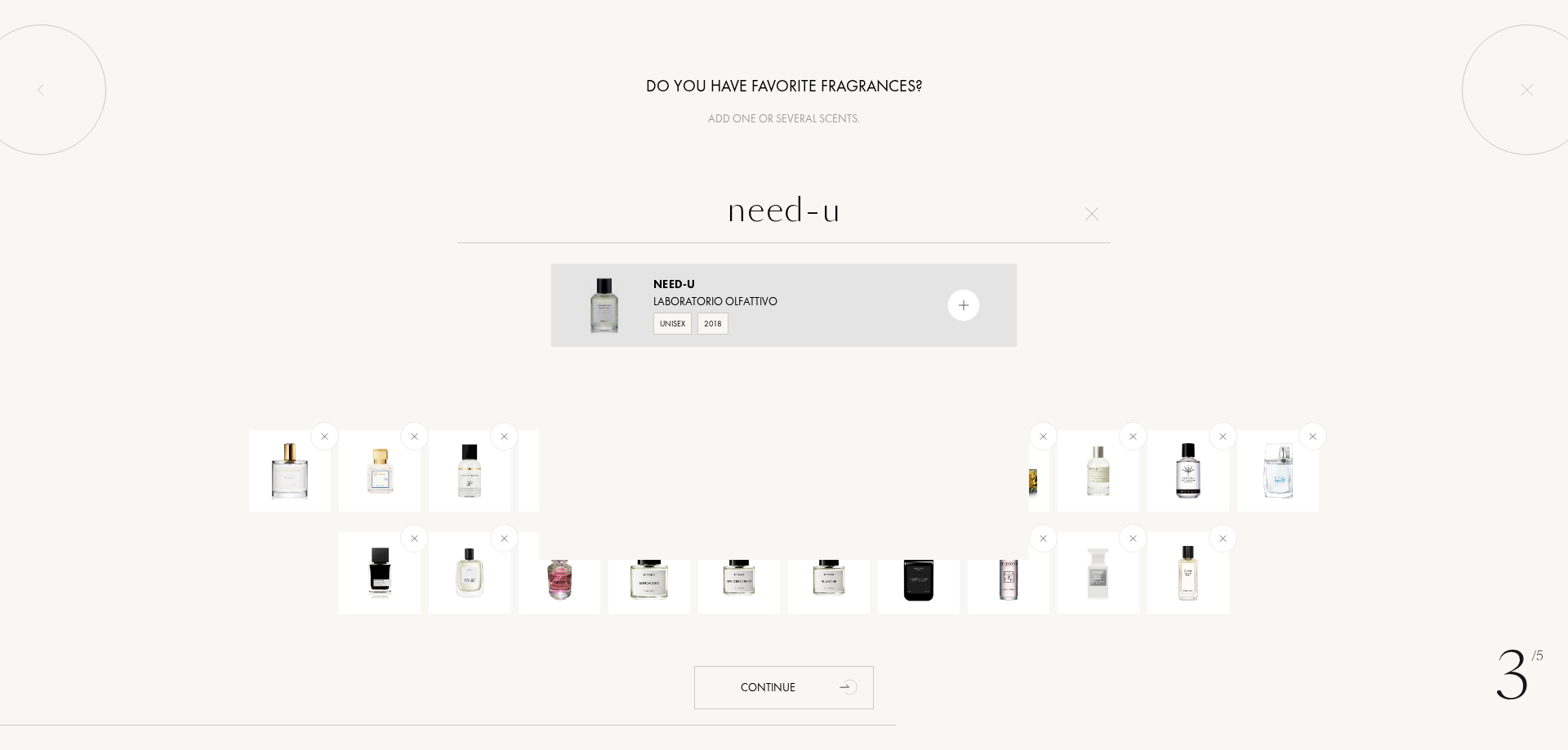
type input "need-u"
click at [762, 276] on div "Need-U" at bounding box center [783, 285] width 260 height 17
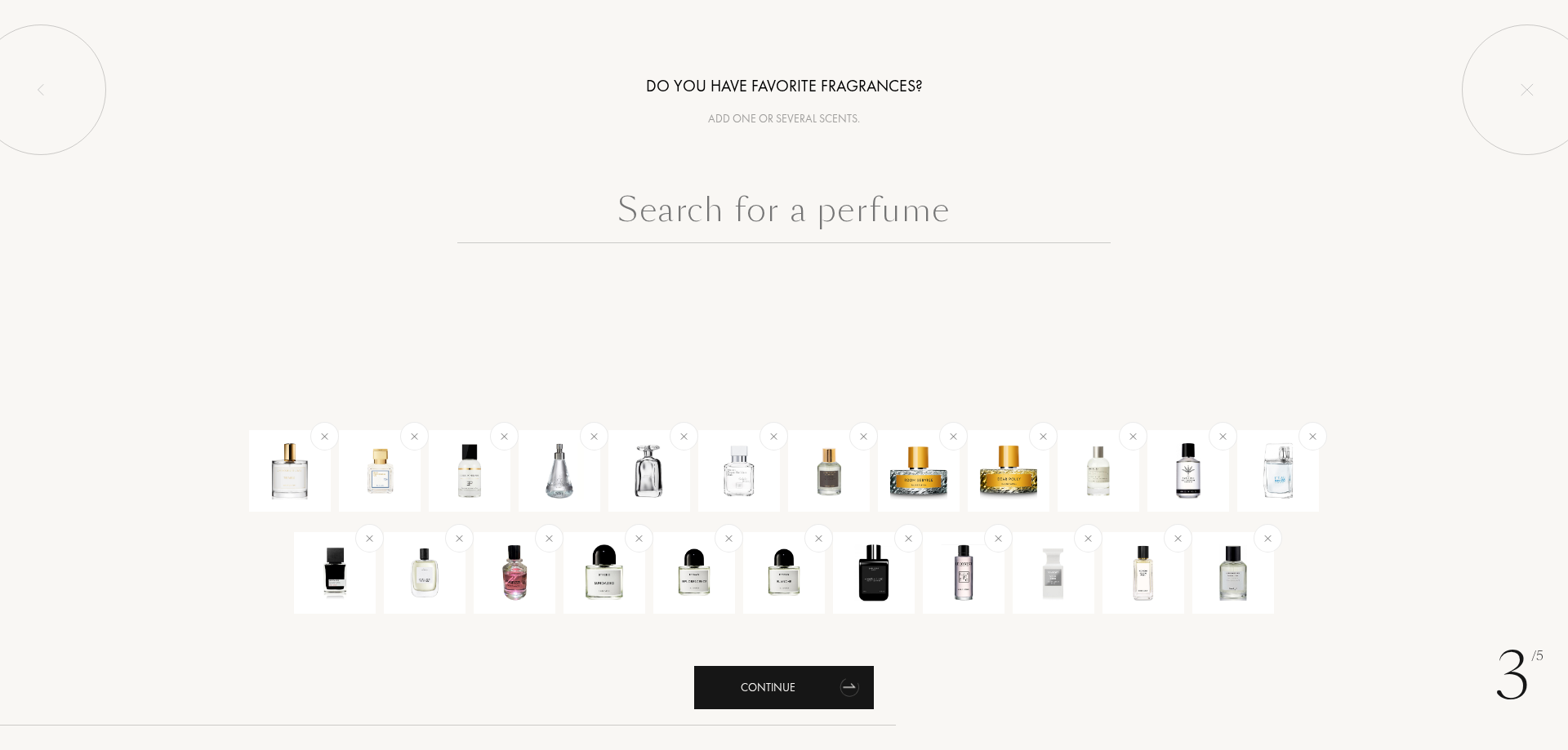
click at [764, 688] on div "Continue" at bounding box center [784, 687] width 180 height 43
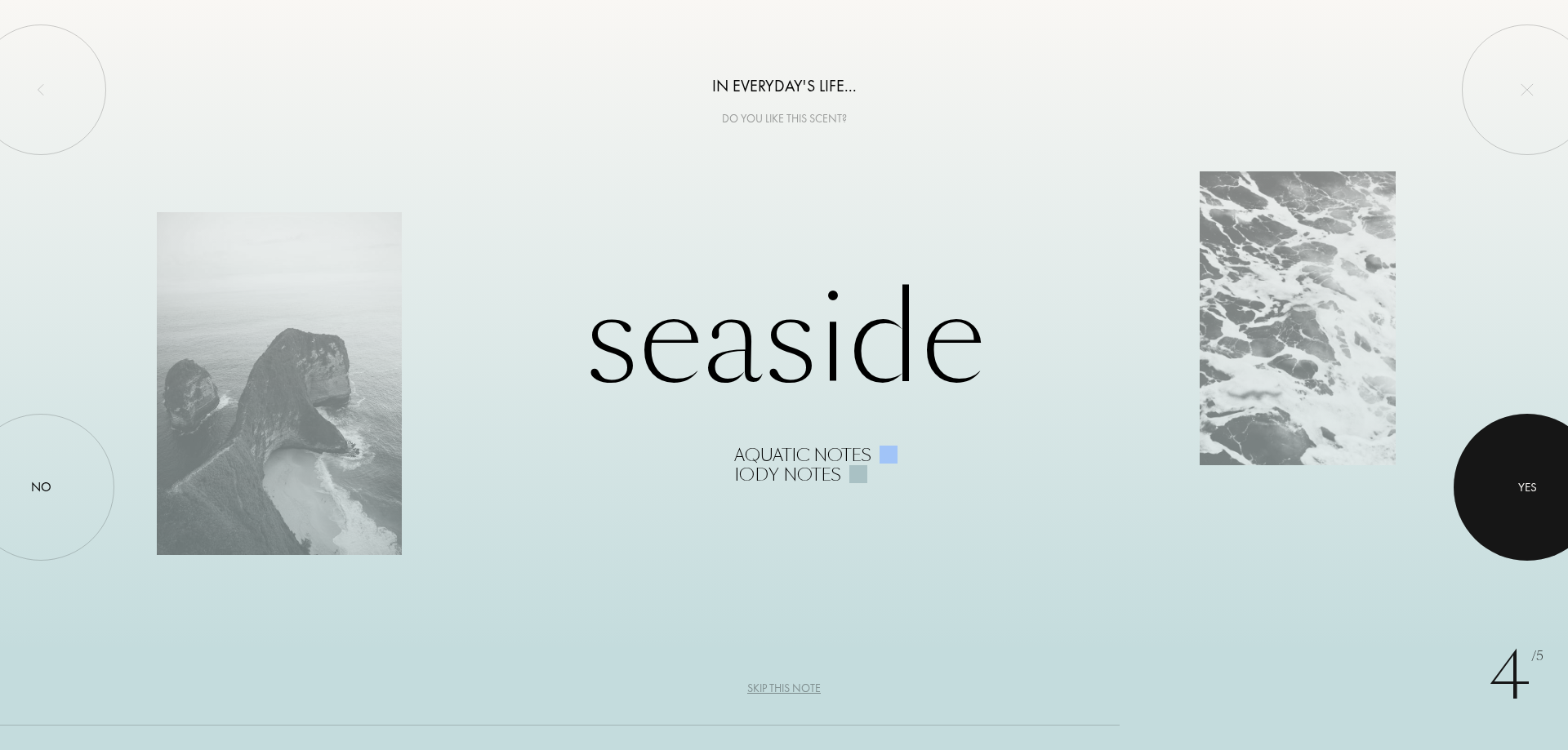
click at [1524, 501] on div at bounding box center [1527, 487] width 147 height 147
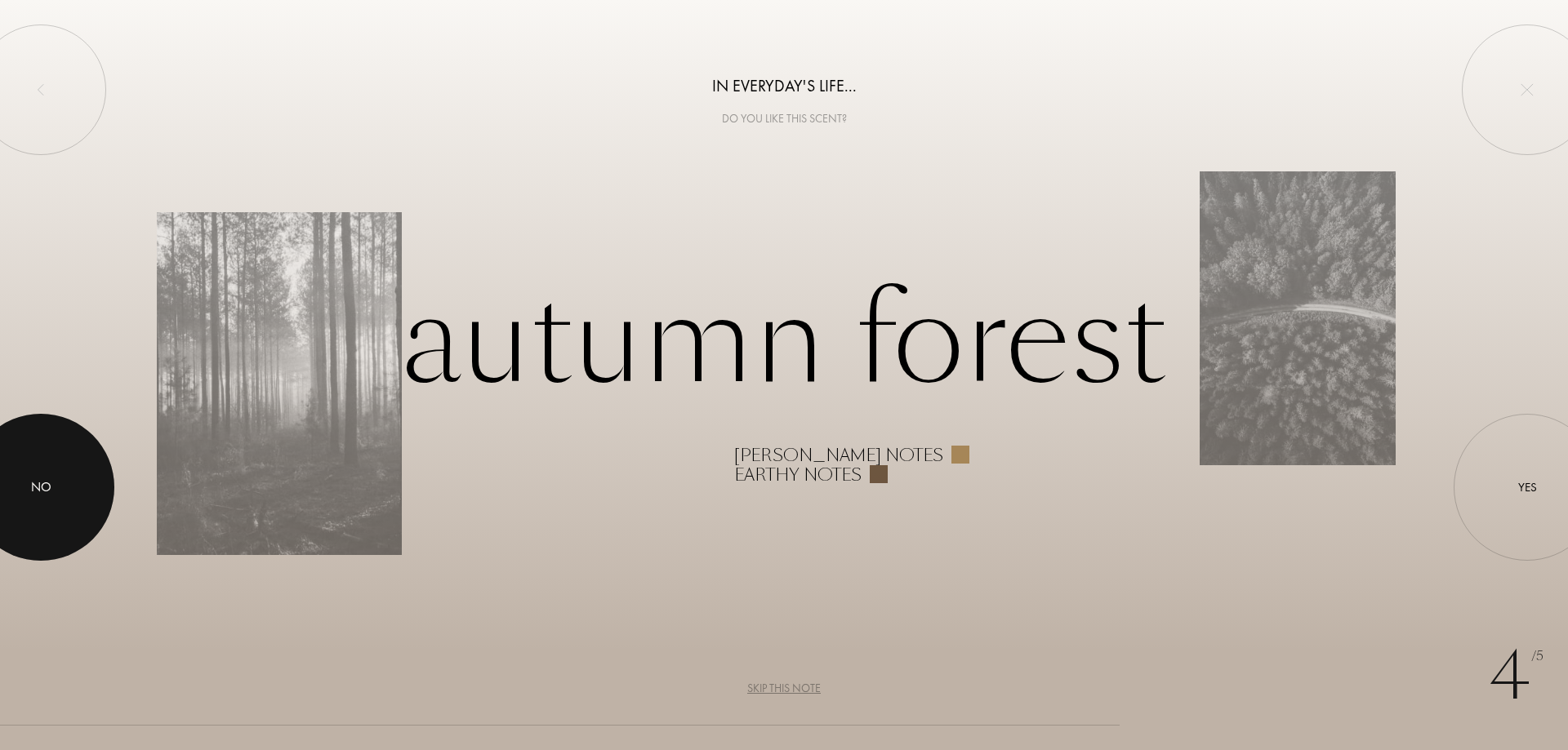
click at [22, 480] on div at bounding box center [40, 487] width 147 height 147
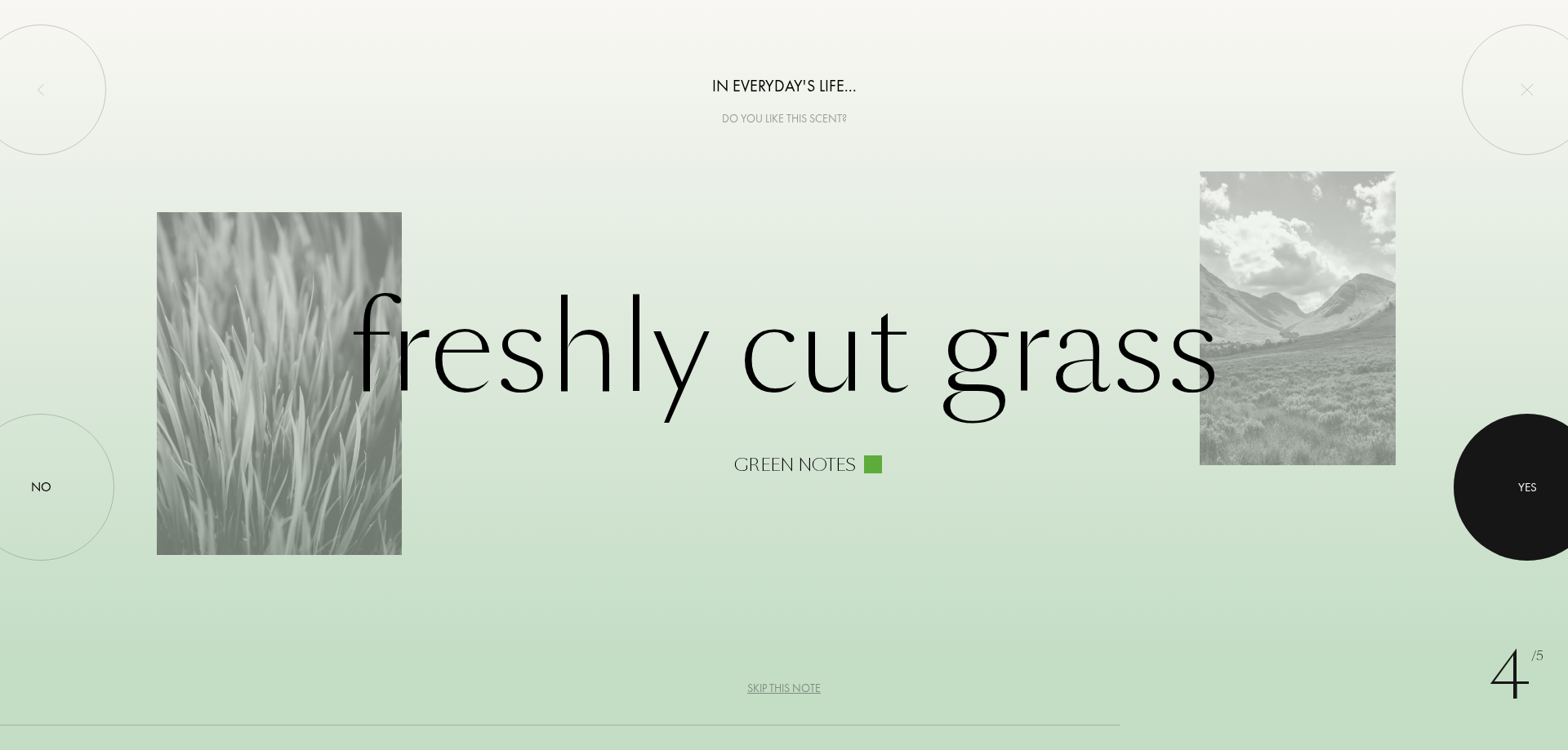
click at [1526, 476] on div at bounding box center [1527, 487] width 147 height 147
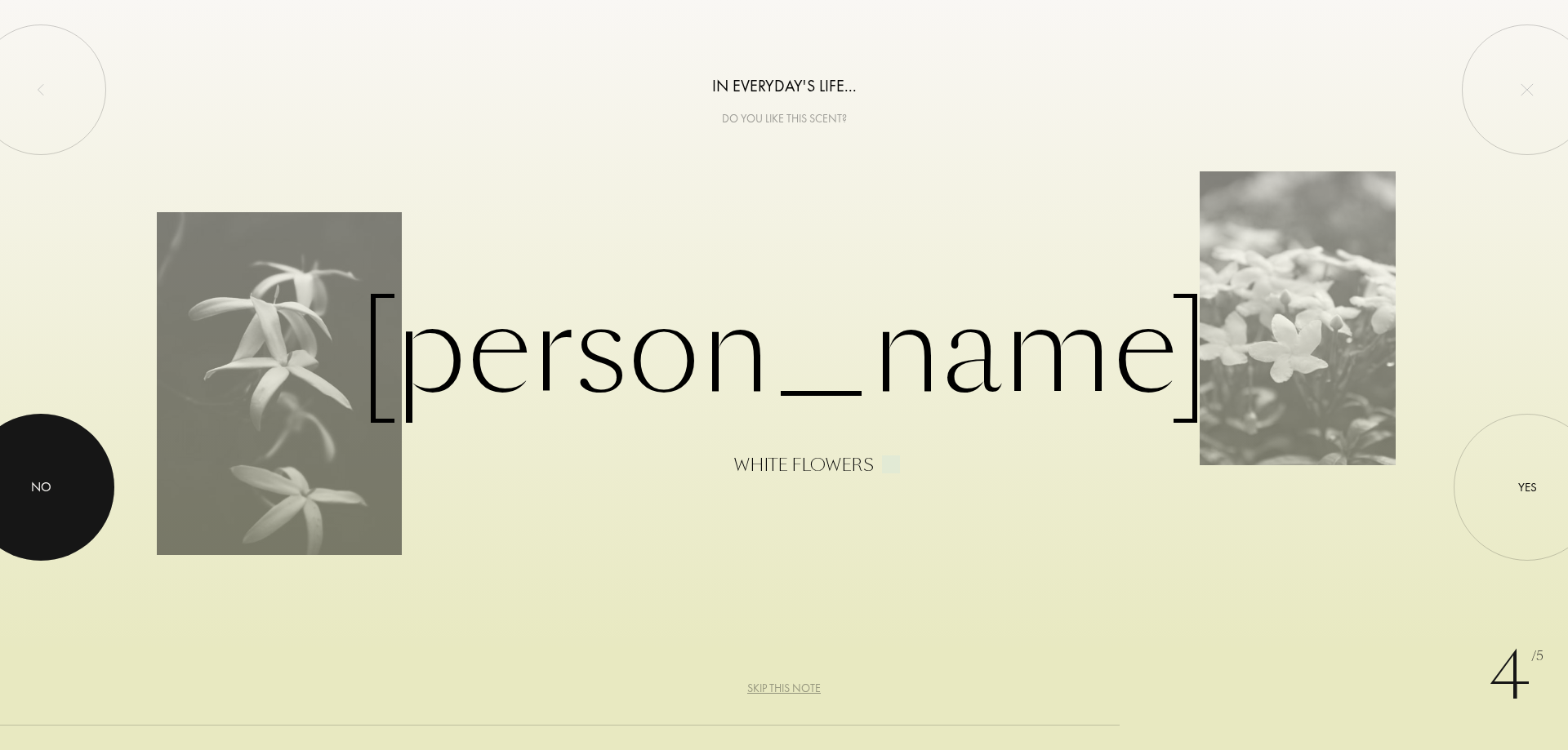
click at [52, 460] on div at bounding box center [40, 487] width 147 height 147
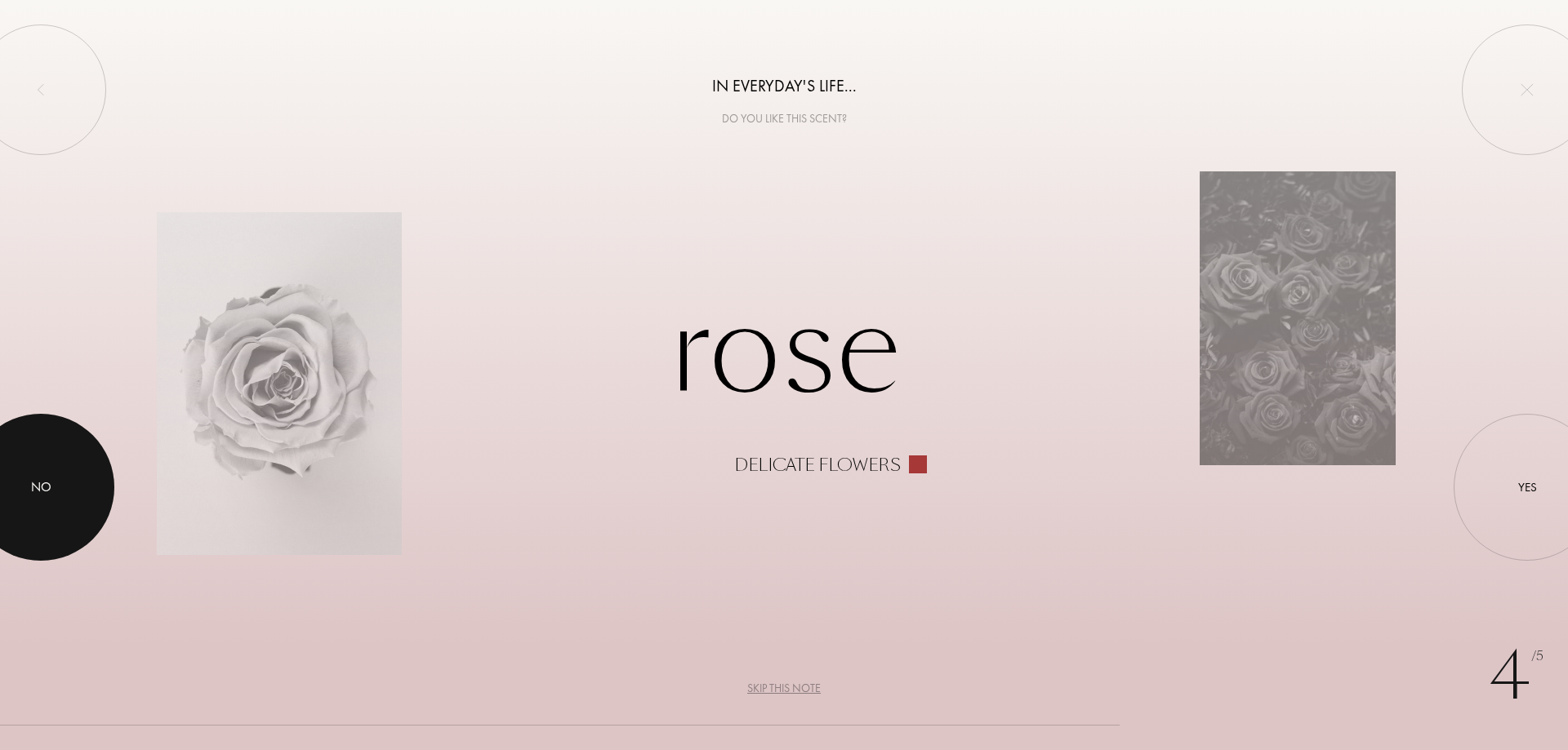
click at [40, 461] on div at bounding box center [40, 487] width 147 height 147
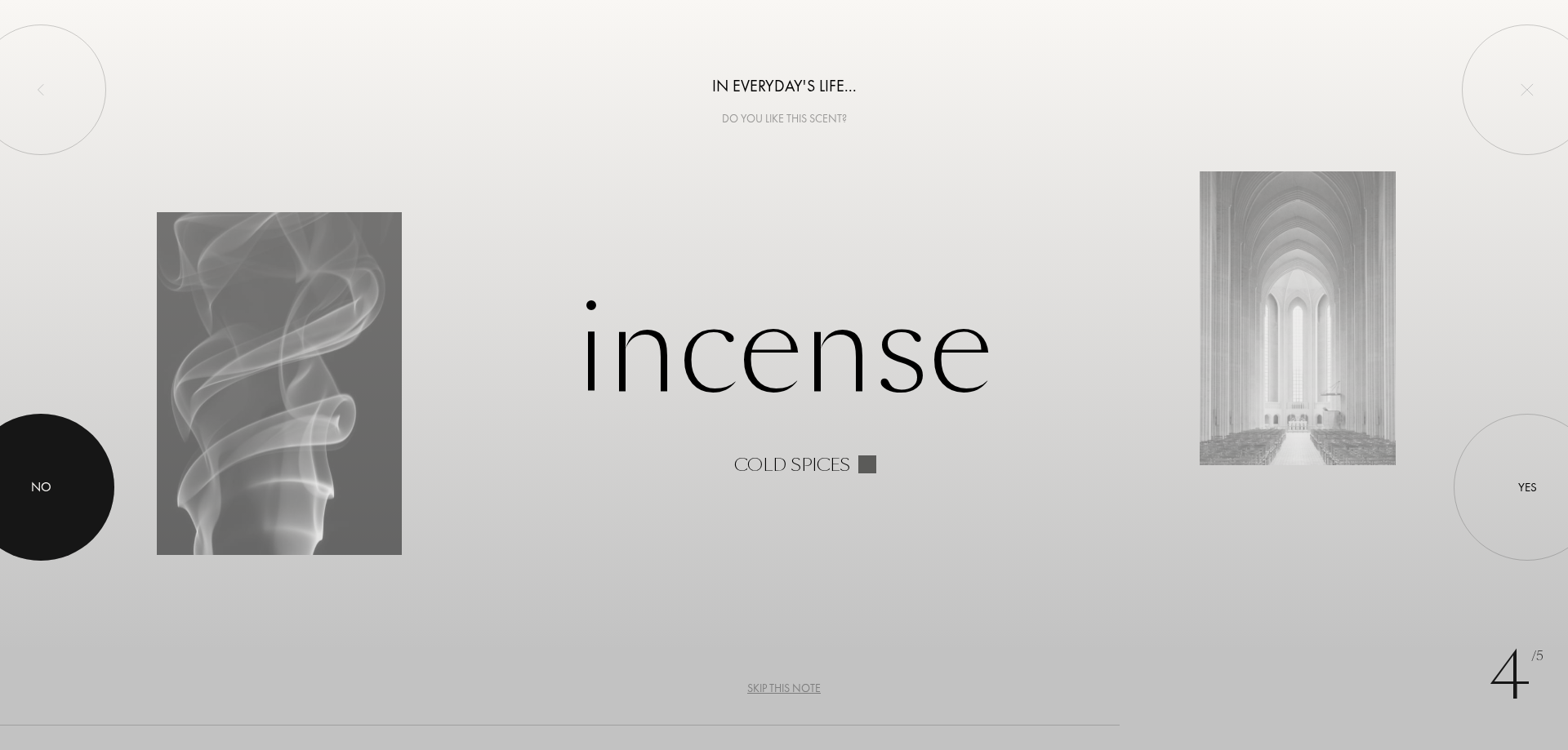
click at [25, 507] on div at bounding box center [40, 487] width 147 height 147
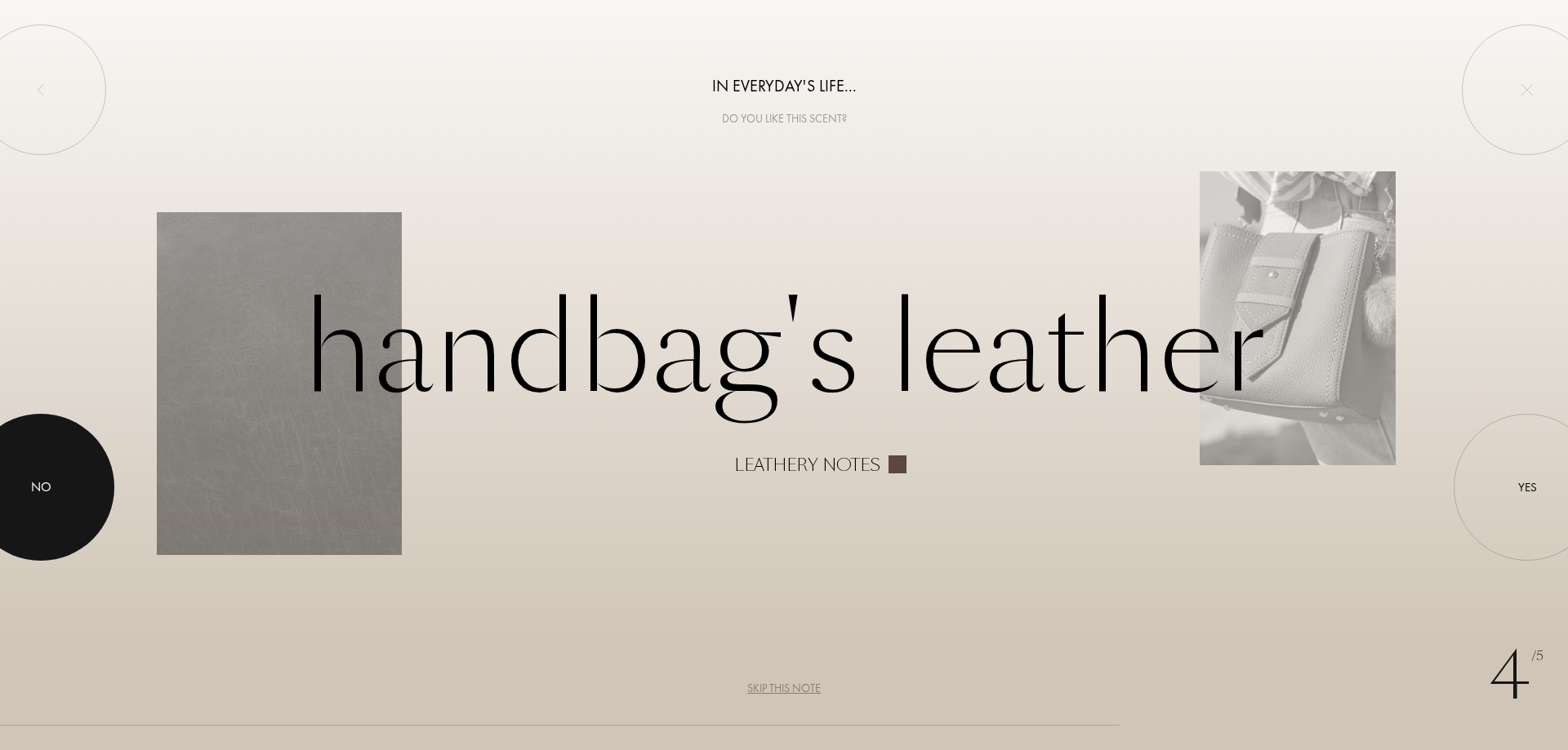
click at [0, 472] on div at bounding box center [40, 487] width 147 height 147
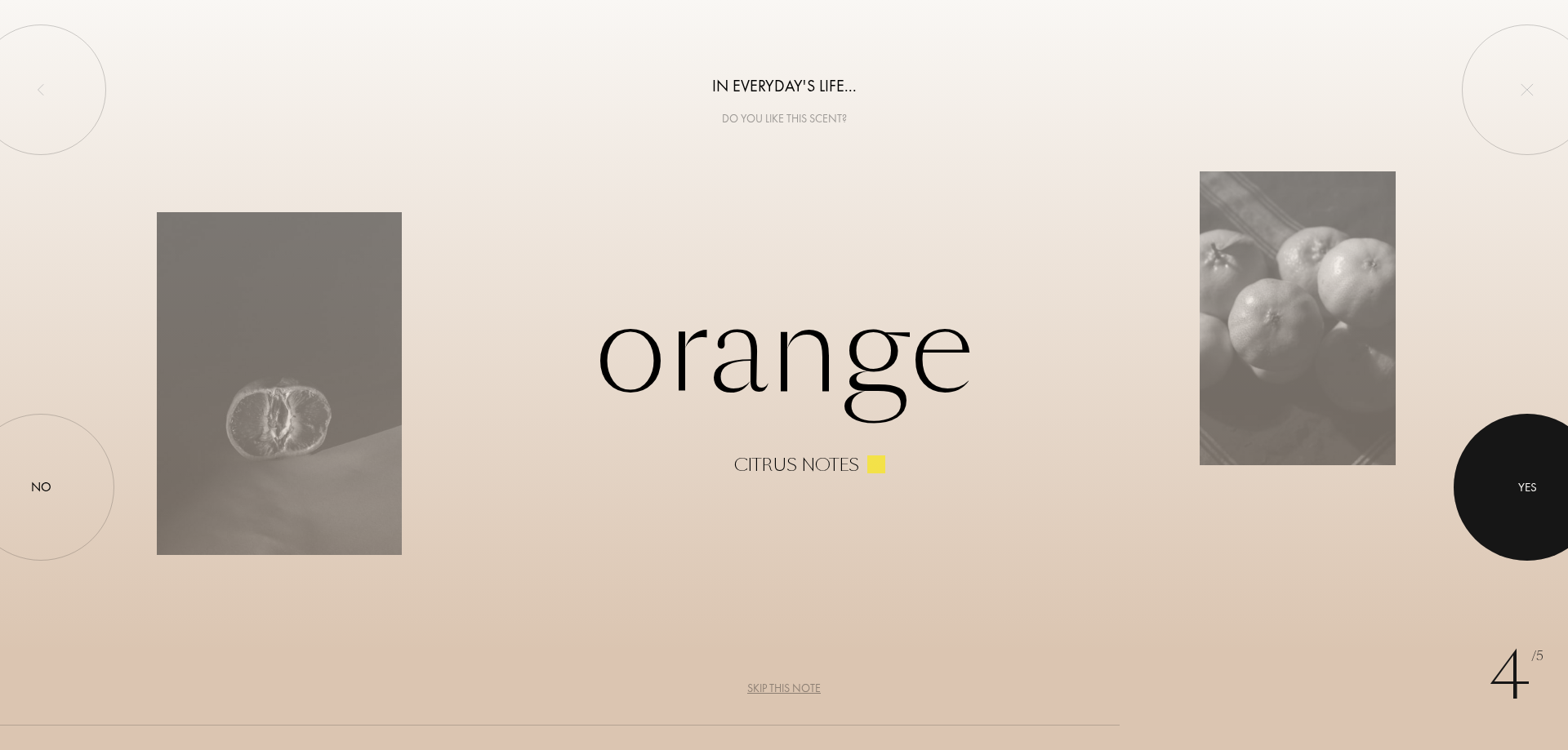
click at [1524, 472] on div at bounding box center [1527, 487] width 147 height 147
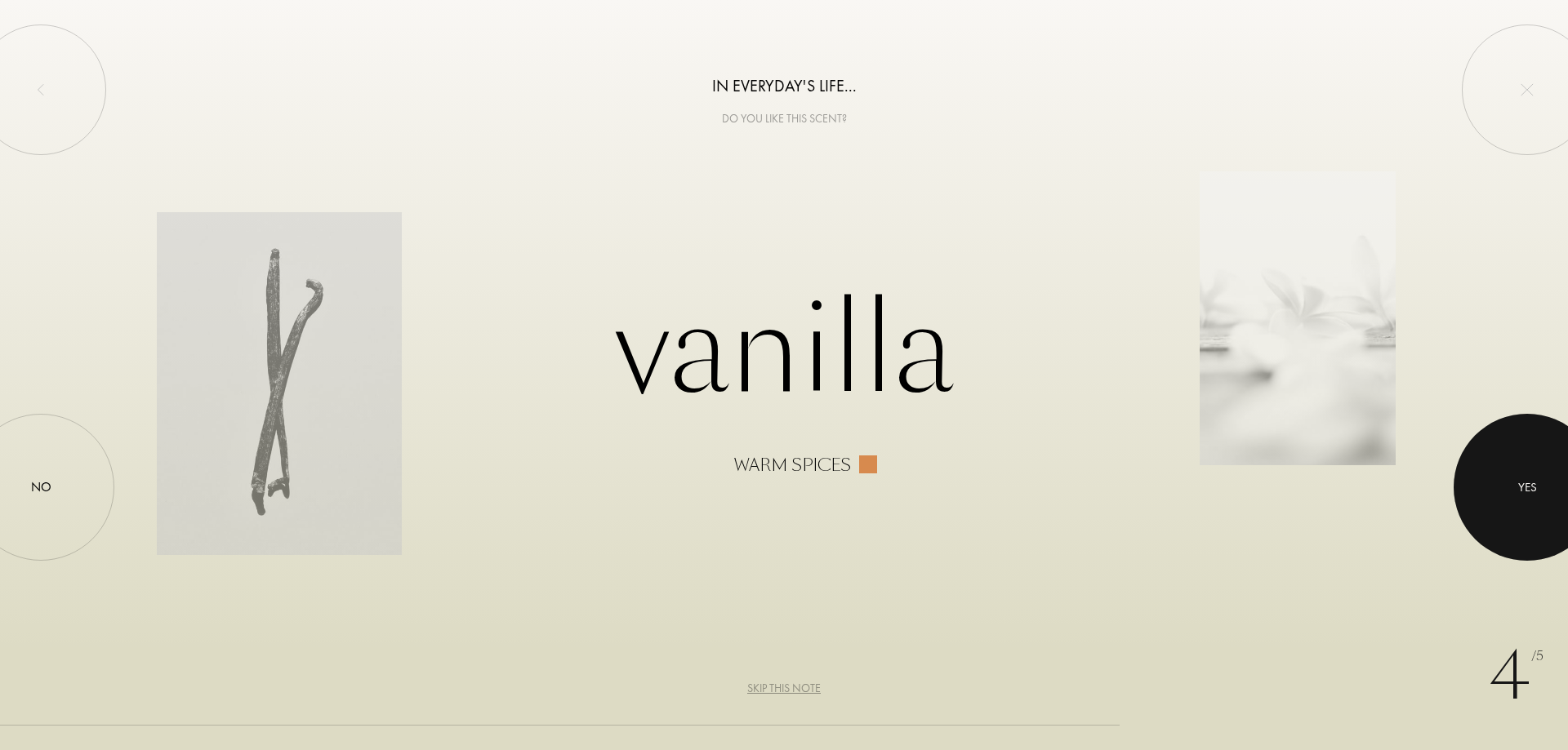
click at [1524, 472] on div at bounding box center [1527, 487] width 147 height 147
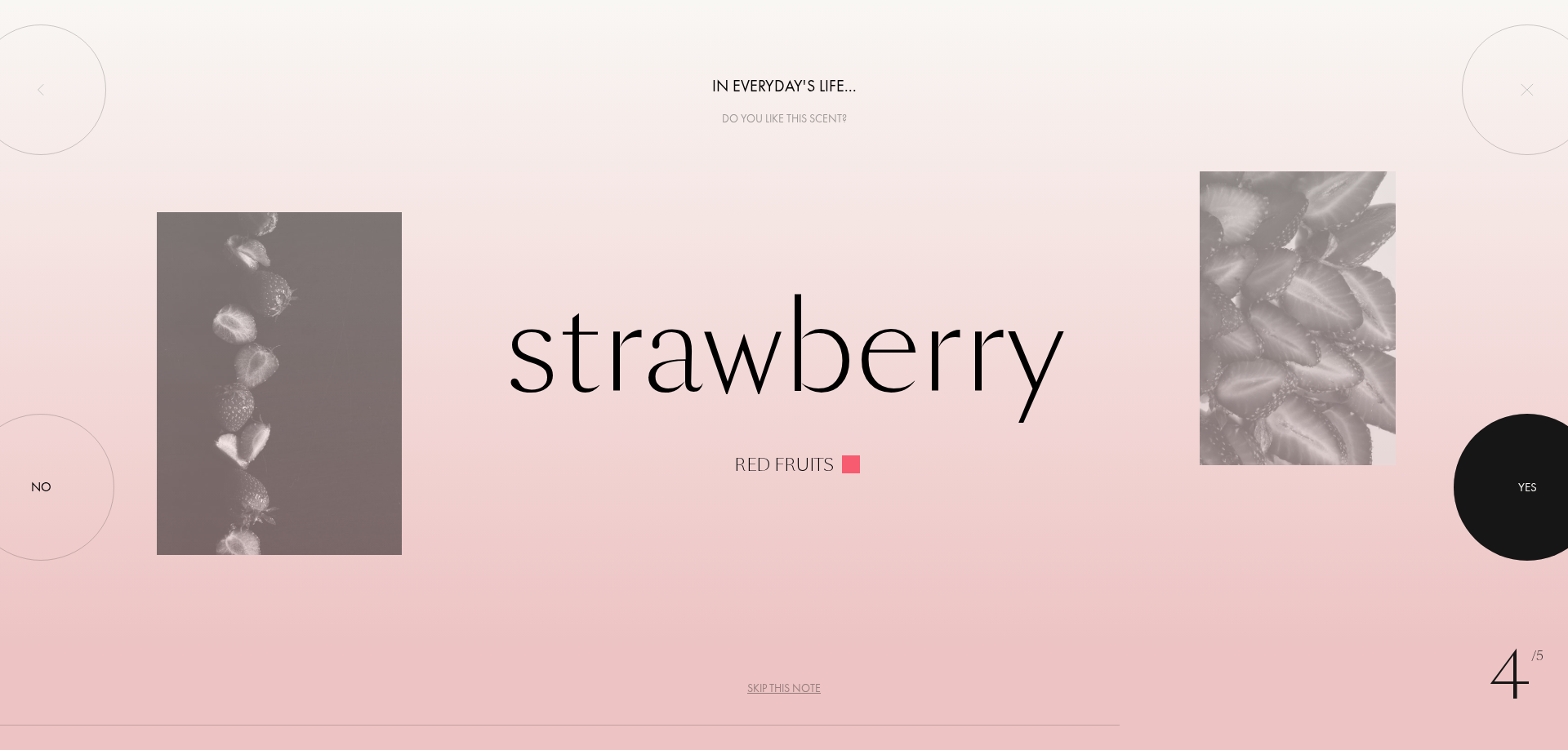
click at [1524, 472] on div at bounding box center [1527, 487] width 147 height 147
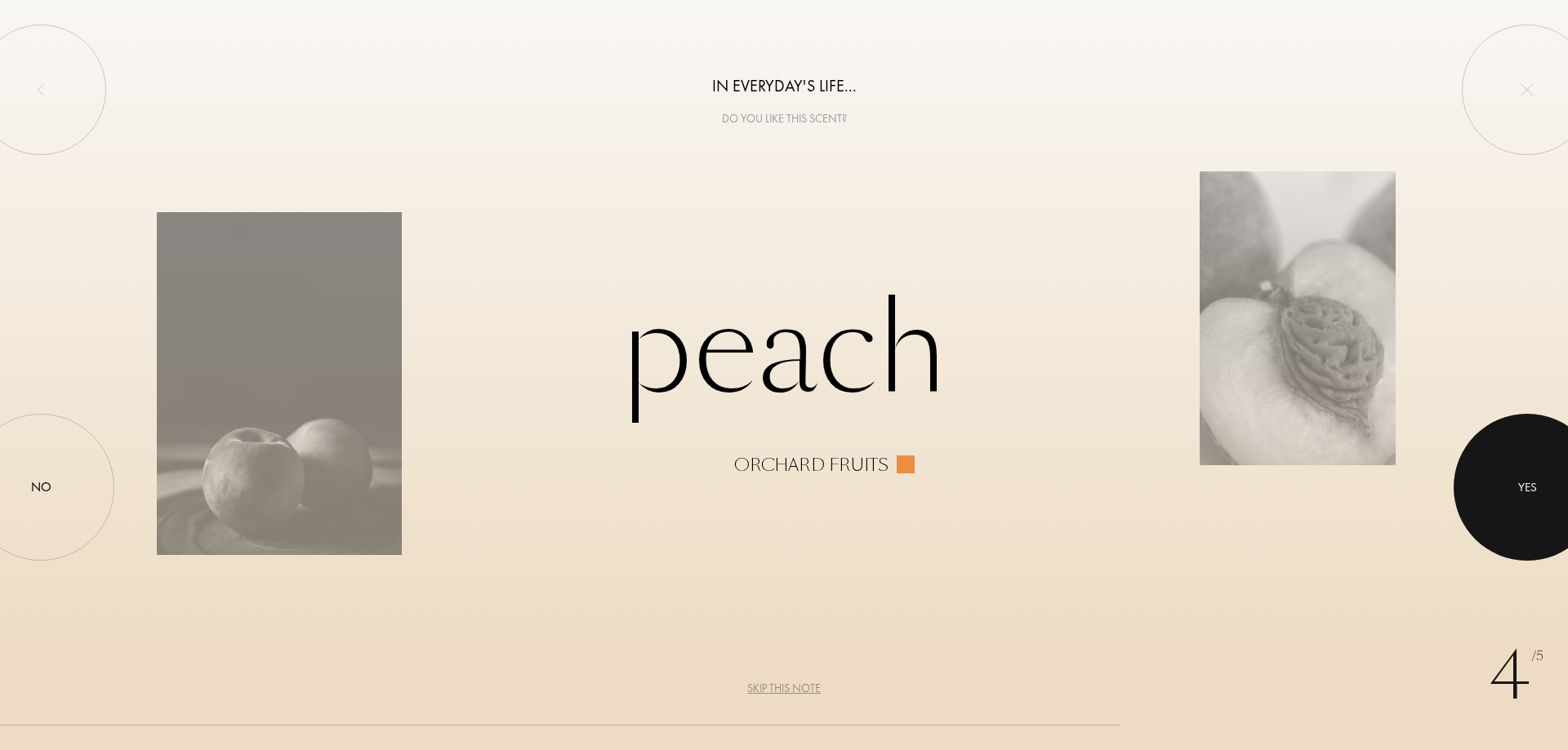
click at [1524, 472] on div at bounding box center [1527, 487] width 147 height 147
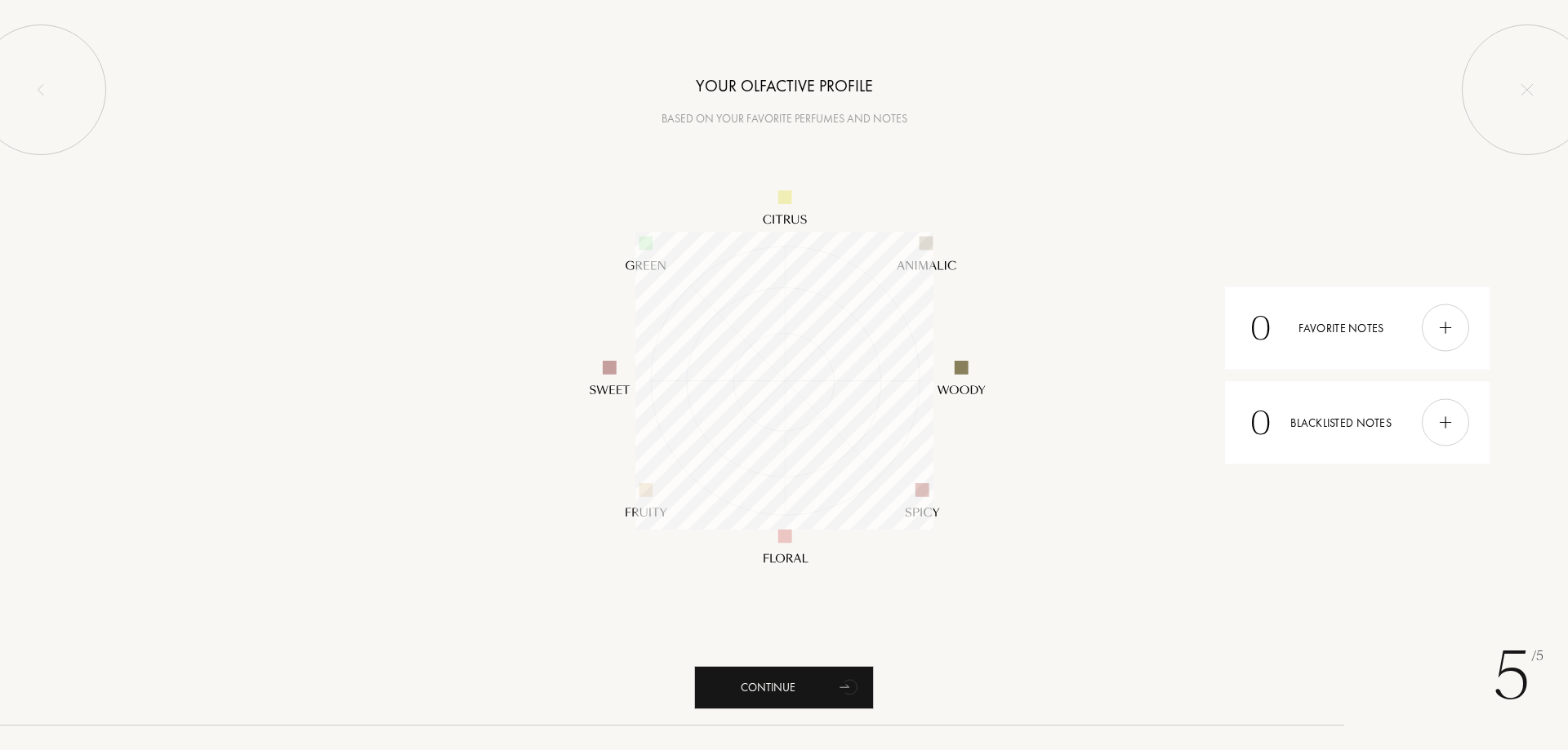
scroll to position [298, 298]
click at [1436, 326] on div at bounding box center [1445, 328] width 47 height 47
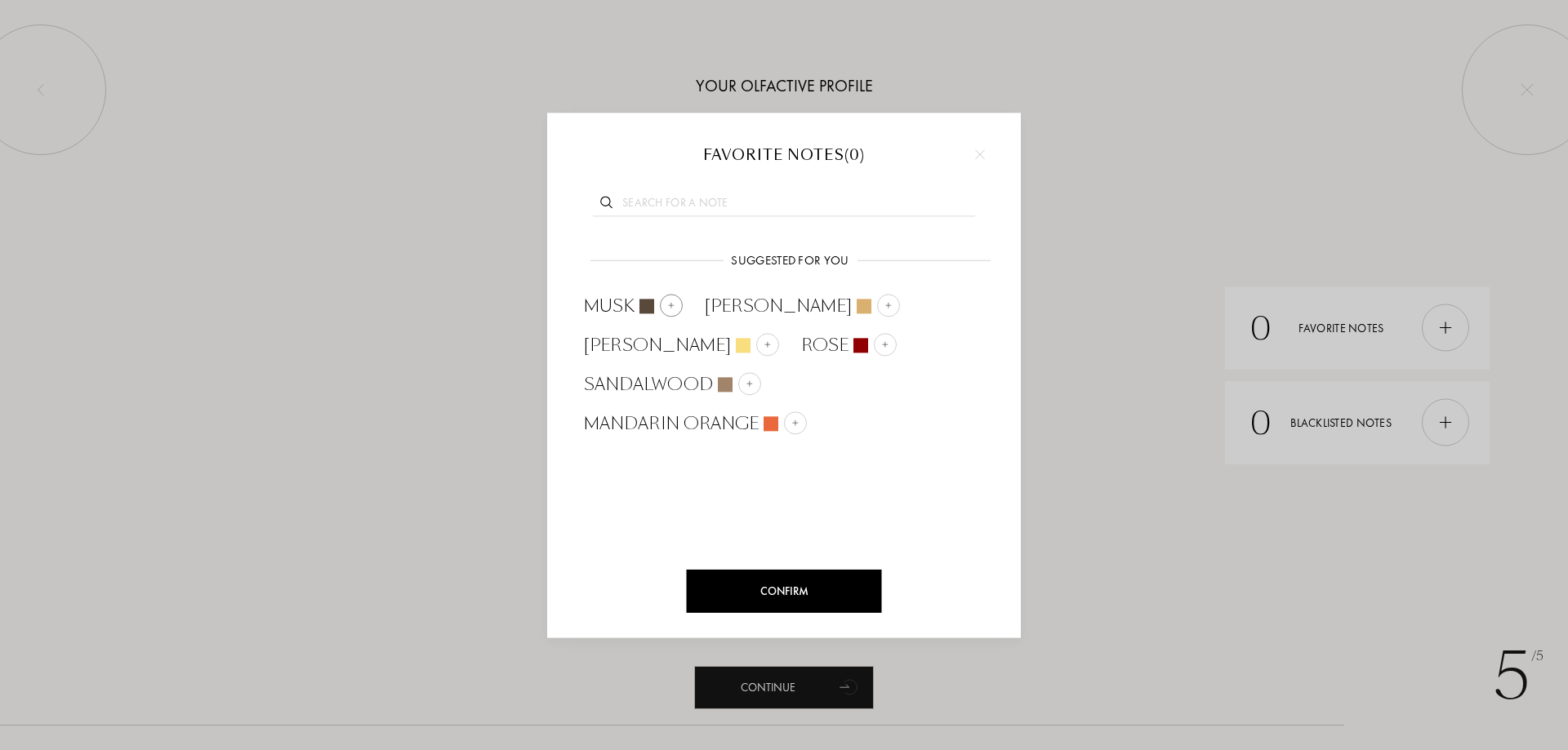
click at [671, 301] on img at bounding box center [670, 304] width 8 height 8
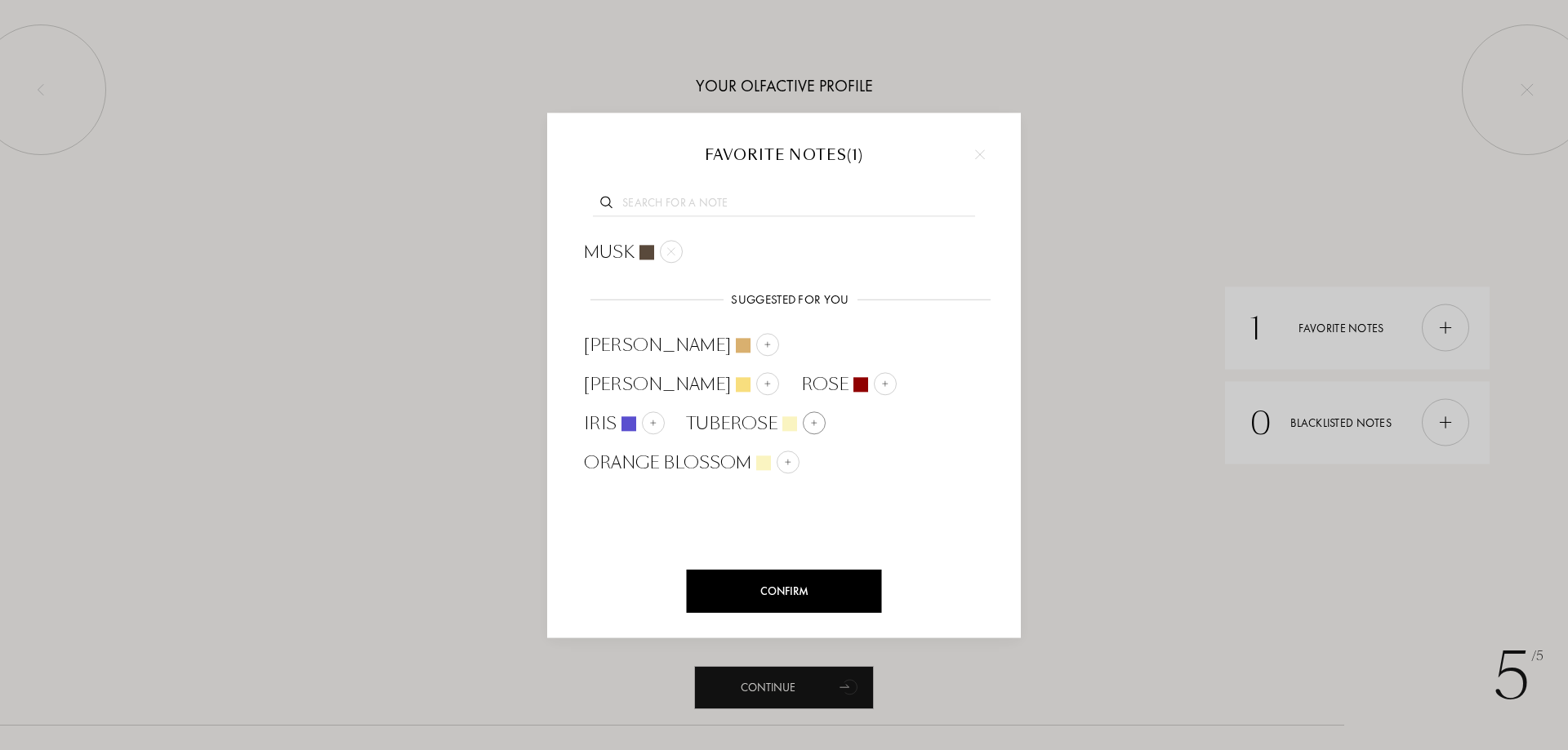
click at [826, 411] on div at bounding box center [814, 422] width 23 height 23
click at [657, 419] on img at bounding box center [653, 422] width 8 height 8
click at [799, 411] on div at bounding box center [788, 422] width 23 height 23
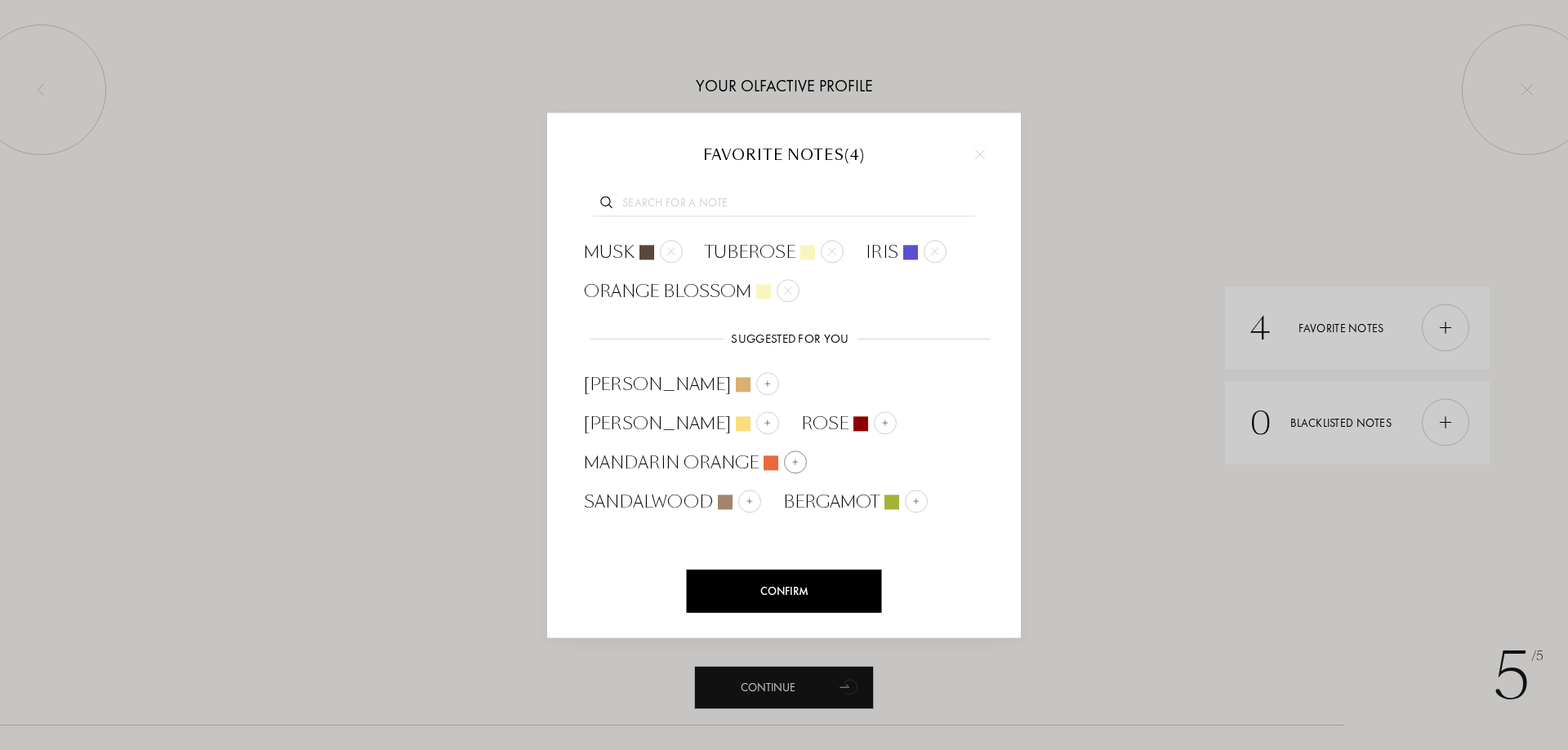
click at [799, 458] on img at bounding box center [795, 461] width 8 height 8
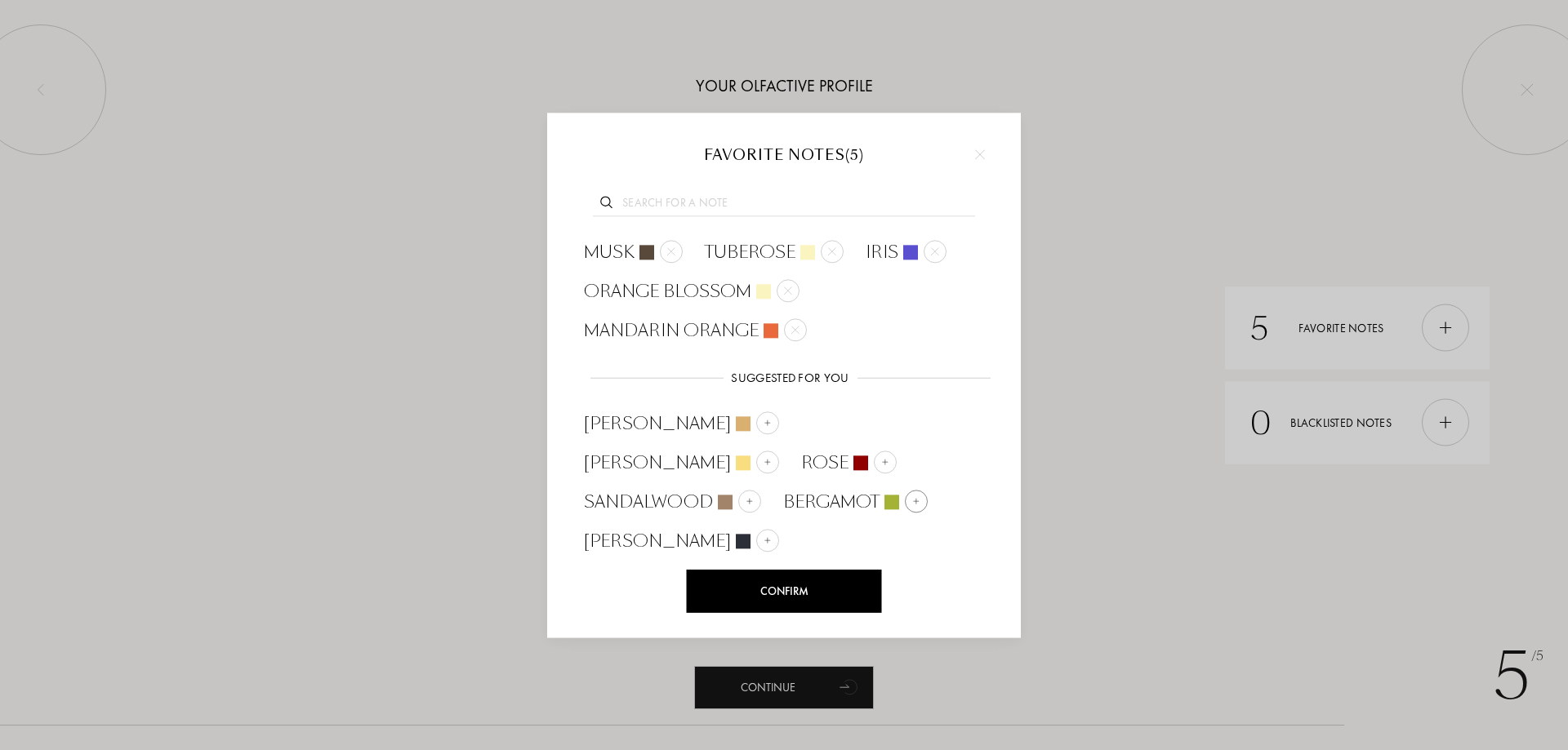
click at [912, 502] on img at bounding box center [916, 501] width 8 height 8
click at [963, 502] on img at bounding box center [966, 501] width 8 height 8
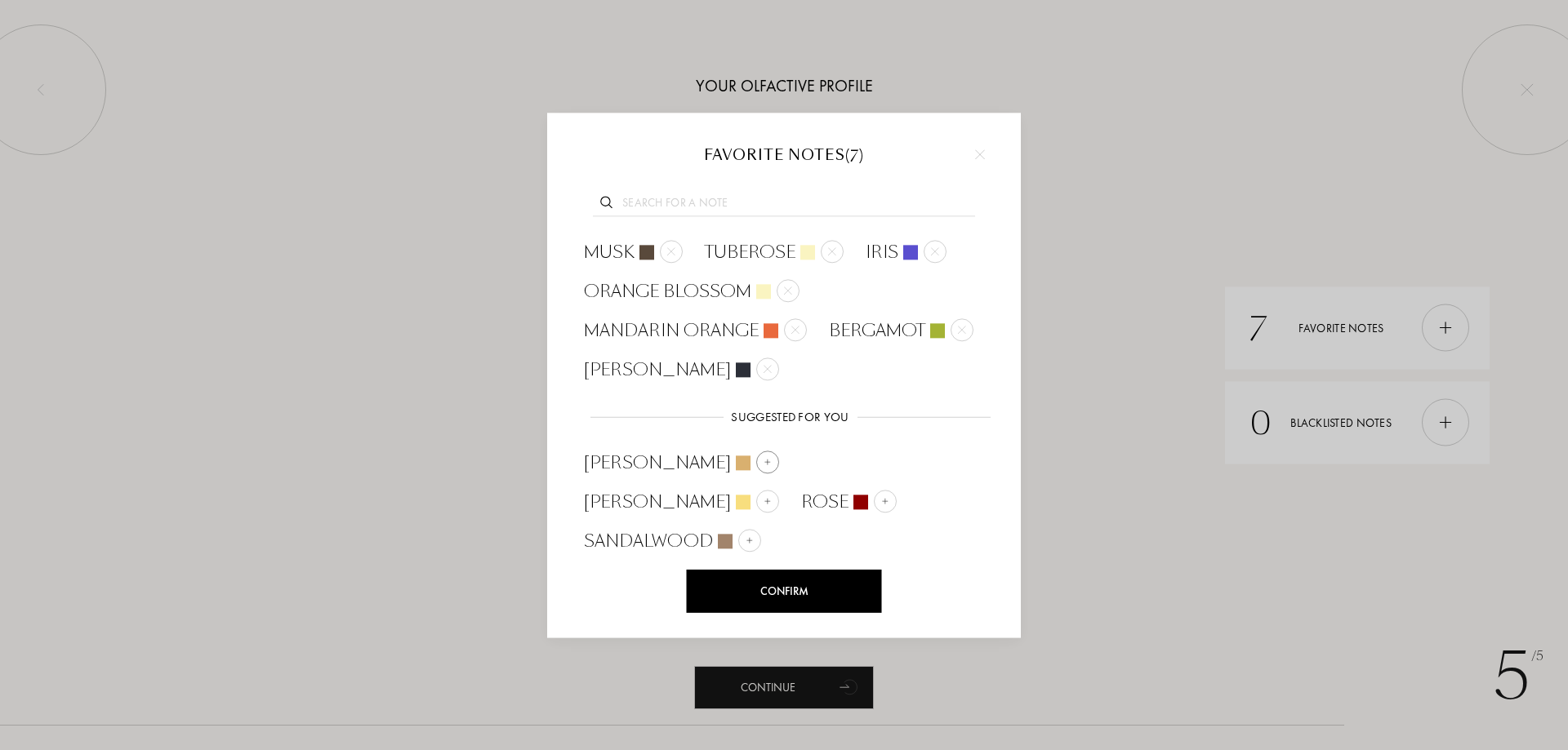
click at [756, 464] on div at bounding box center [768, 462] width 23 height 23
click at [746, 537] on img at bounding box center [750, 540] width 8 height 8
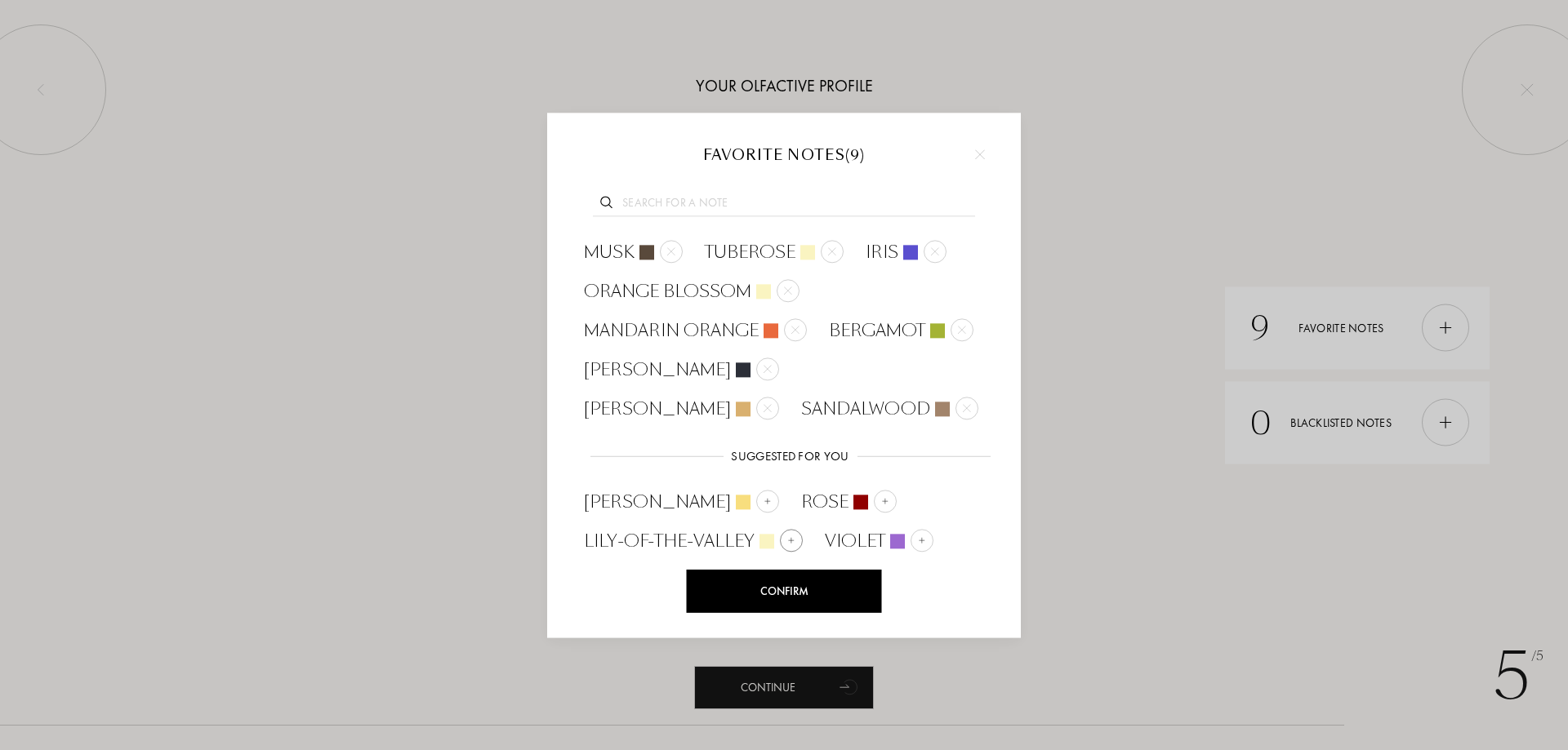
click at [781, 538] on div at bounding box center [791, 540] width 23 height 23
click at [693, 569] on div at bounding box center [681, 580] width 23 height 23
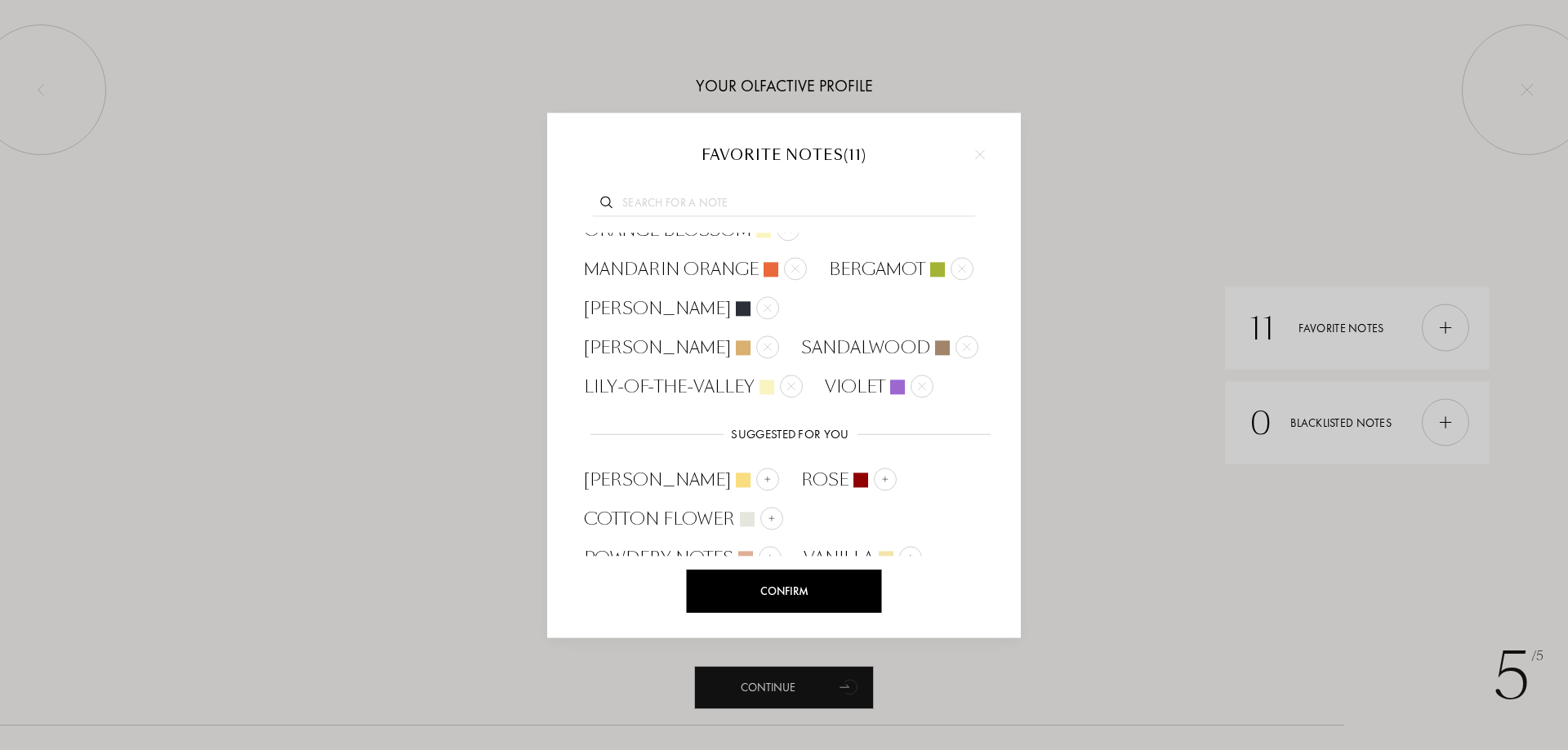
scroll to position [117, 0]
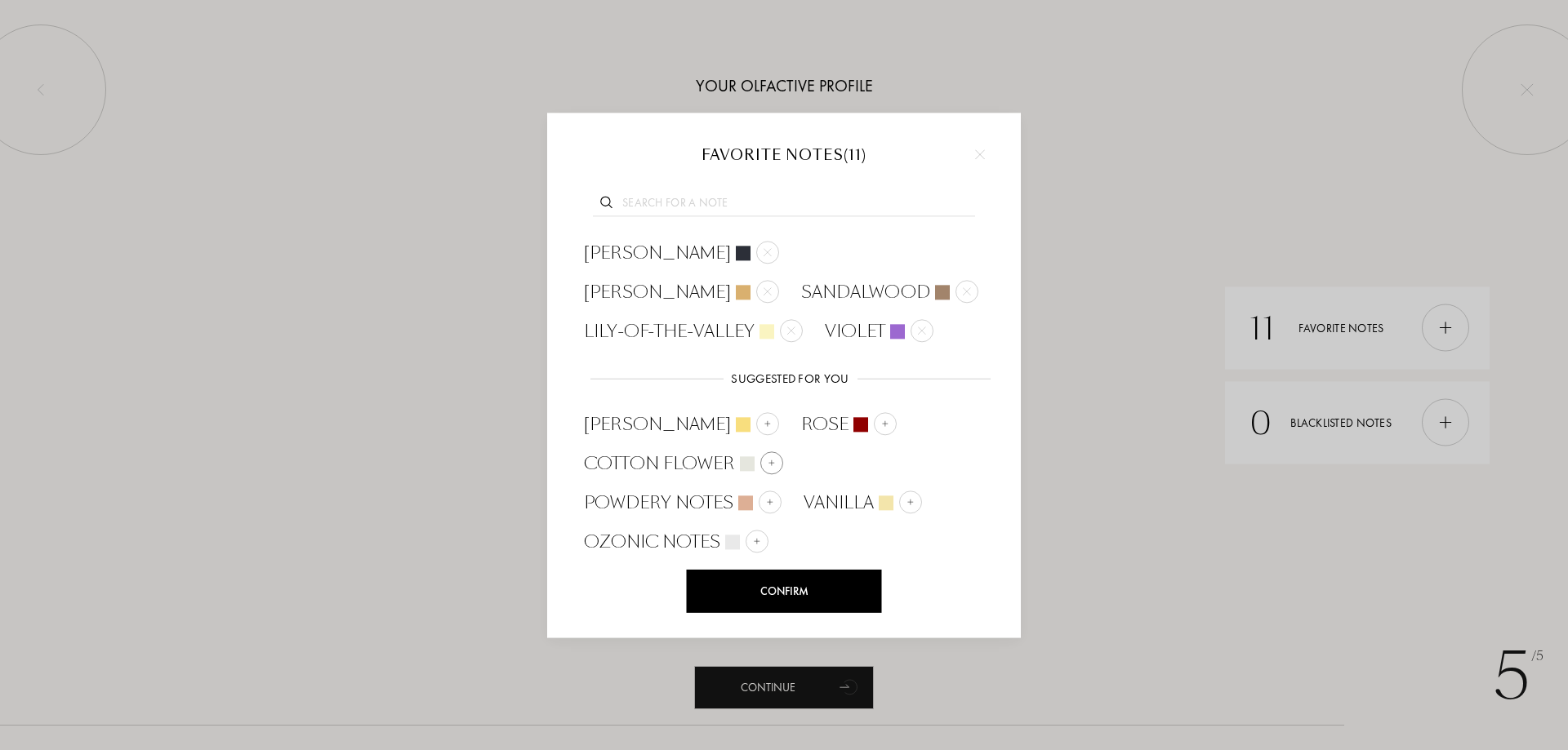
click at [769, 461] on img at bounding box center [771, 462] width 8 height 8
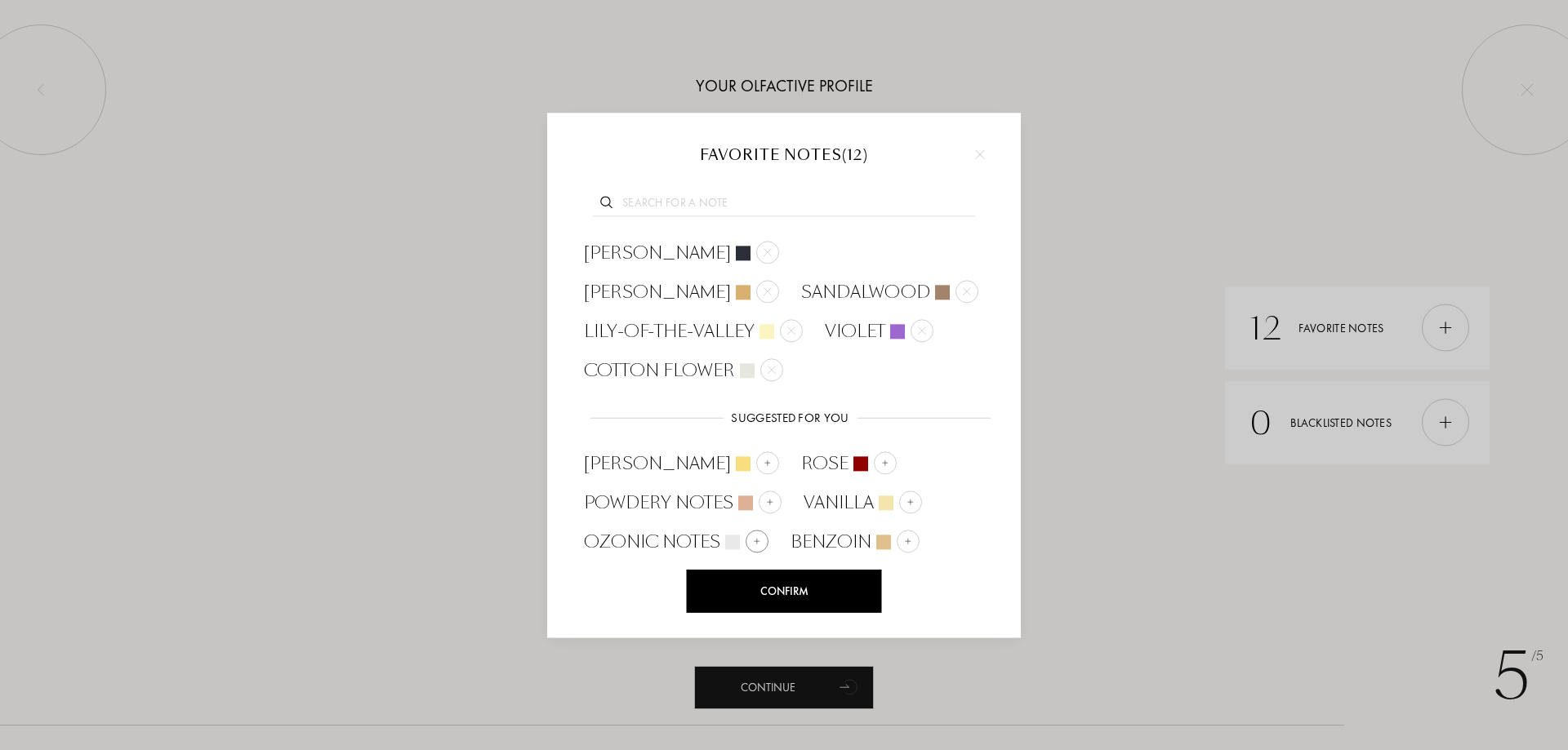
click at [755, 541] on img at bounding box center [756, 541] width 8 height 8
click at [774, 505] on div at bounding box center [770, 501] width 23 height 23
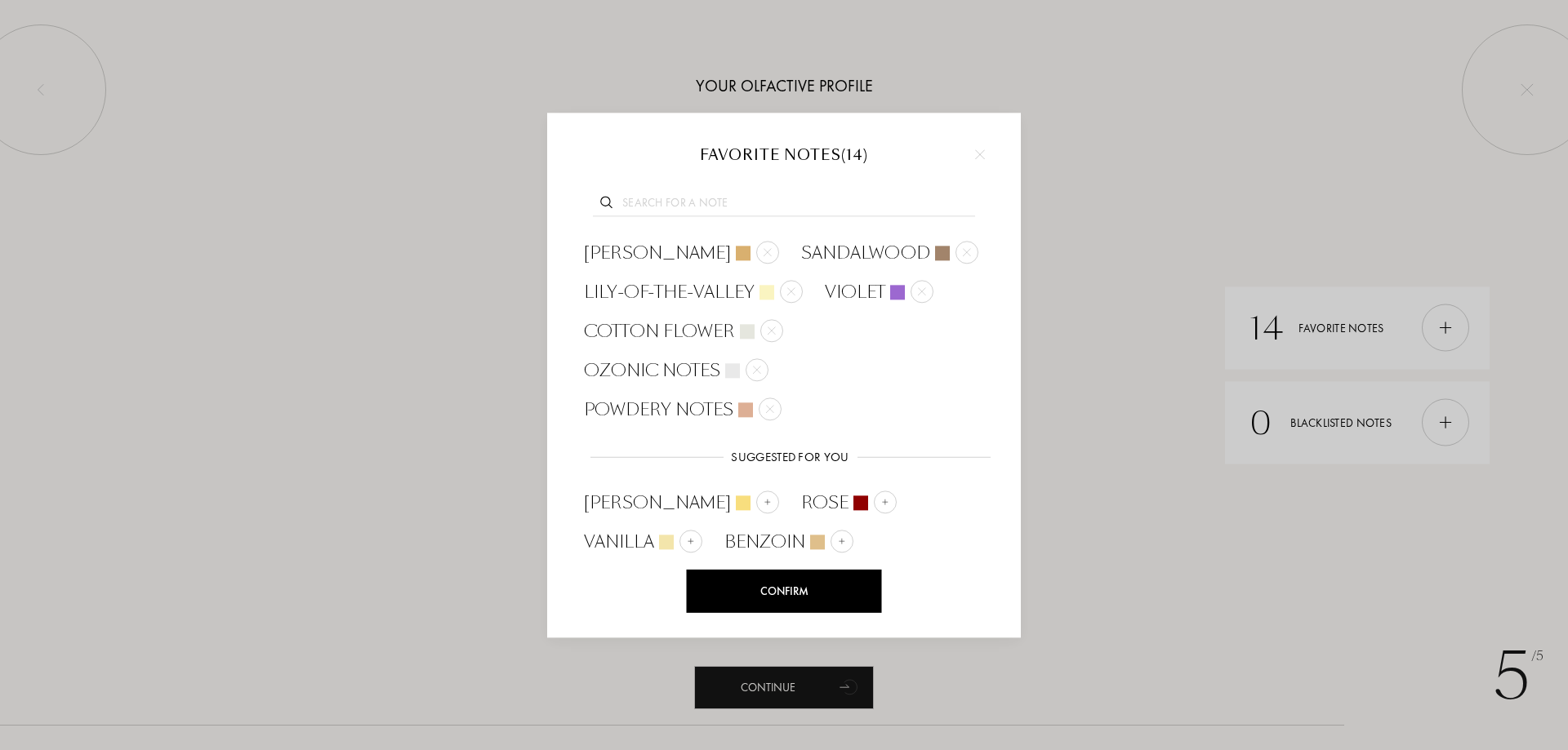
click at [899, 576] on img at bounding box center [903, 580] width 8 height 8
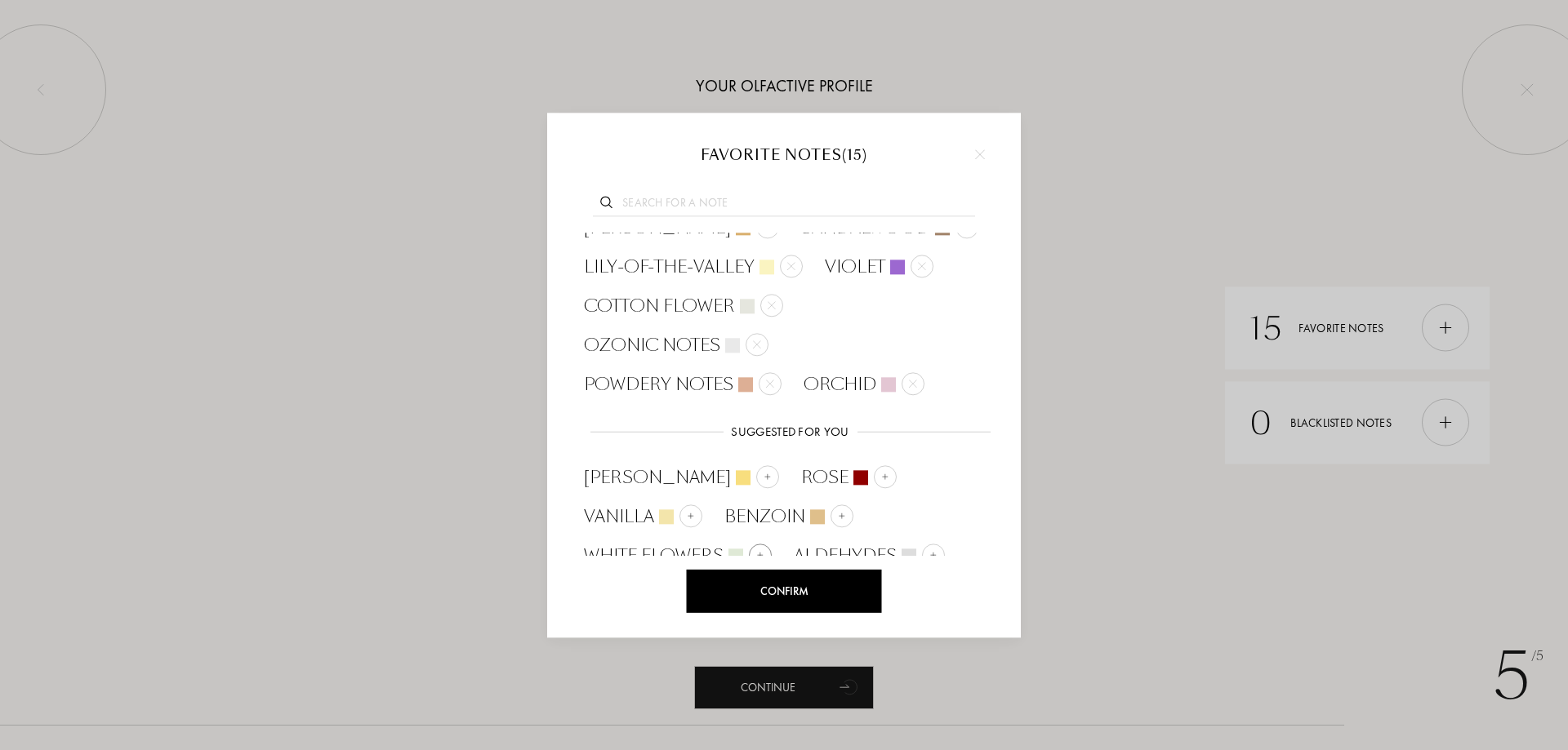
scroll to position [195, 0]
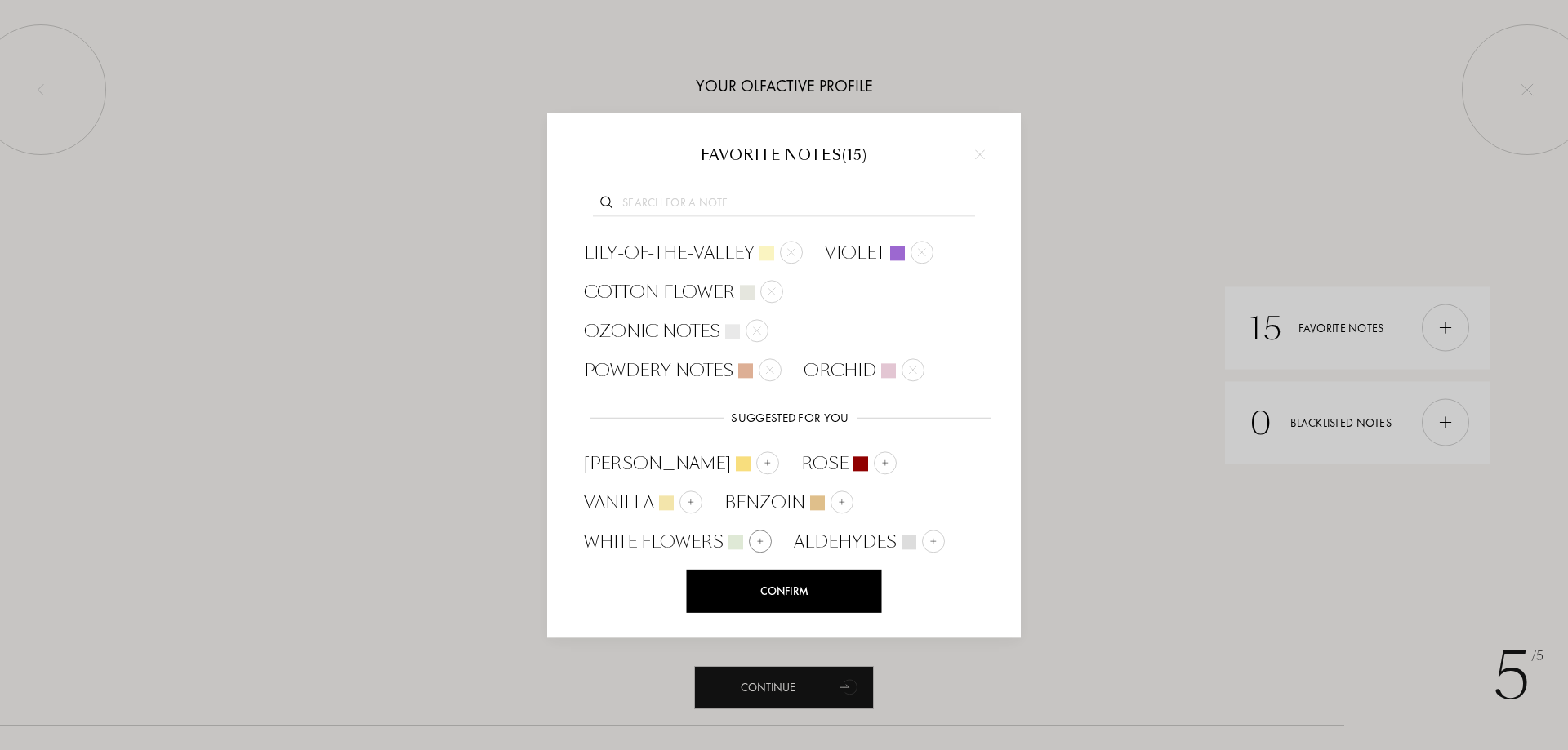
click at [764, 538] on img at bounding box center [760, 541] width 8 height 8
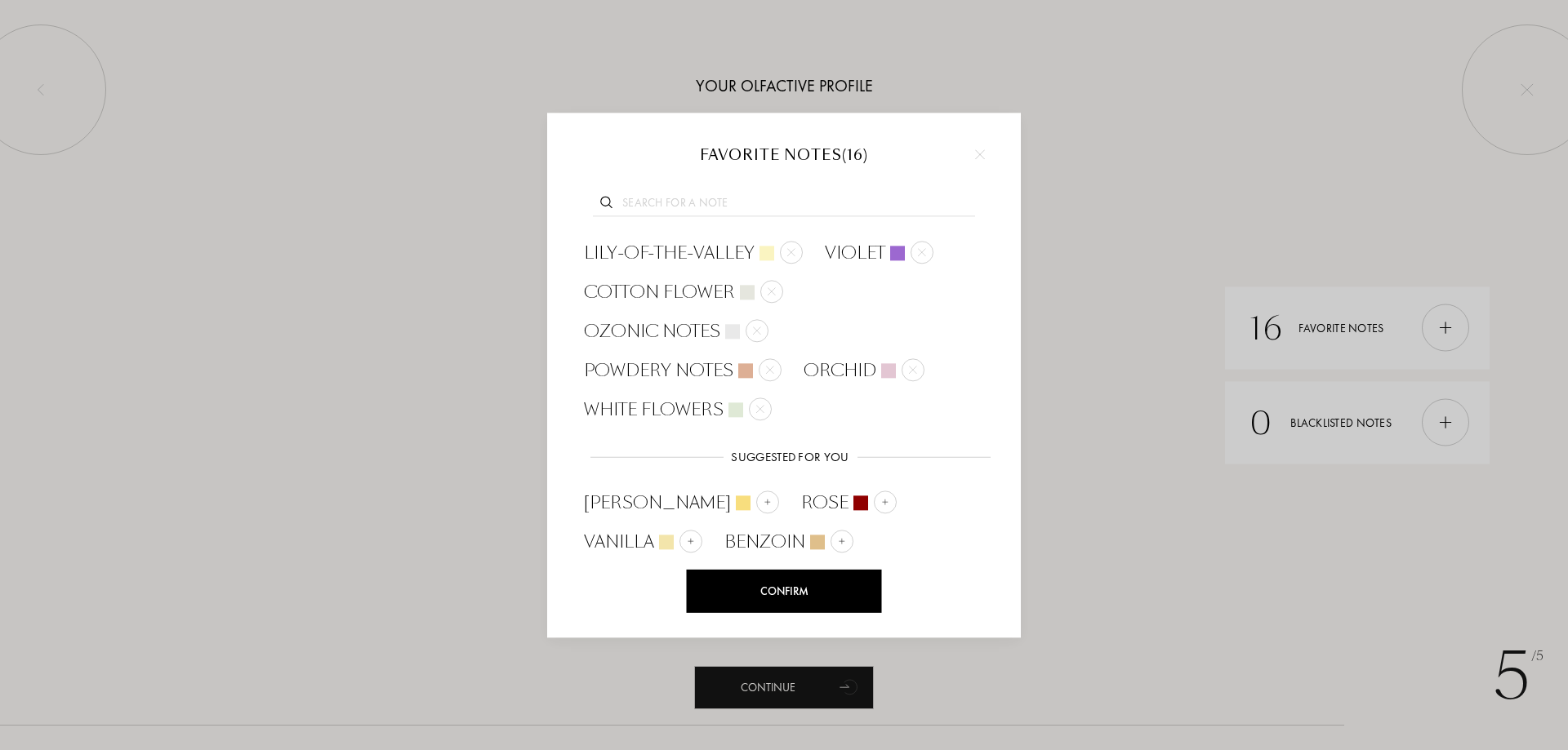
click at [833, 580] on div "Confirm" at bounding box center [784, 591] width 195 height 43
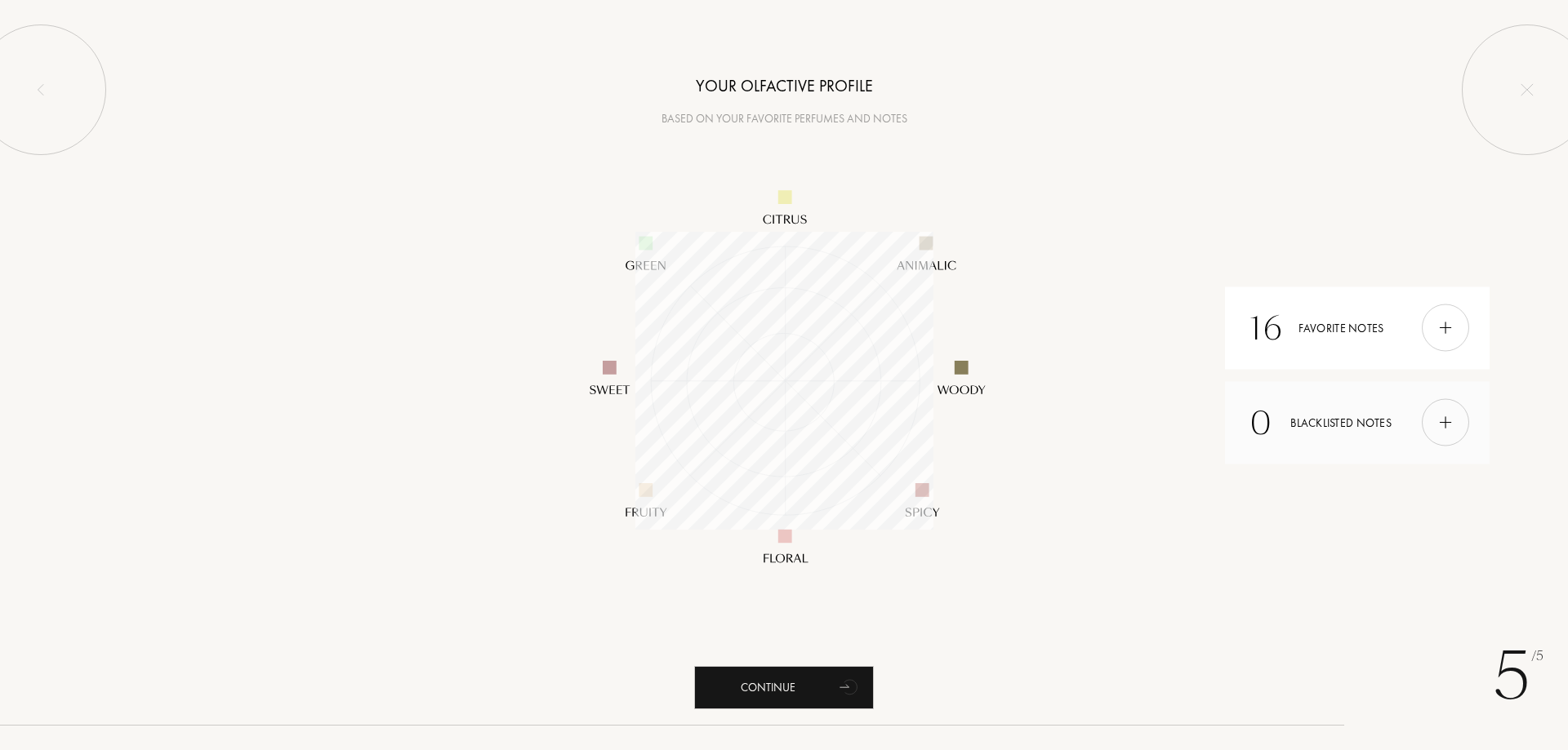
click at [1443, 421] on img at bounding box center [1445, 422] width 18 height 18
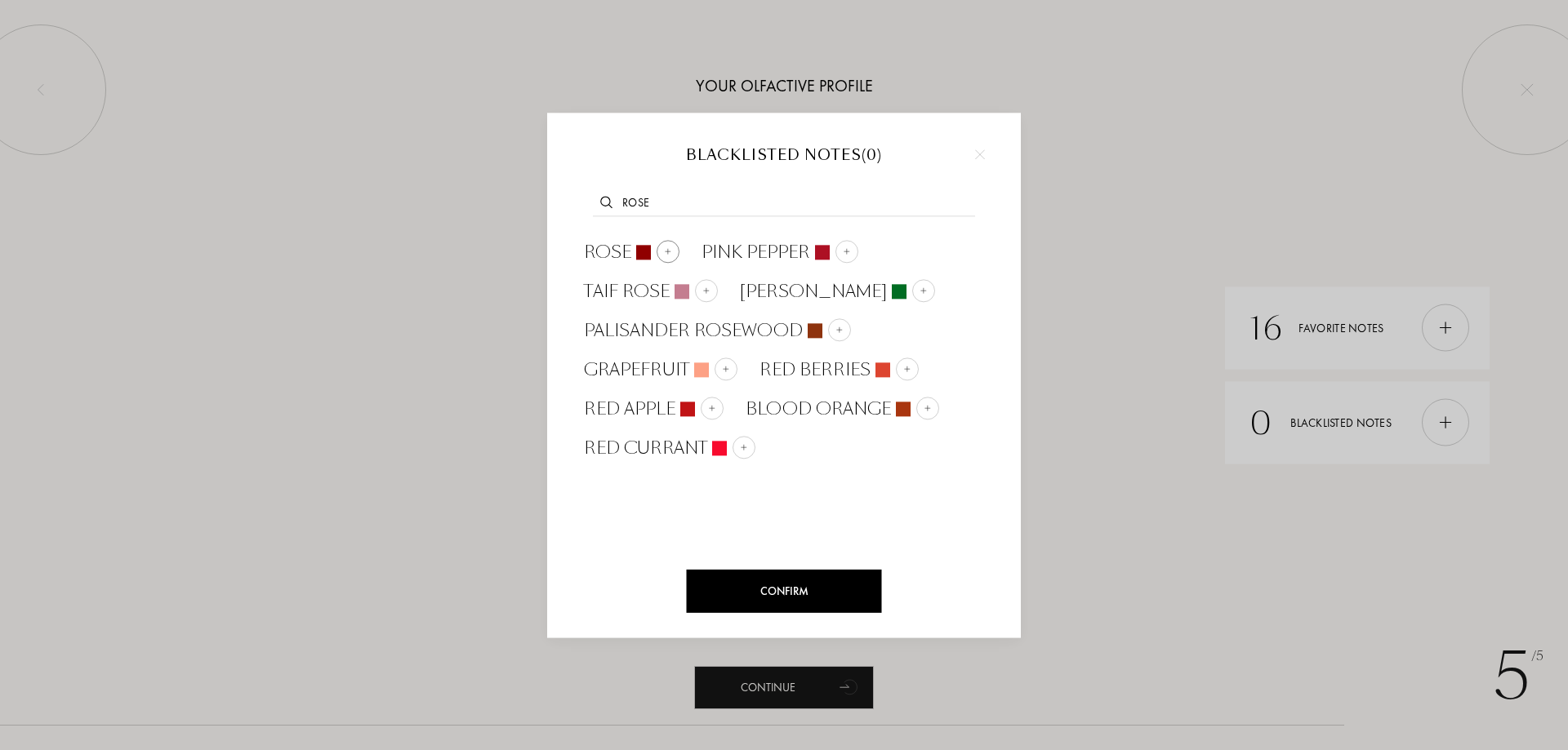
type input "rose"
click at [668, 250] on img at bounding box center [668, 251] width 8 height 8
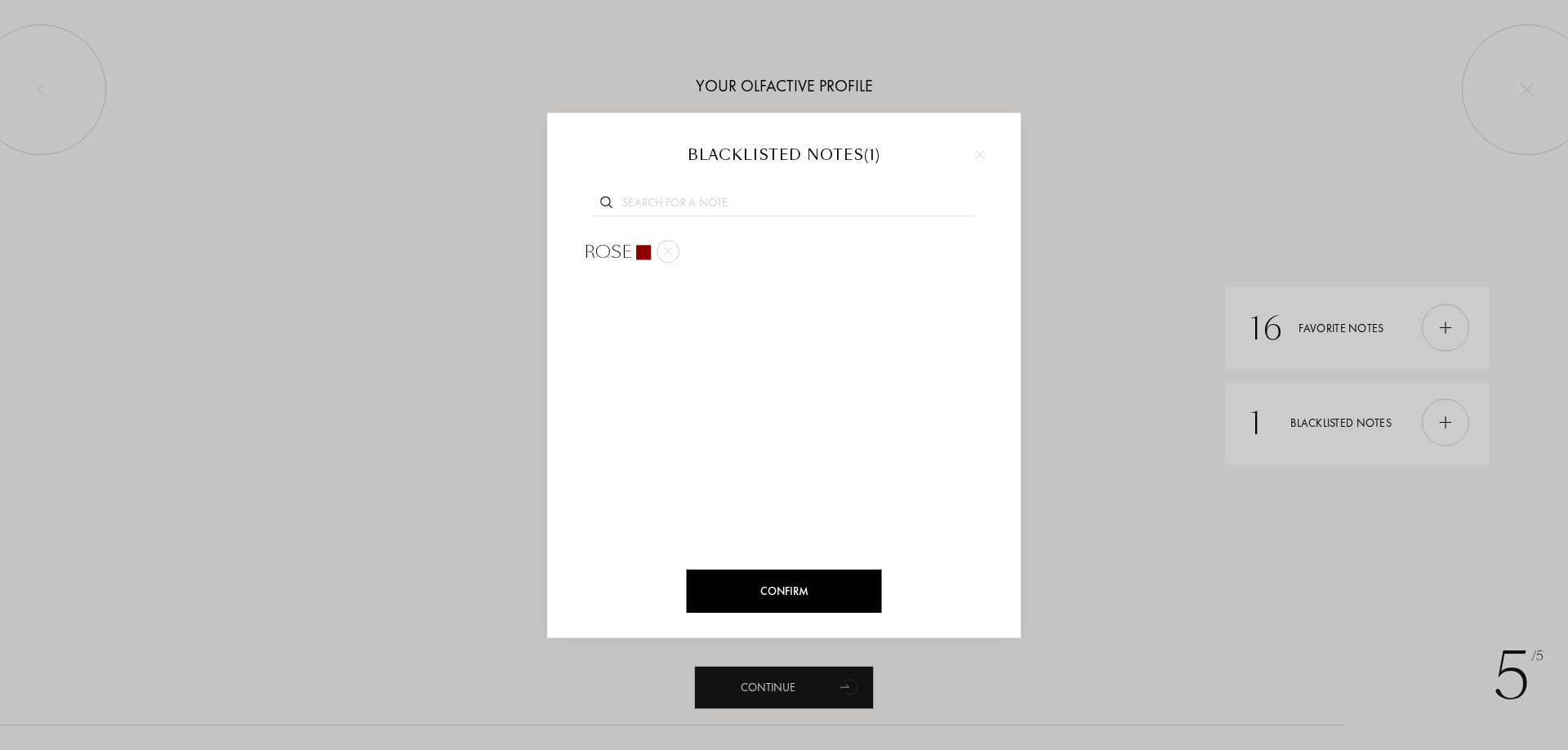
click at [718, 203] on input "text" at bounding box center [784, 206] width 382 height 22
type input "ambrox"
click at [719, 255] on img at bounding box center [721, 251] width 8 height 8
click at [746, 204] on input "text" at bounding box center [784, 206] width 382 height 22
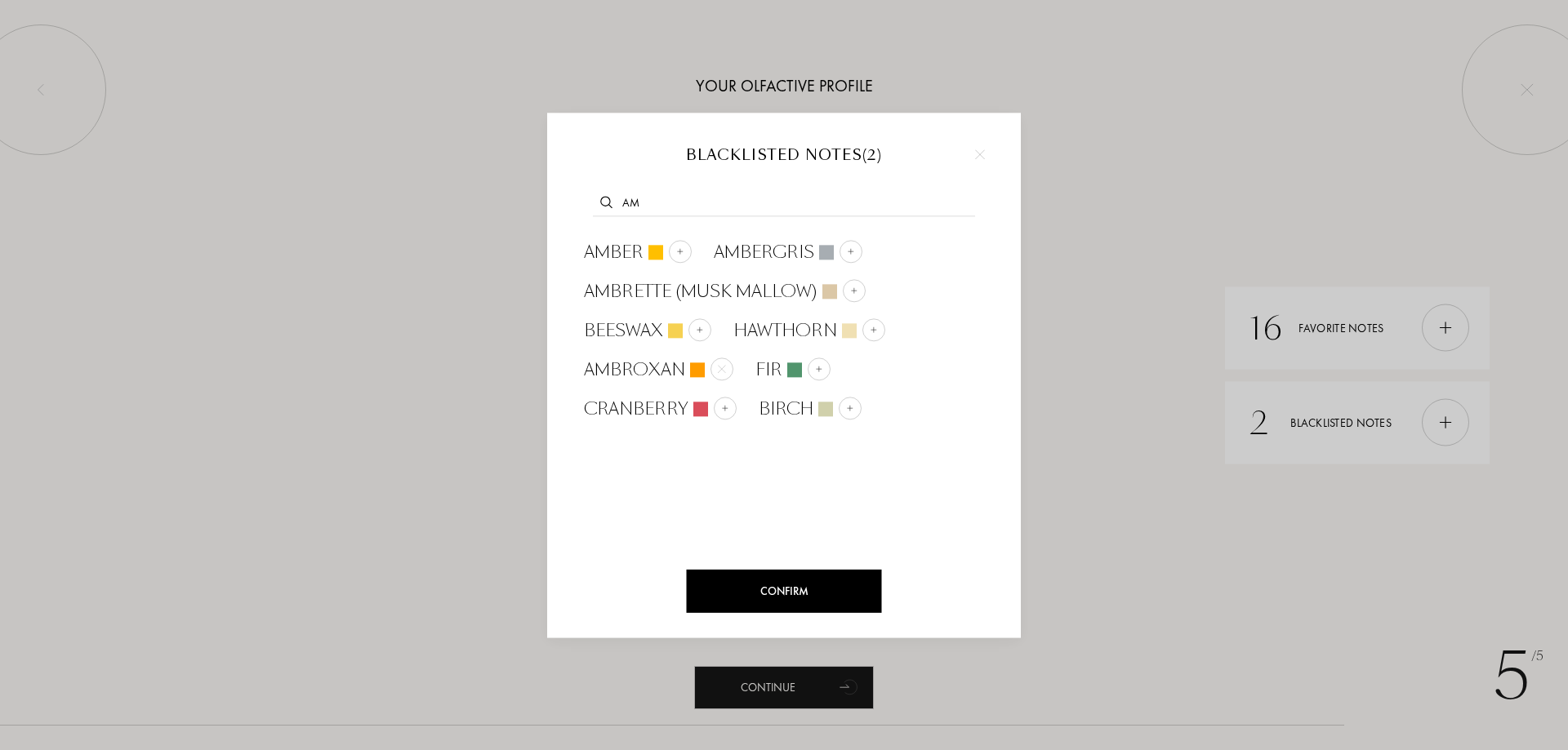
type input "a"
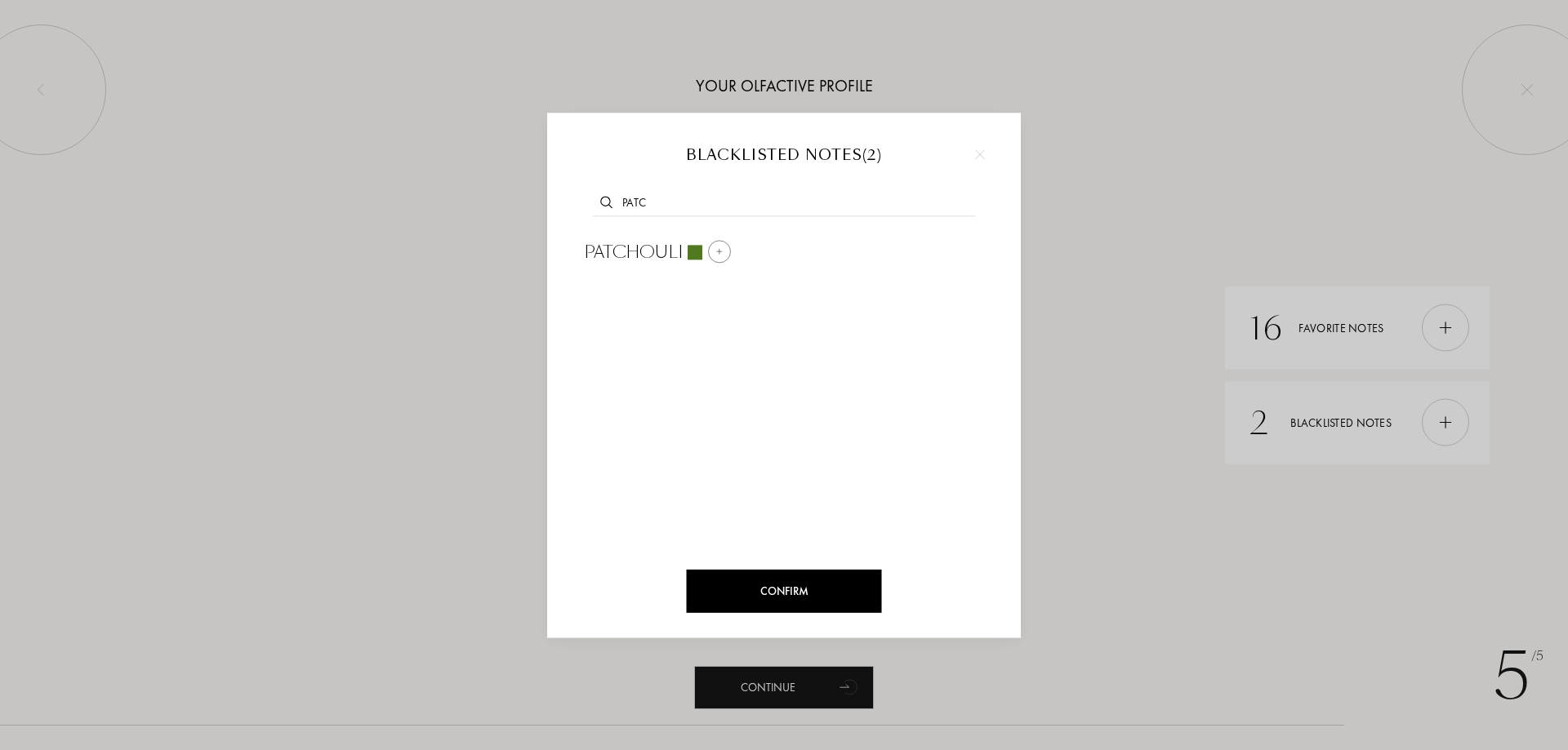
type input "patc"
click at [725, 249] on div at bounding box center [719, 251] width 23 height 23
click at [734, 207] on input "text" at bounding box center [784, 206] width 382 height 22
type input "oud"
click at [783, 251] on img at bounding box center [786, 251] width 8 height 8
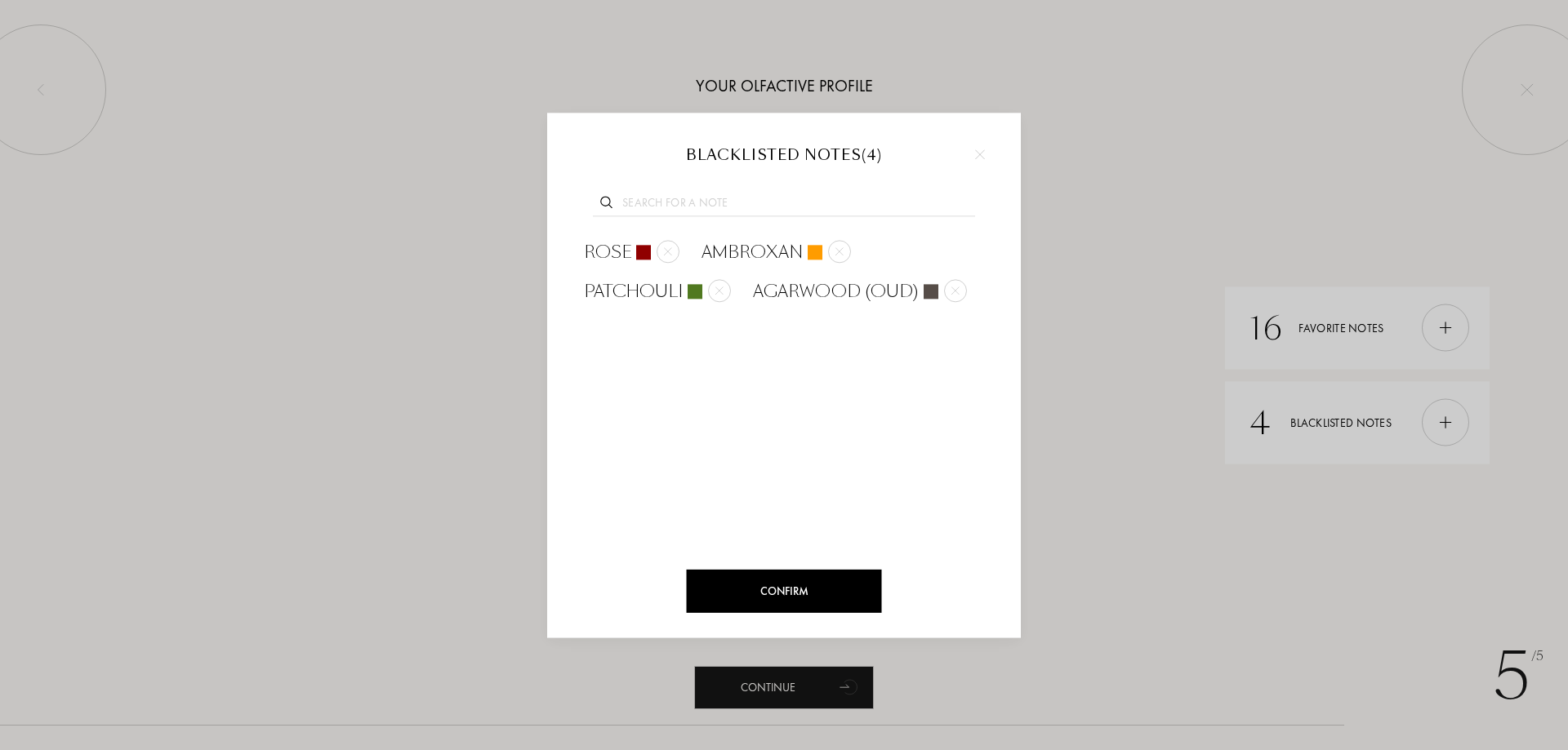
click at [801, 571] on div "Confirm" at bounding box center [784, 591] width 195 height 43
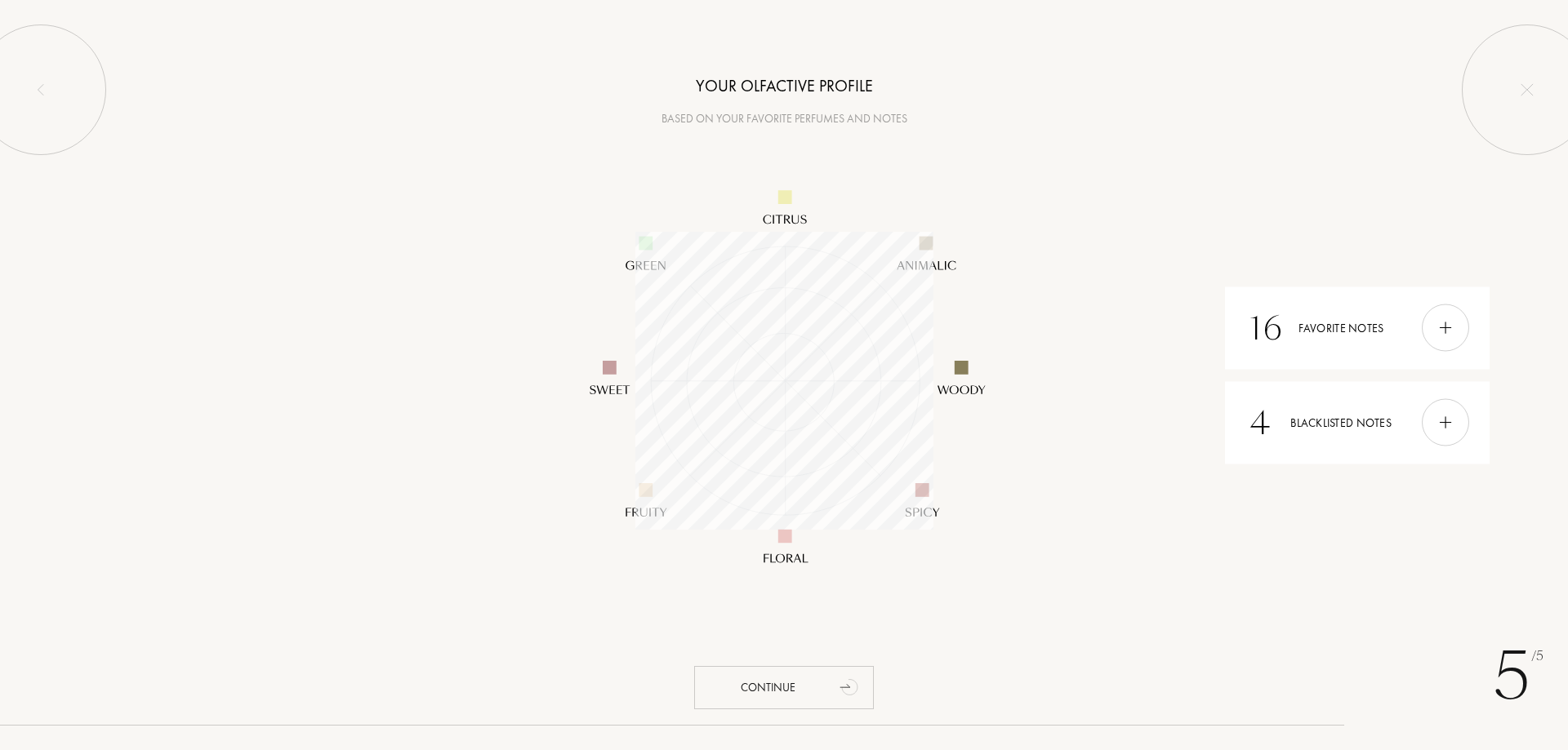
click at [796, 697] on div "Continue" at bounding box center [784, 687] width 180 height 43
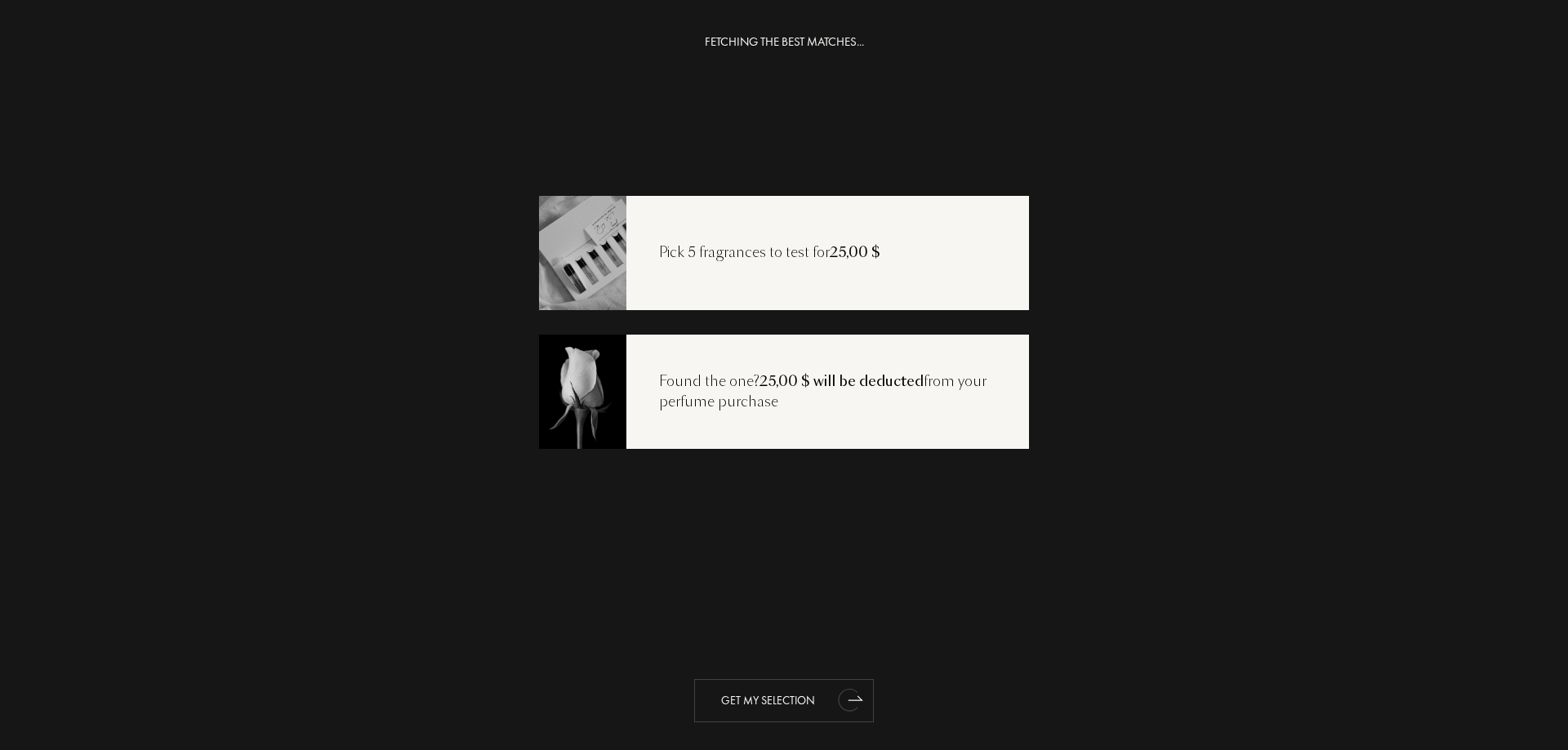
click at [778, 699] on div "Get my selection" at bounding box center [784, 701] width 180 height 43
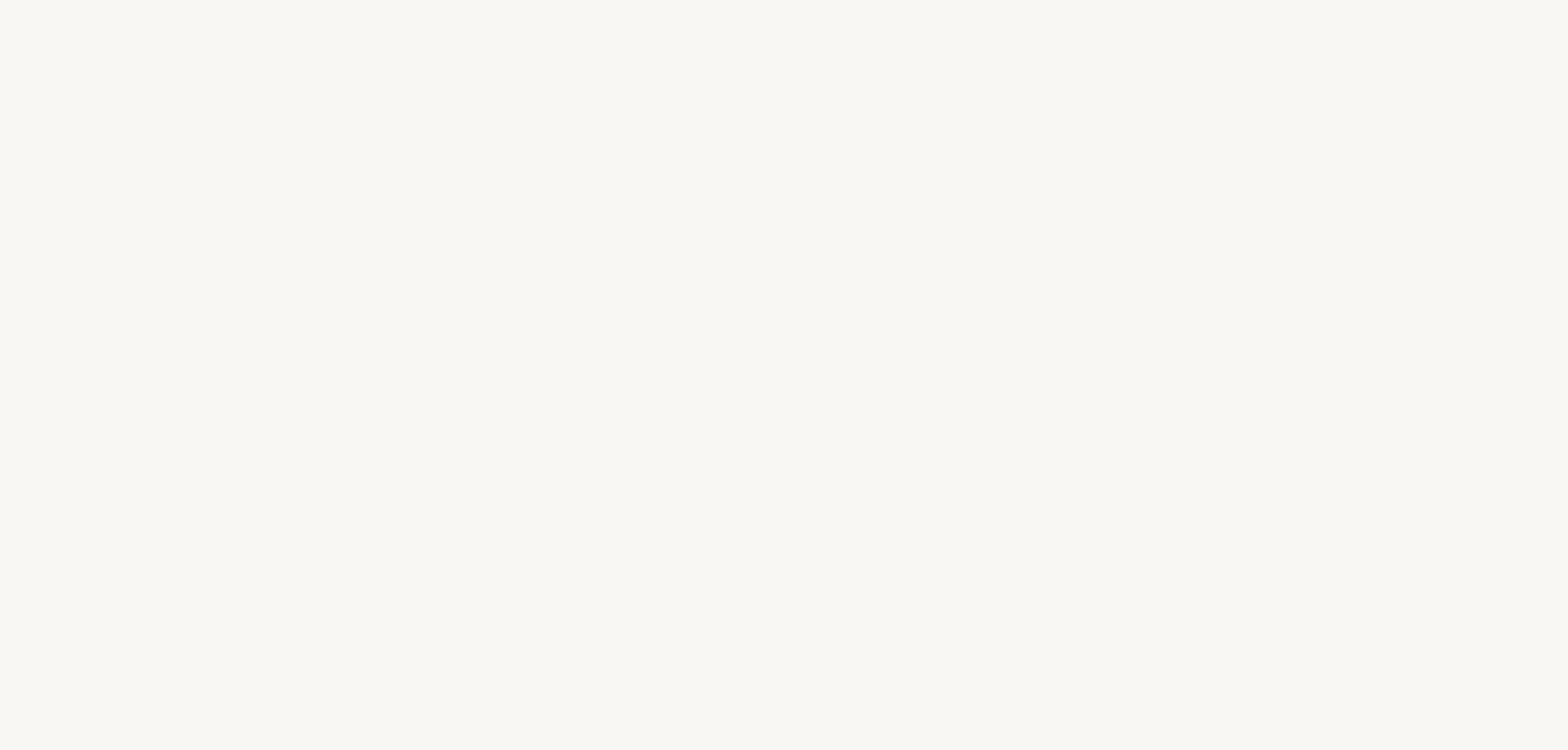
select select "US"
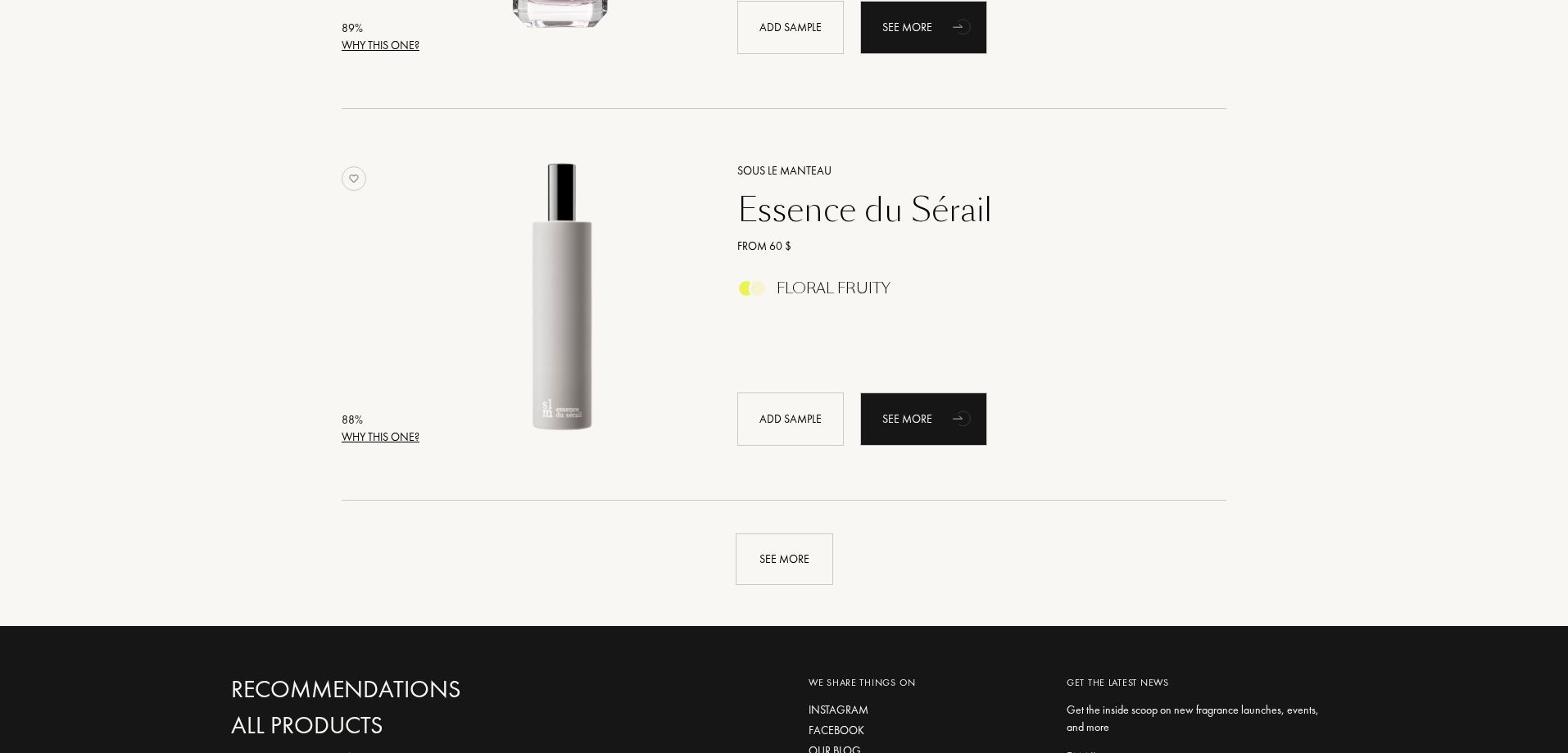
scroll to position [3688, 0]
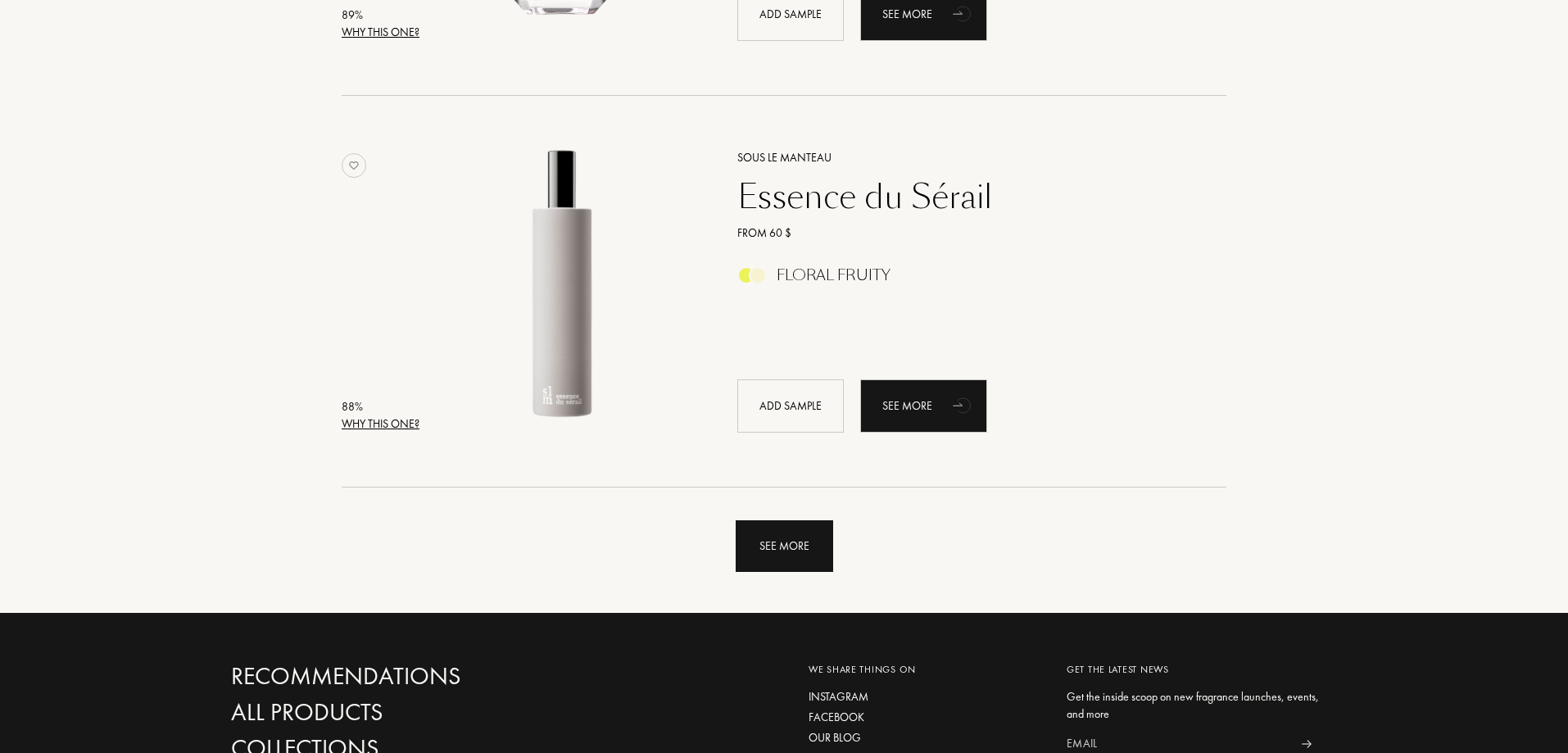
click at [797, 555] on div "See more" at bounding box center [784, 547] width 98 height 52
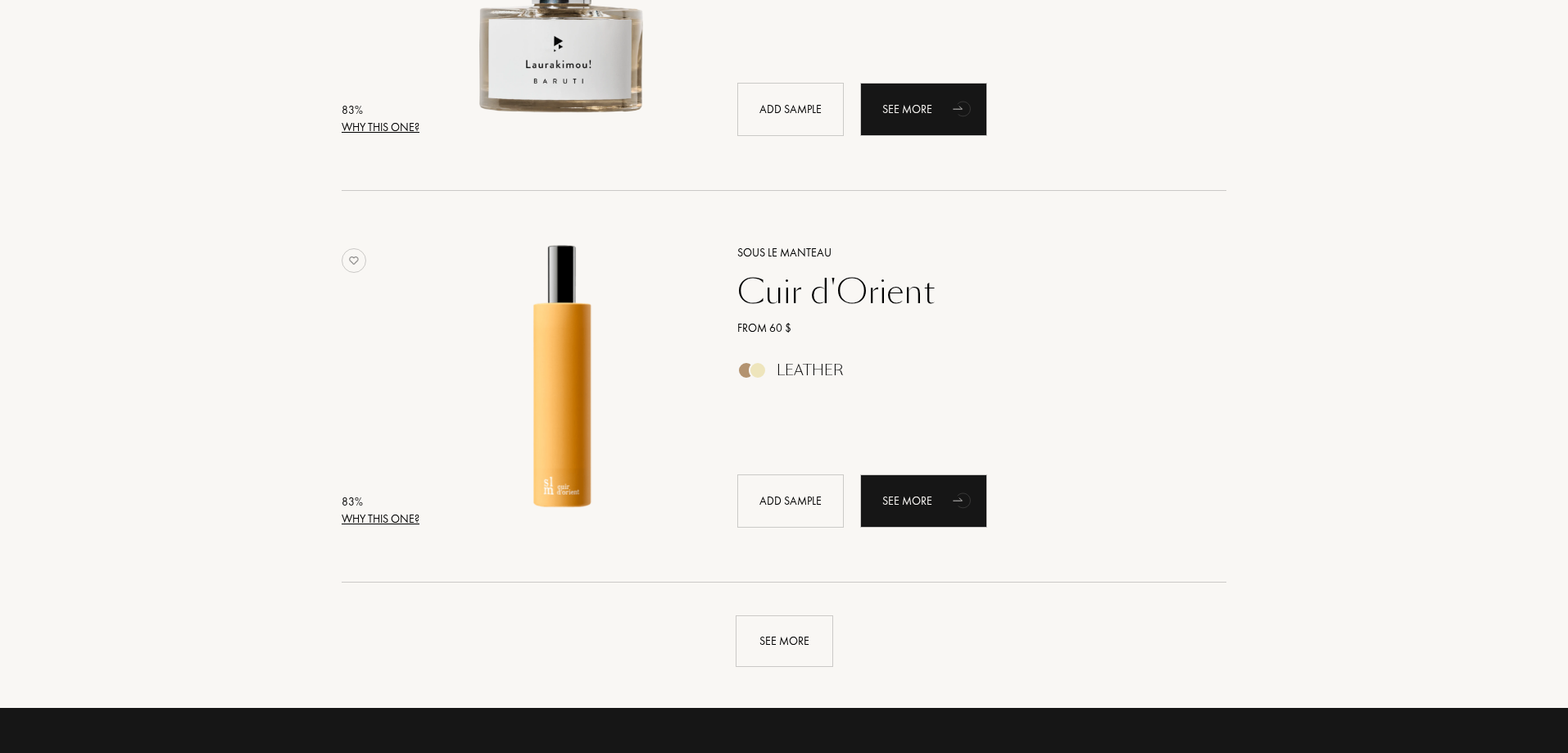
scroll to position [7704, 0]
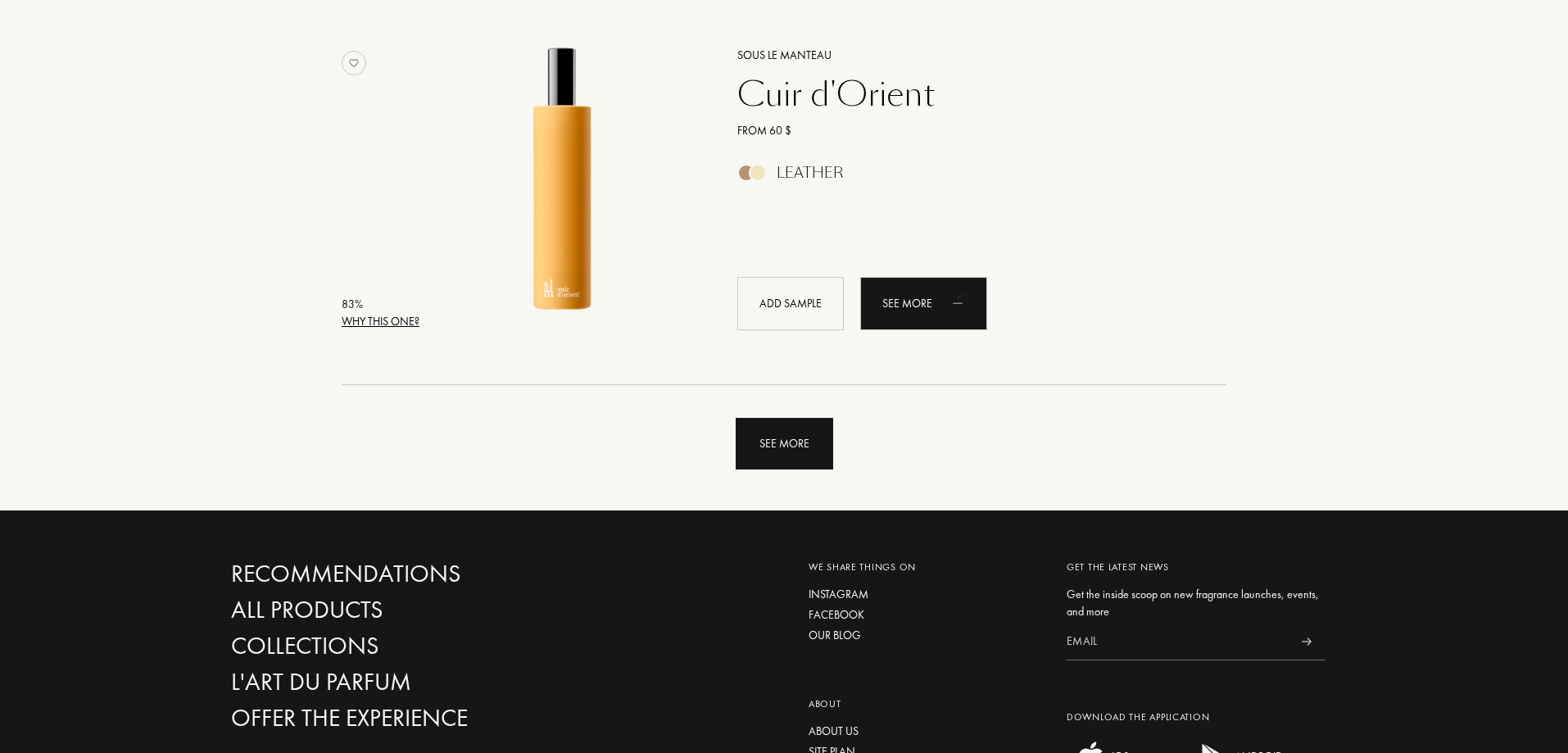
click at [759, 432] on div "See more" at bounding box center [784, 444] width 98 height 52
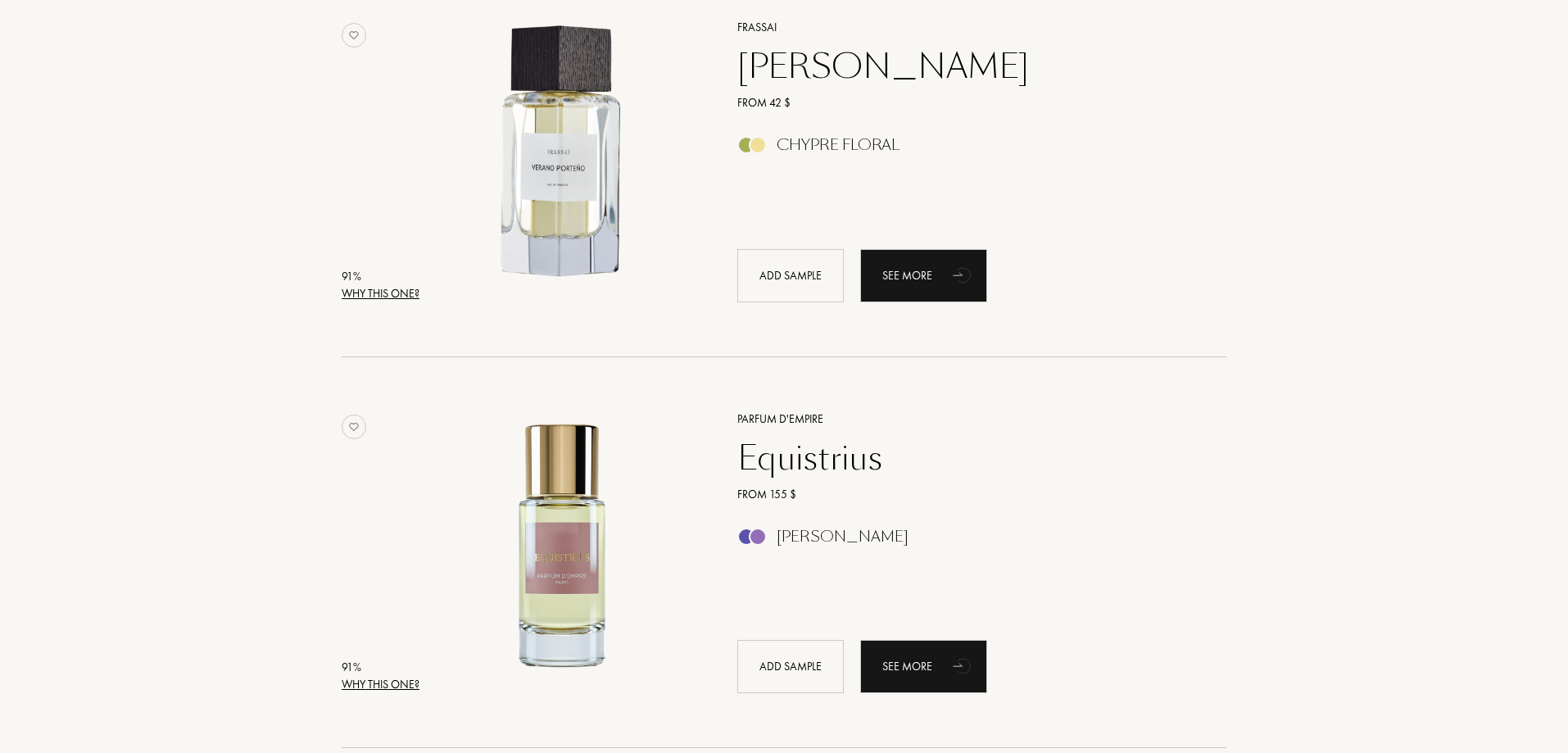
scroll to position [2295, 0]
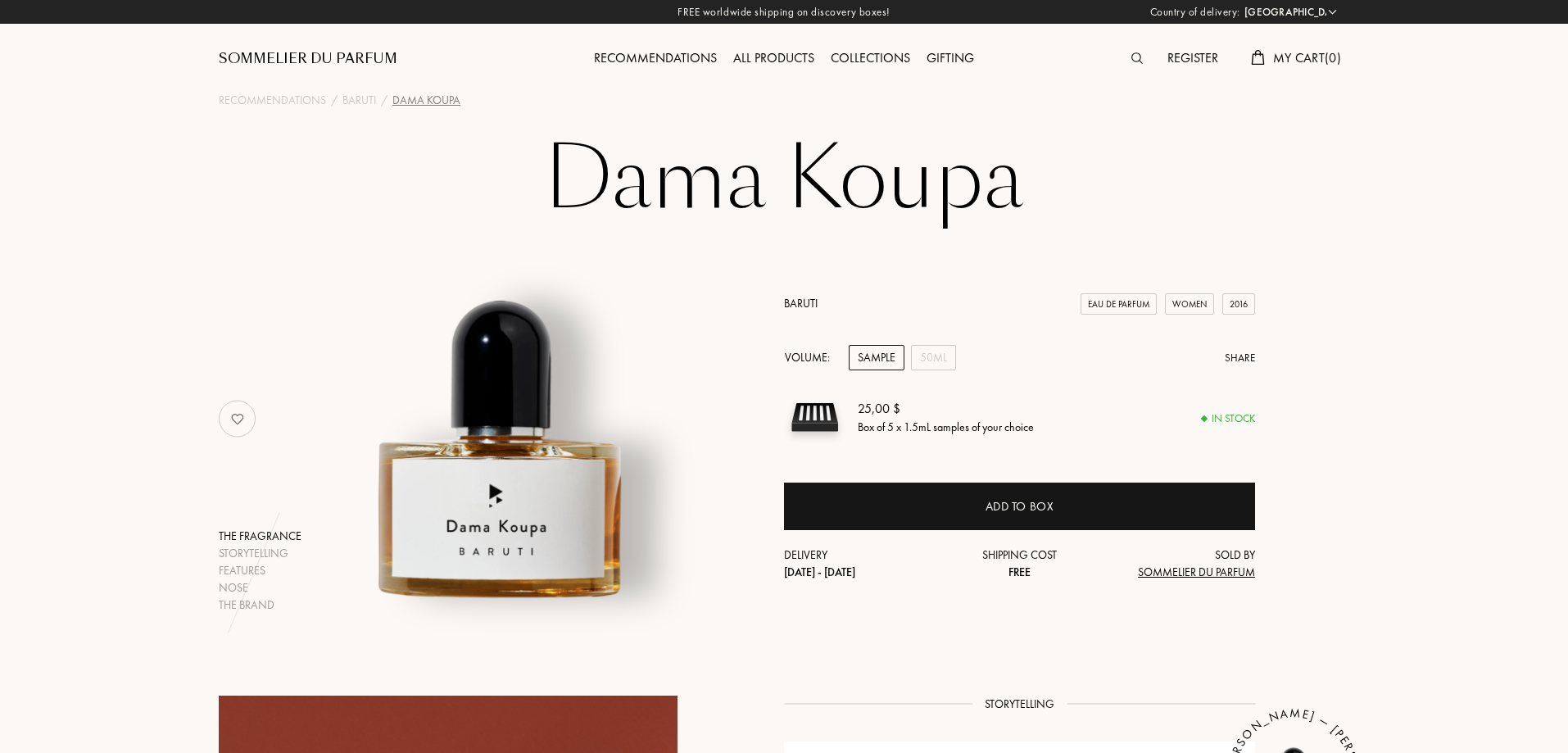
select select "US"
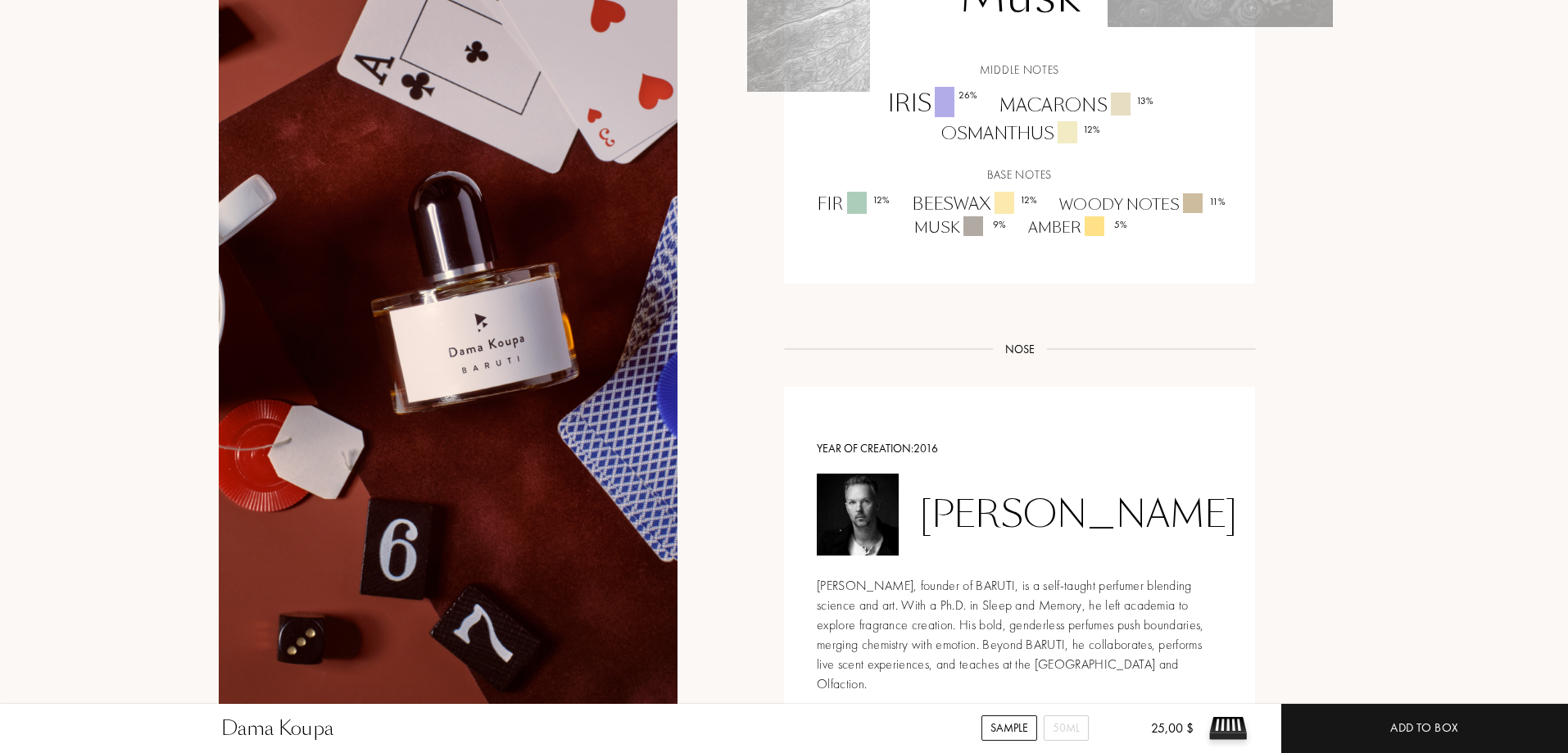
scroll to position [1393, 0]
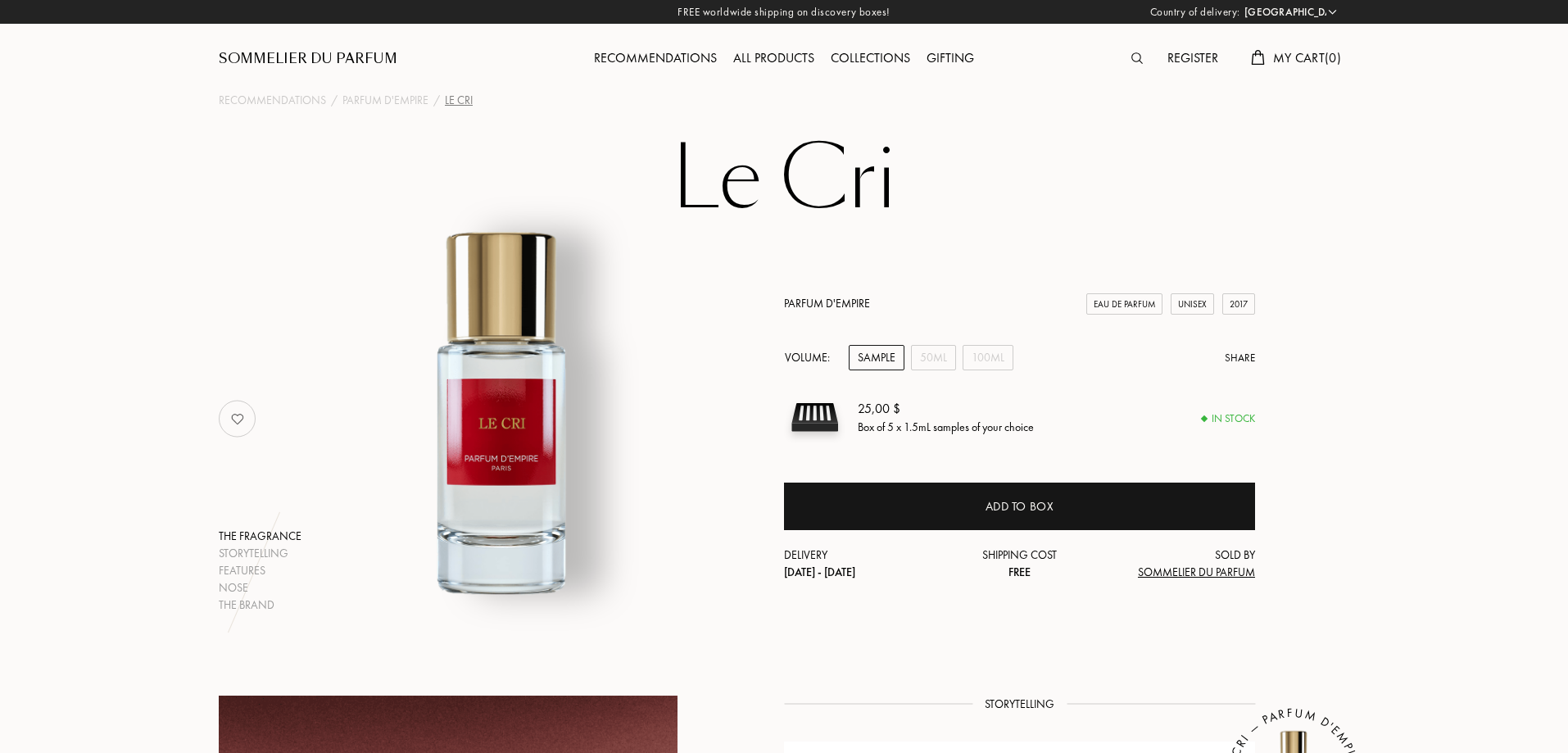
select select "US"
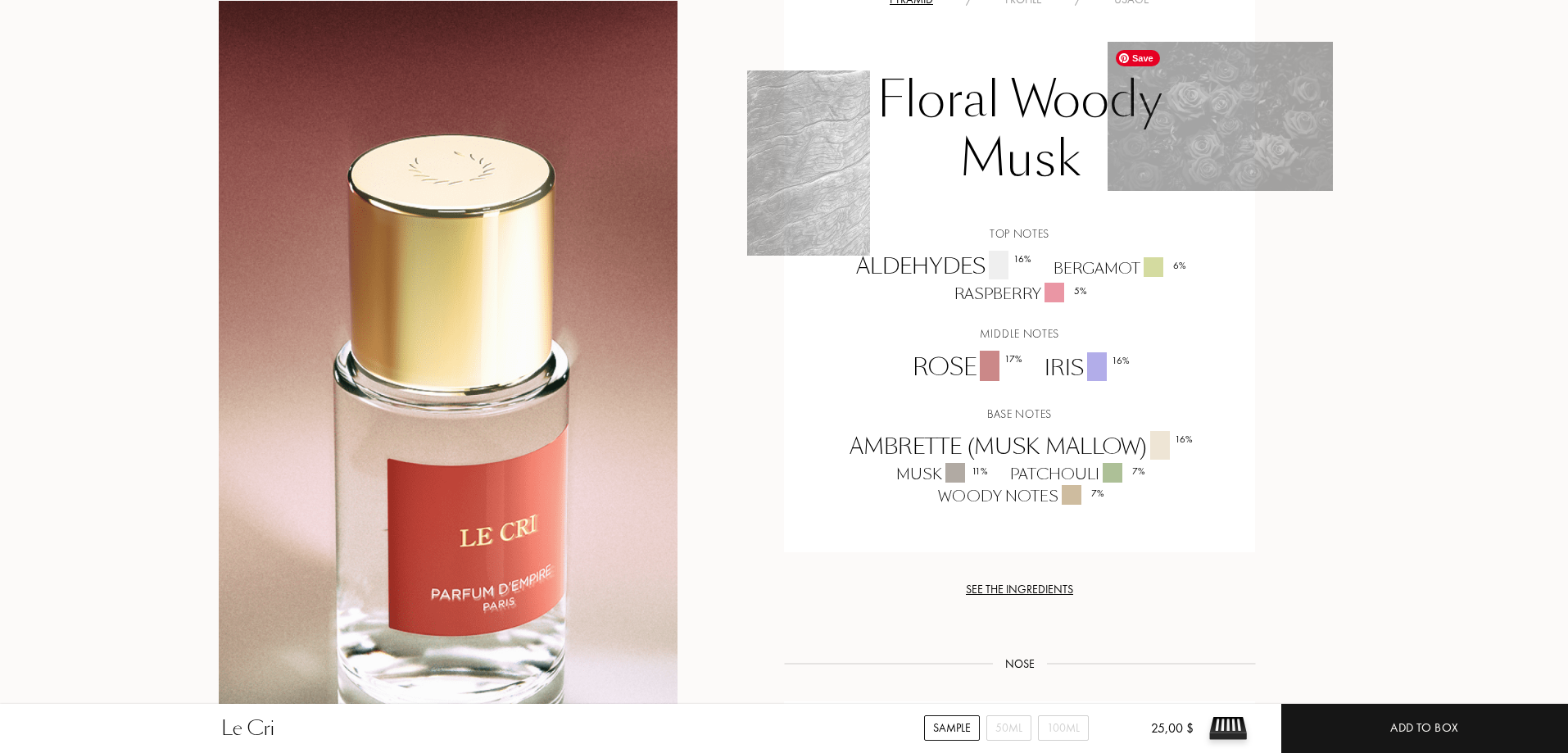
scroll to position [1312, 0]
